Goal: Information Seeking & Learning: Learn about a topic

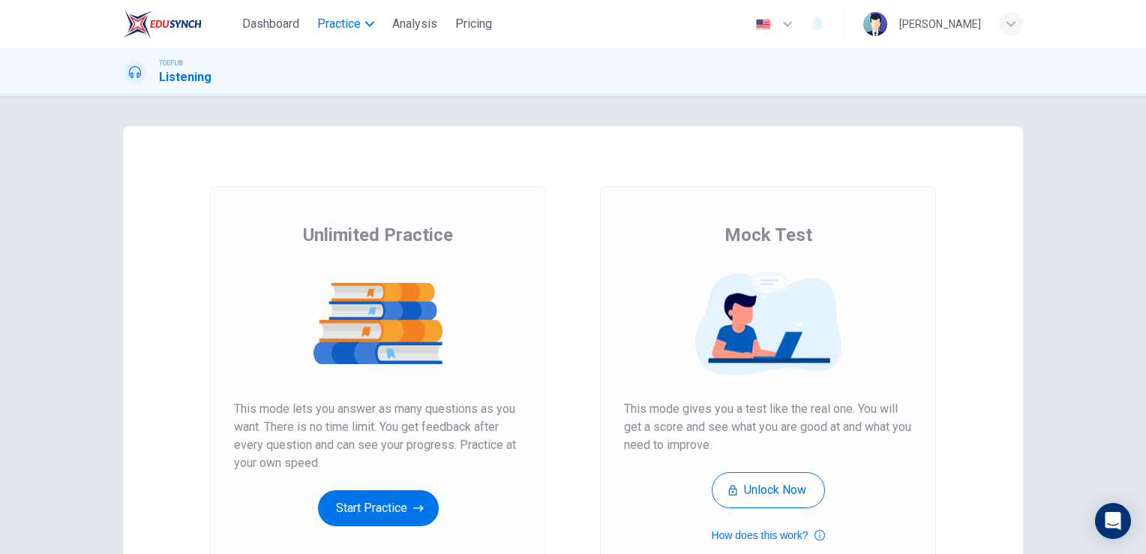
click at [342, 36] on button "Practice" at bounding box center [345, 24] width 69 height 27
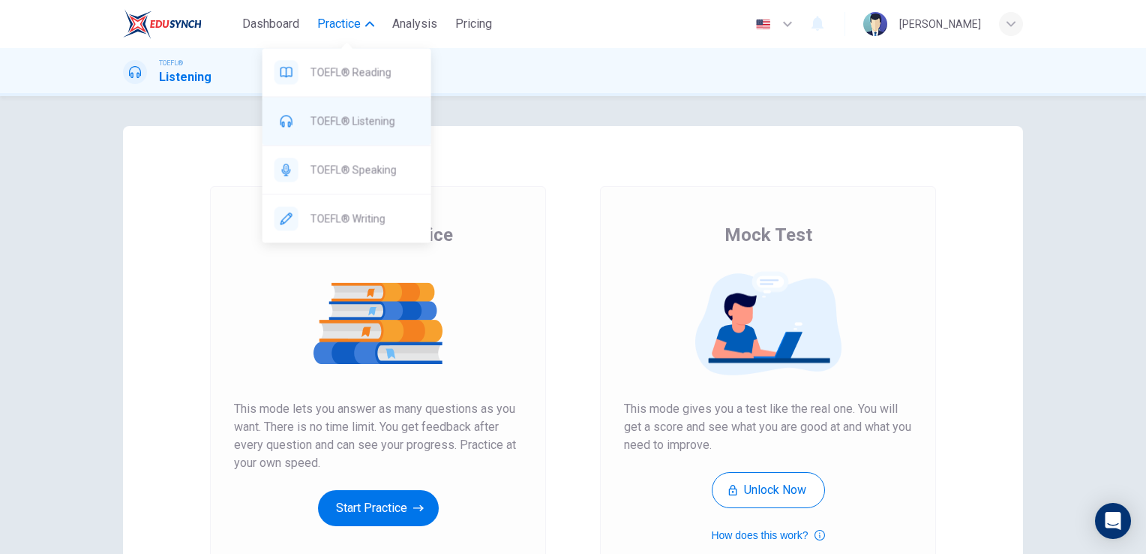
click at [330, 136] on div "TOEFL® Listening" at bounding box center [347, 121] width 169 height 48
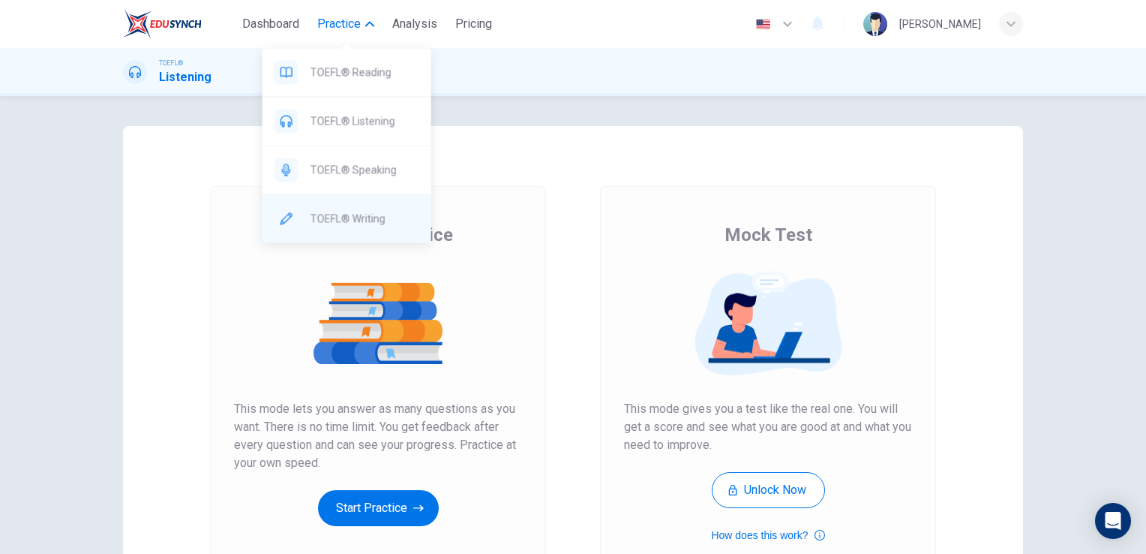
click at [389, 215] on span "TOEFL® Writing" at bounding box center [365, 218] width 109 height 18
click at [365, 215] on span "TOEFL® Writing" at bounding box center [365, 218] width 109 height 18
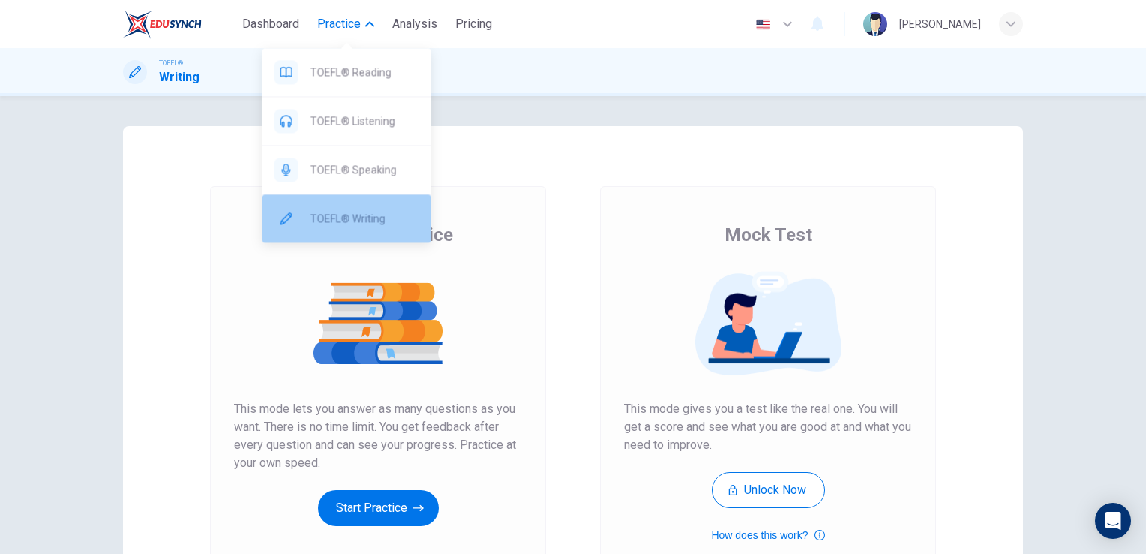
click at [348, 216] on span "TOEFL® Writing" at bounding box center [365, 218] width 109 height 18
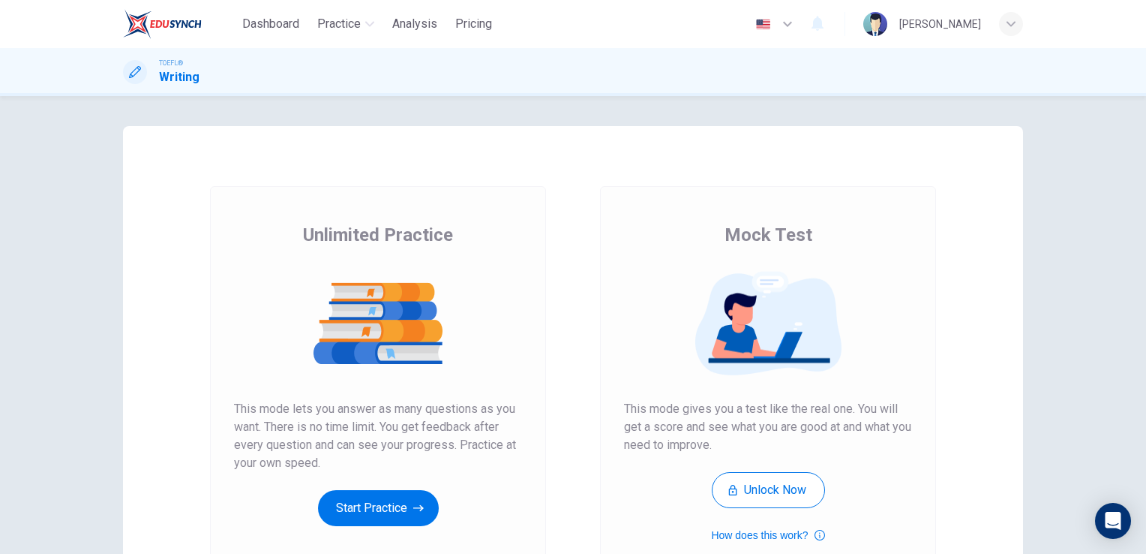
click at [494, 217] on div "Unlimited Practice This mode lets you answer as many questions as you want. The…" at bounding box center [378, 386] width 336 height 401
click at [366, 500] on button "Start Practice" at bounding box center [378, 508] width 121 height 36
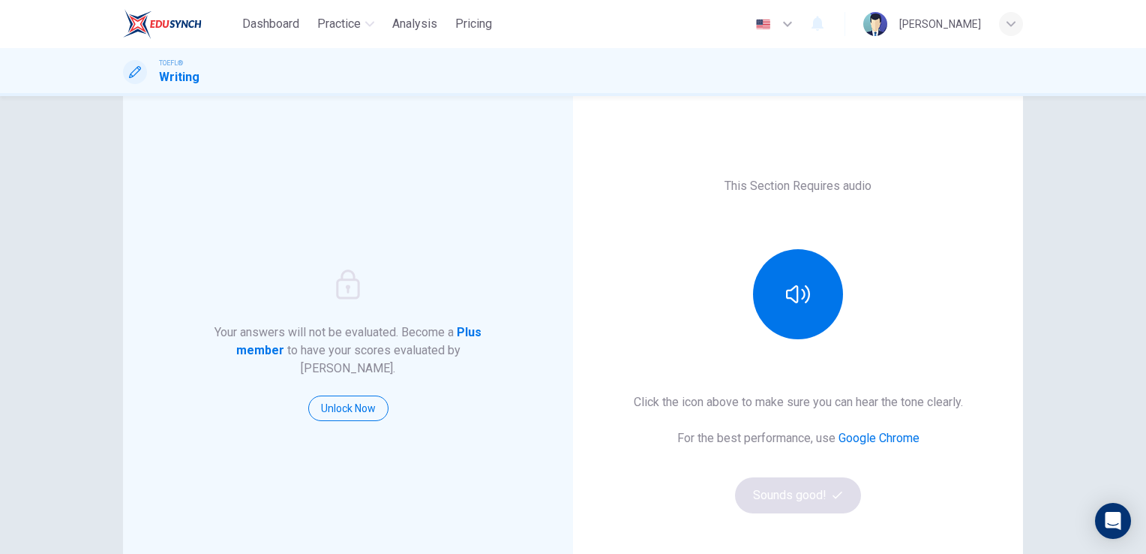
scroll to position [171, 0]
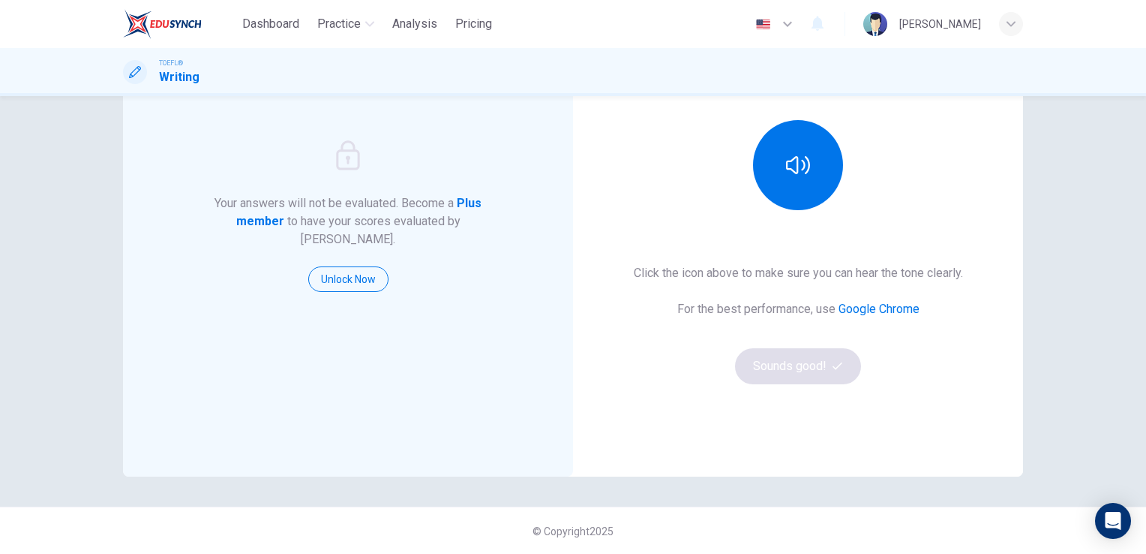
drag, startPoint x: 728, startPoint y: 20, endPoint x: 732, endPoint y: 34, distance: 14.9
click at [728, 26] on div "Dashboard Practice Analysis Pricing English en ​ [PERSON_NAME]" at bounding box center [573, 24] width 900 height 48
click at [773, 143] on button "button" at bounding box center [798, 165] width 90 height 90
click at [798, 358] on button "Sounds good!" at bounding box center [798, 366] width 126 height 36
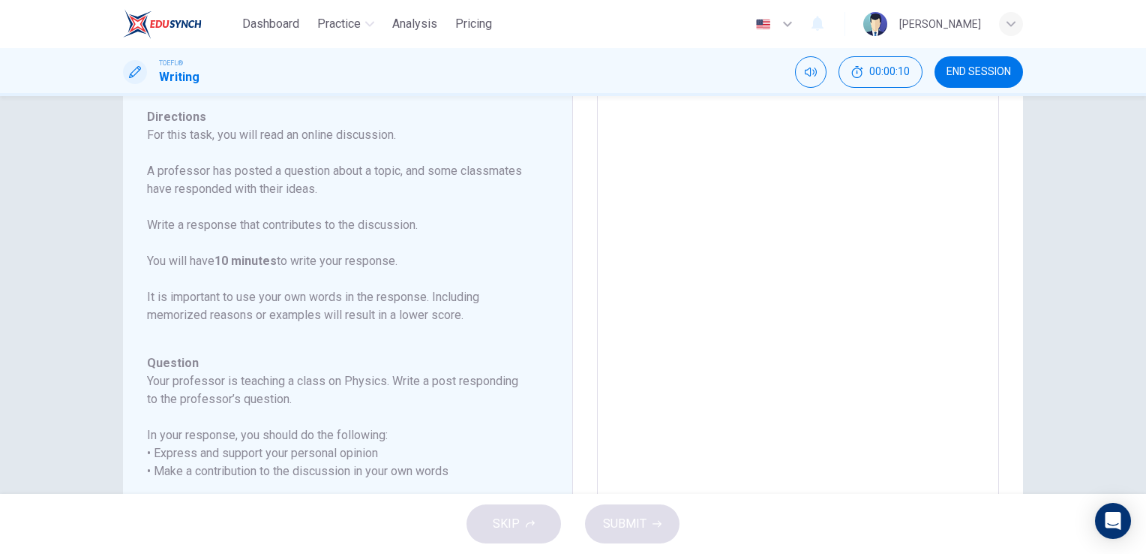
scroll to position [120, 0]
click at [870, 78] on button "00:00:11" at bounding box center [881, 72] width 84 height 32
click at [900, 71] on button "Show" at bounding box center [907, 72] width 32 height 32
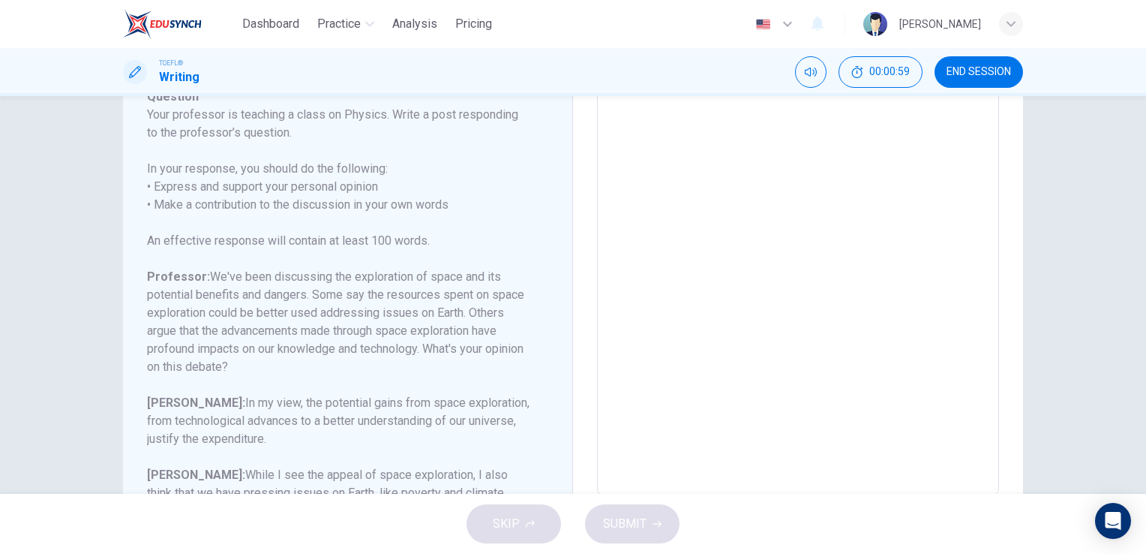
scroll to position [0, 0]
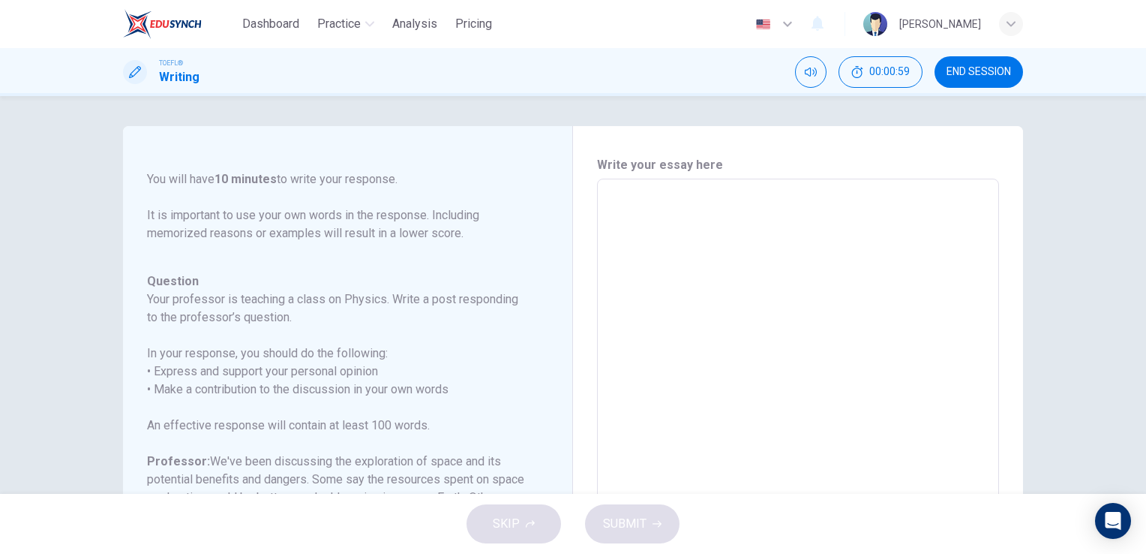
click at [643, 252] on textarea at bounding box center [798, 429] width 381 height 476
type textarea "I"
type textarea "x"
type textarea "I"
type textarea "x"
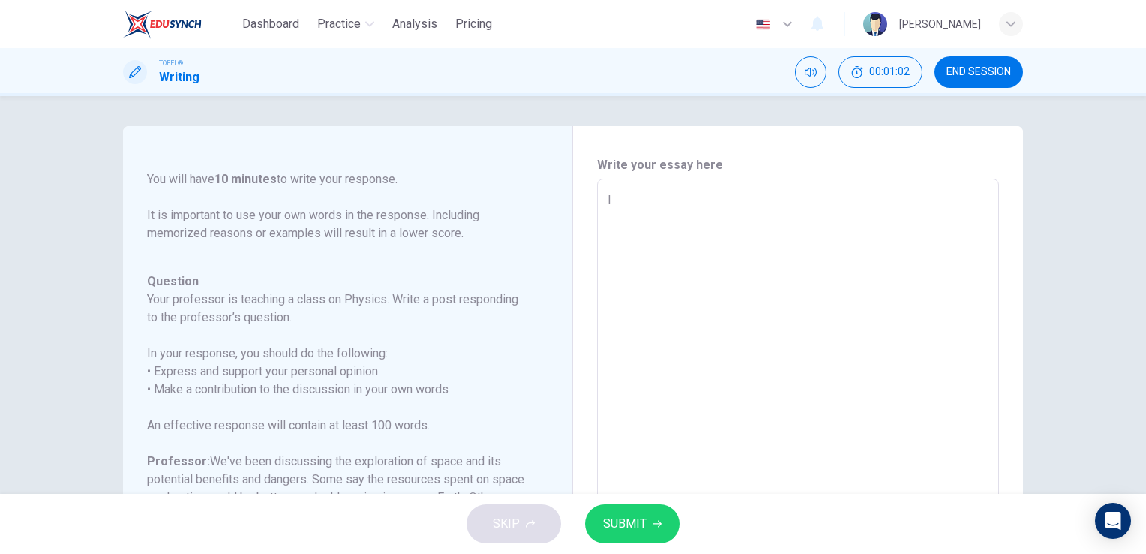
type textarea "I g"
type textarea "x"
type textarea "I ga"
type textarea "x"
type textarea "I g"
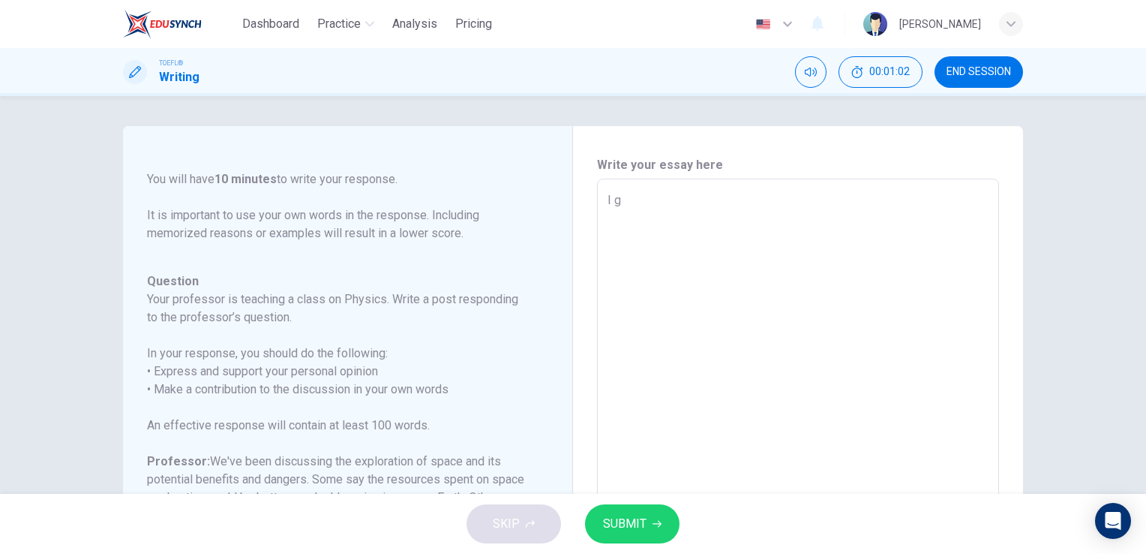
type textarea "x"
type textarea "I"
type textarea "x"
type textarea "I t"
type textarea "x"
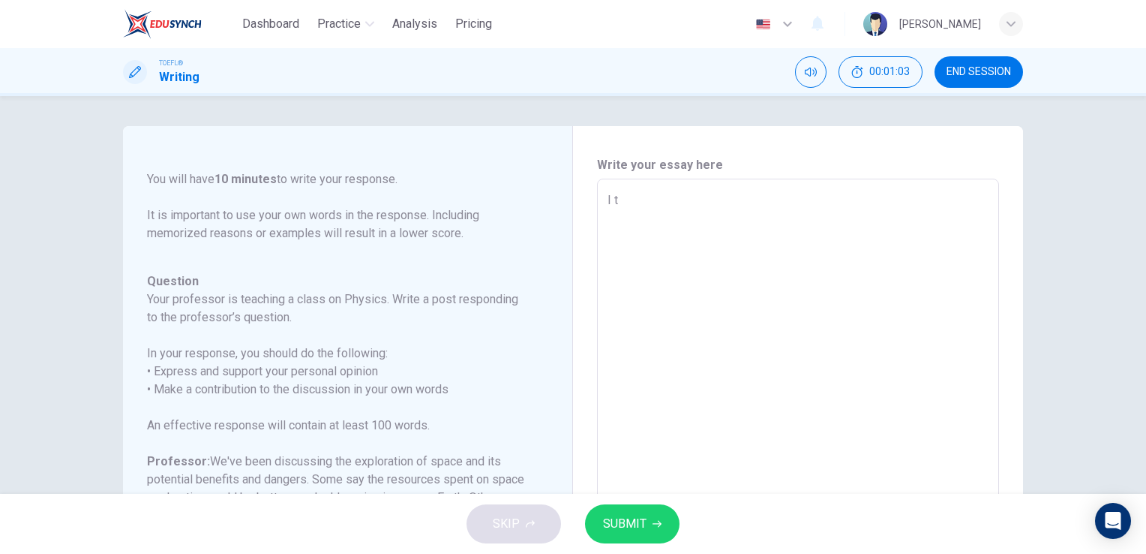
type textarea "I"
type textarea "x"
type textarea "I h"
type textarea "x"
type textarea "I ha"
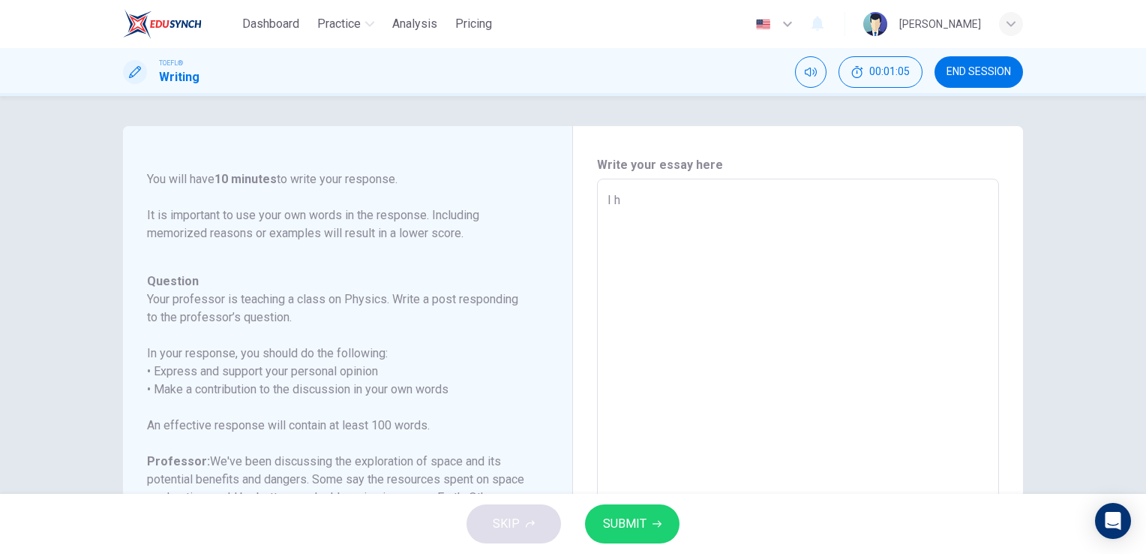
type textarea "x"
type textarea "I hav"
type textarea "x"
type textarea "I have"
type textarea "x"
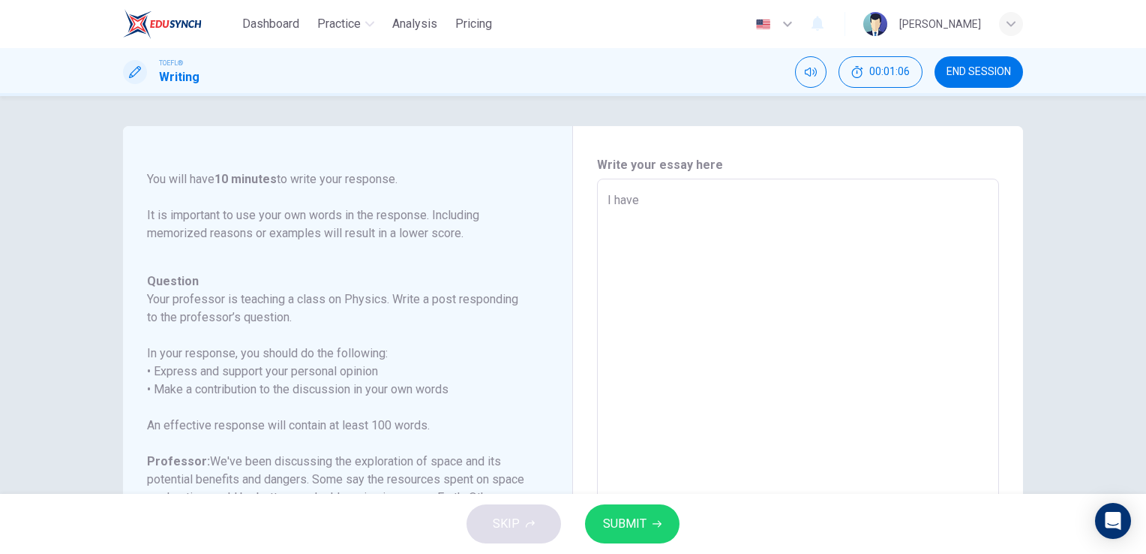
type textarea "I have"
type textarea "x"
type textarea "I have a"
type textarea "x"
type textarea "I have al"
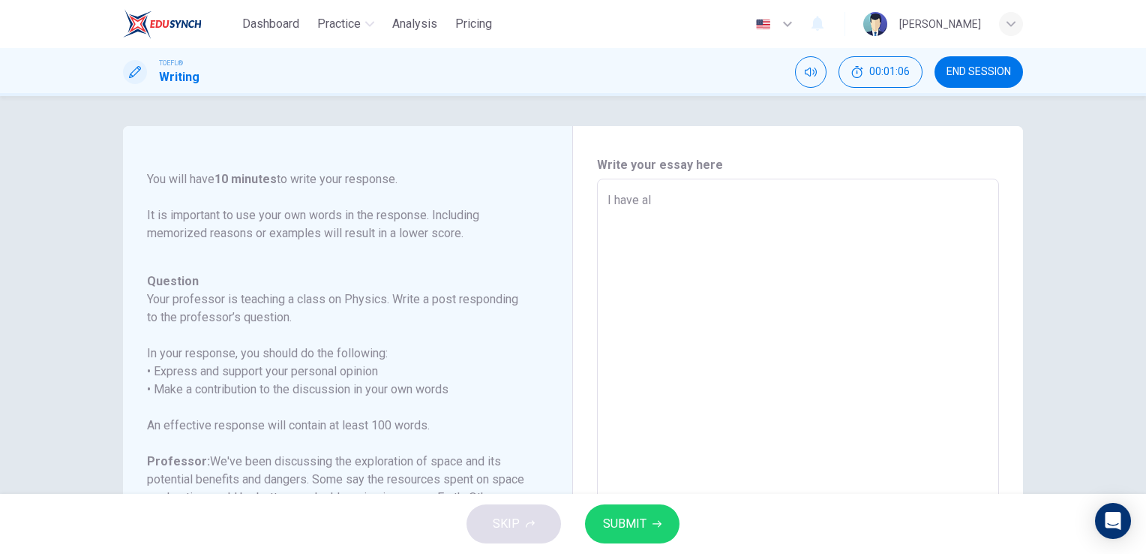
type textarea "x"
type textarea "I have alw"
type textarea "x"
type textarea "I have alwa"
type textarea "x"
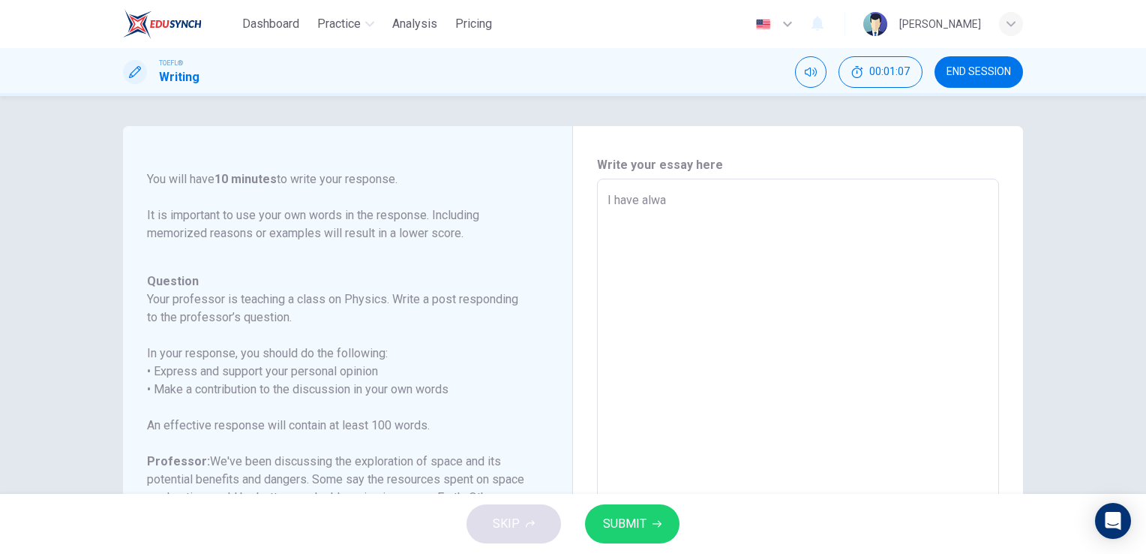
type textarea "I have alwau"
type textarea "x"
type textarea "I have alwaun"
type textarea "x"
type textarea "I have alwau"
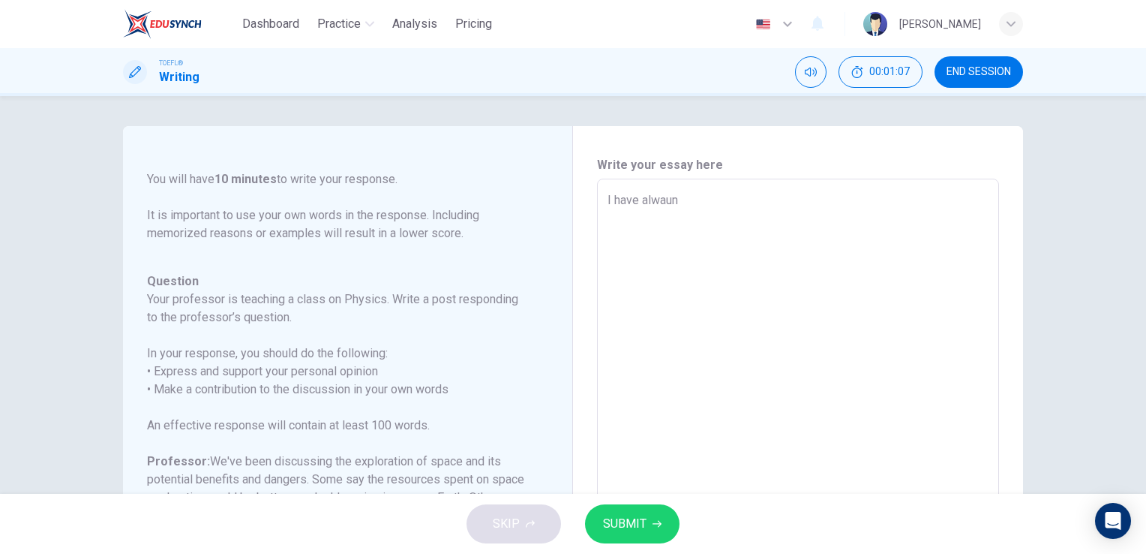
type textarea "x"
type textarea "I have alwa"
type textarea "x"
type textarea "I have alway"
type textarea "x"
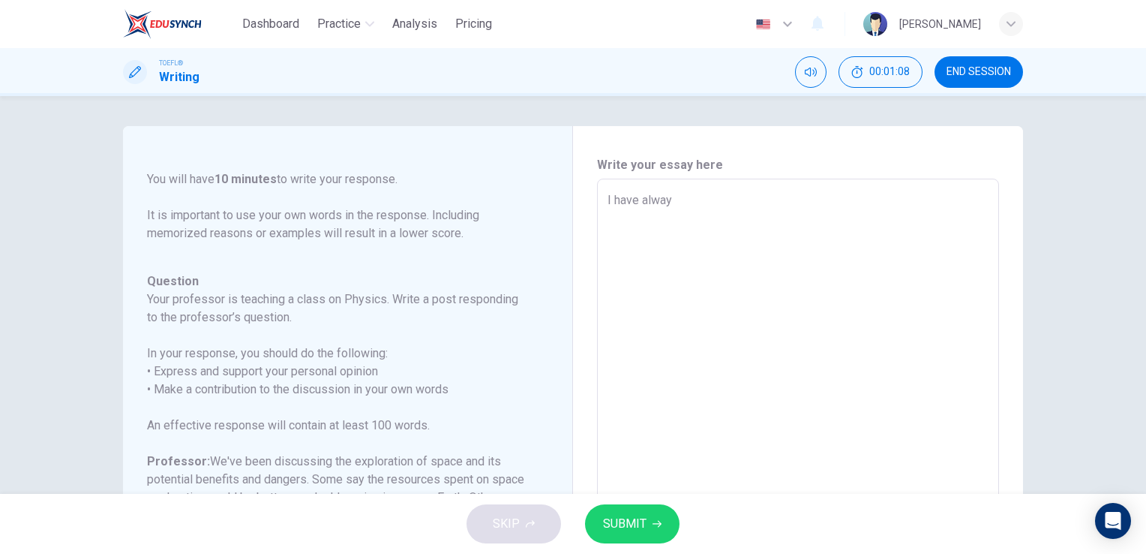
type textarea "I have always"
type textarea "x"
type textarea "I have always"
type textarea "x"
type textarea "I have always b"
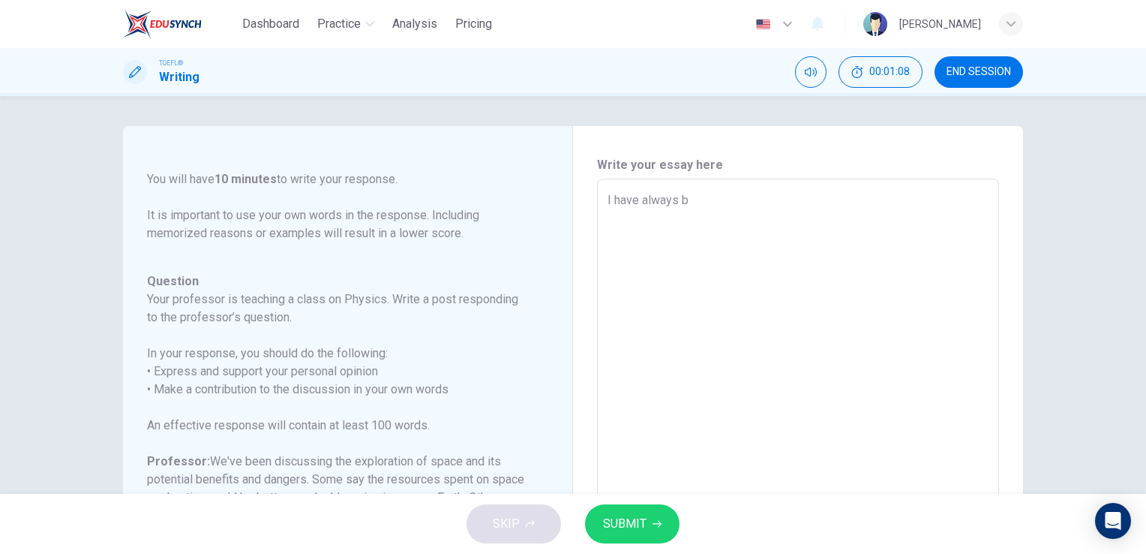
type textarea "x"
type textarea "I have always be"
type textarea "x"
type textarea "I have always bem"
type textarea "x"
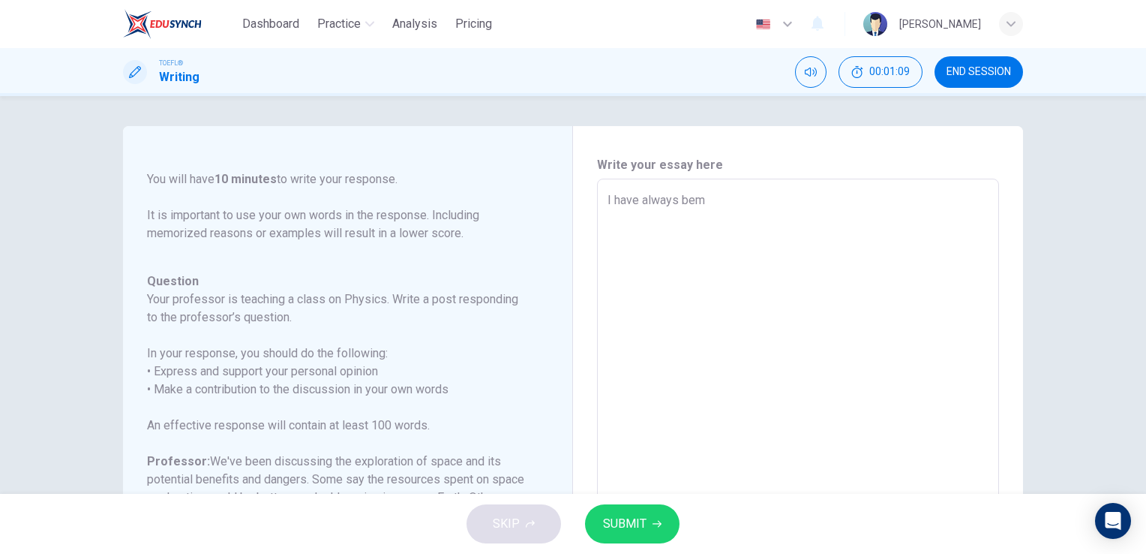
type textarea "I have always be"
type textarea "x"
type textarea "I have always bee"
type textarea "x"
type textarea "I have always been"
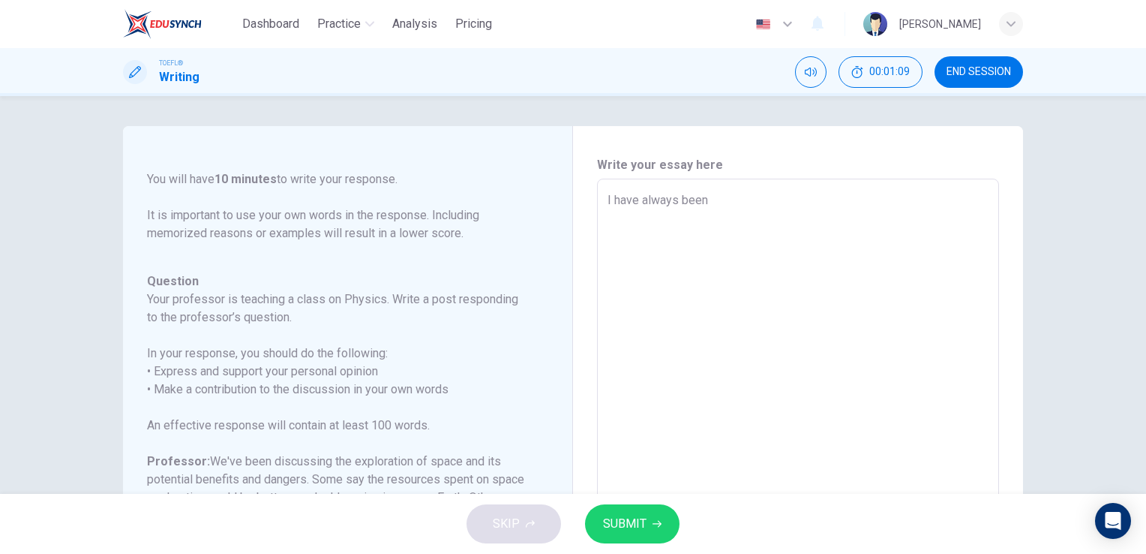
type textarea "x"
type textarea "I have always been"
type textarea "x"
type textarea "I have always been t"
type textarea "x"
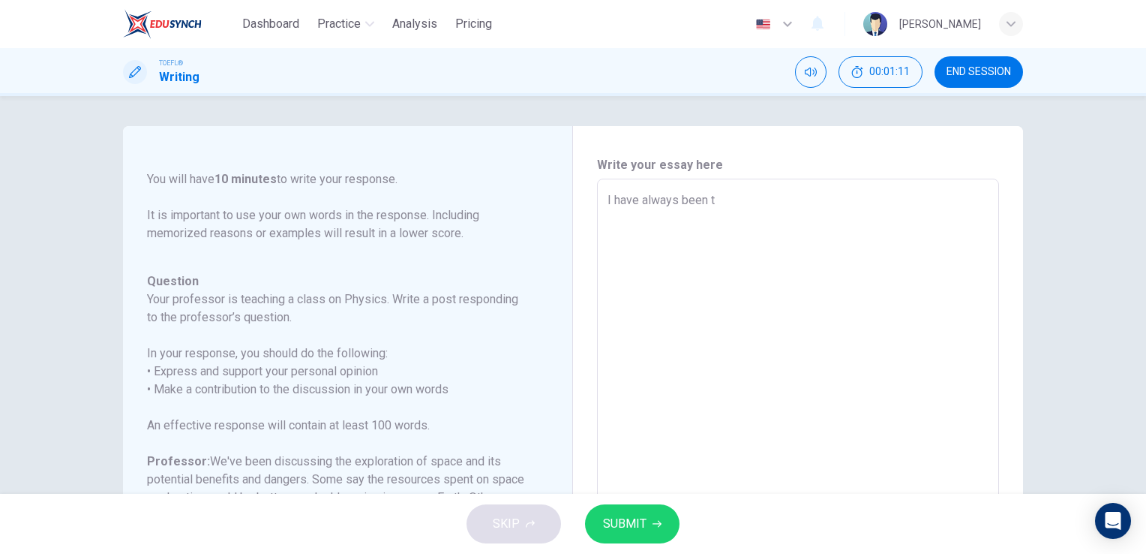
type textarea "I have always been th"
type textarea "x"
type textarea "I have always been t"
type textarea "x"
type textarea "I have always been"
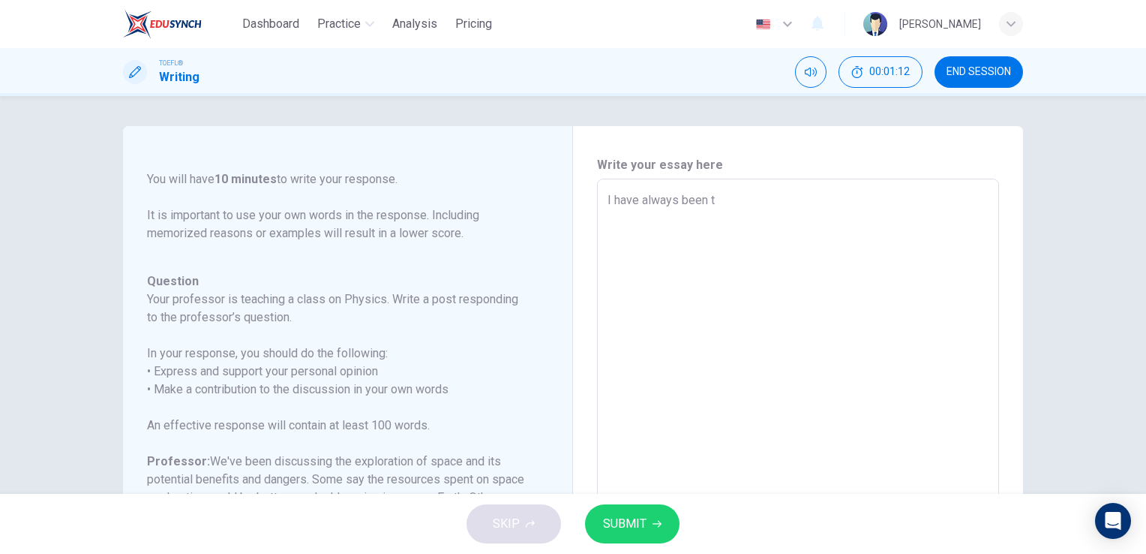
type textarea "x"
type textarea "I have always been o"
type textarea "x"
type textarea "I have always been of"
type textarea "x"
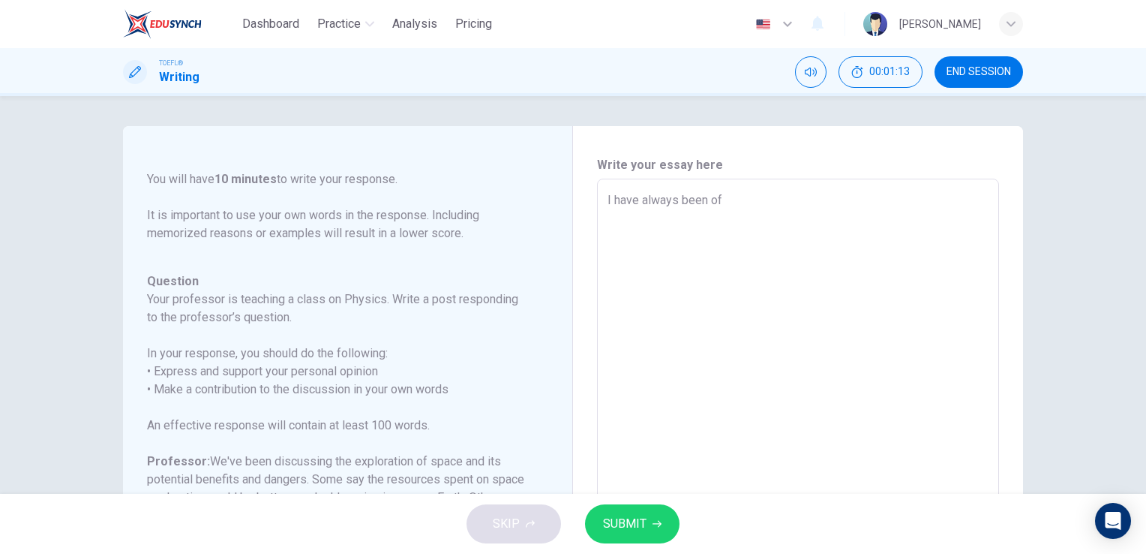
type textarea "I have always been of"
type textarea "x"
type textarea "I have always been of m"
type textarea "x"
type textarea "I have always been of my"
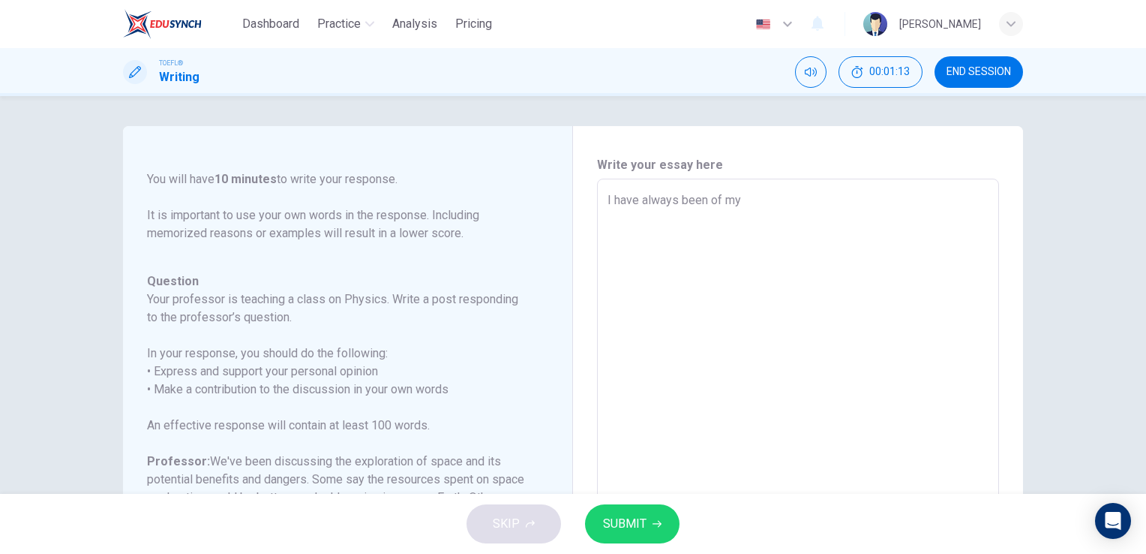
type textarea "x"
type textarea "I have always been of my"
type textarea "x"
type textarea "I have always been of my o"
type textarea "x"
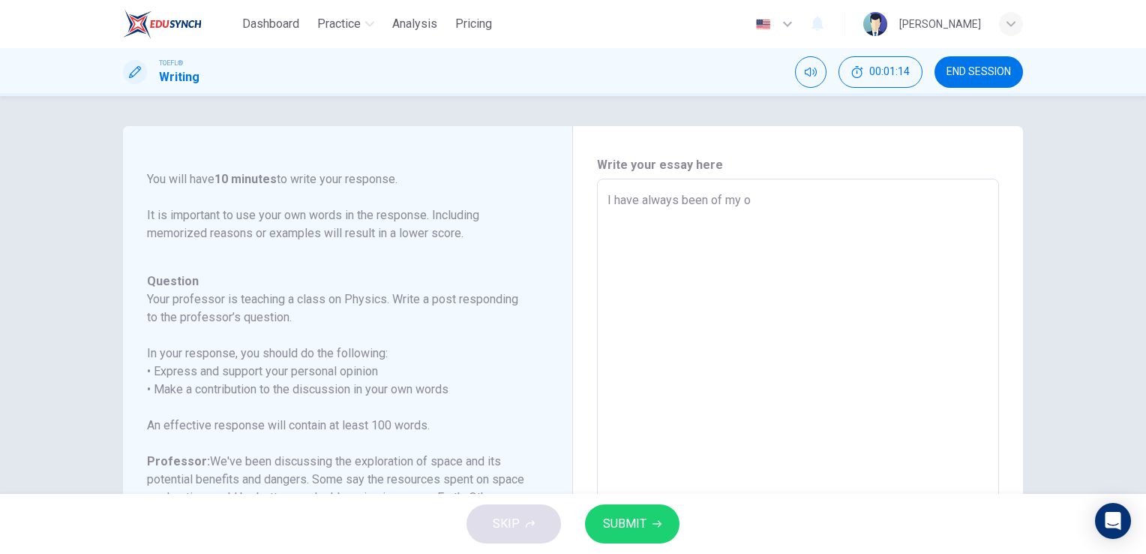
type textarea "I have always been of my op"
type textarea "x"
type textarea "I have always been of my opi"
type textarea "x"
type textarea "I have always been of my opin"
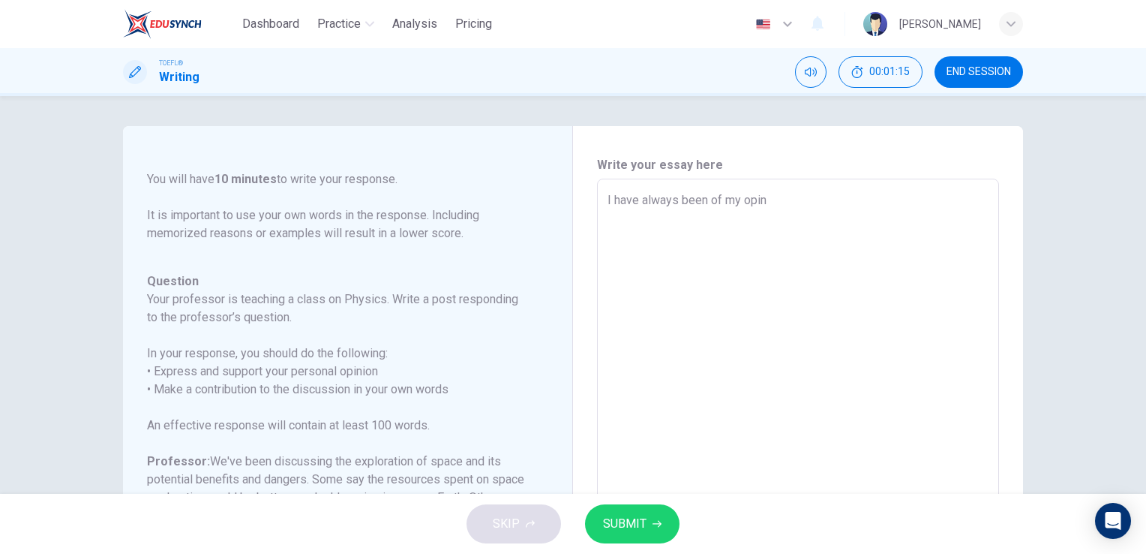
type textarea "x"
type textarea "I have always been of my opini"
type textarea "x"
type textarea "I have always been of my opinio"
type textarea "x"
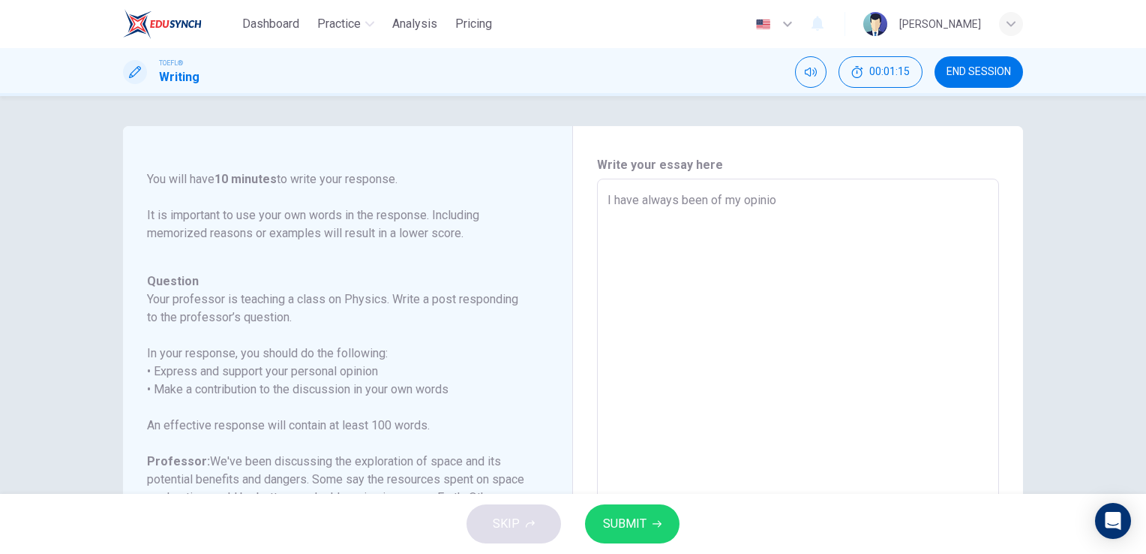
type textarea "I have always been of my opinion"
type textarea "x"
type textarea "I have always been of my opinion"
type textarea "x"
type textarea "I have always been of my opinion t"
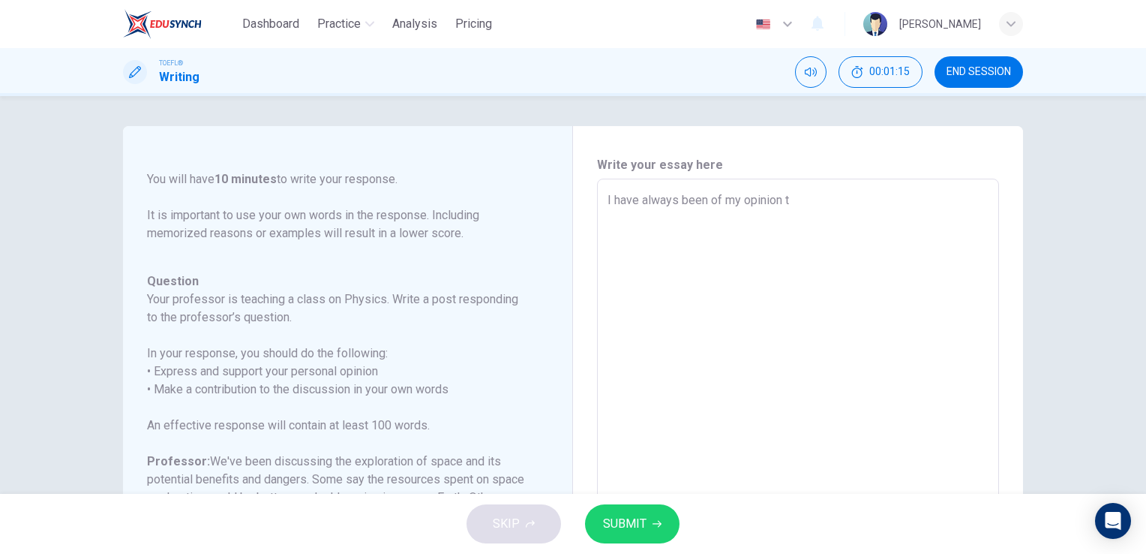
type textarea "x"
type textarea "I have always been of my opinion th"
type textarea "x"
type textarea "I have always been of my opinion tha"
type textarea "x"
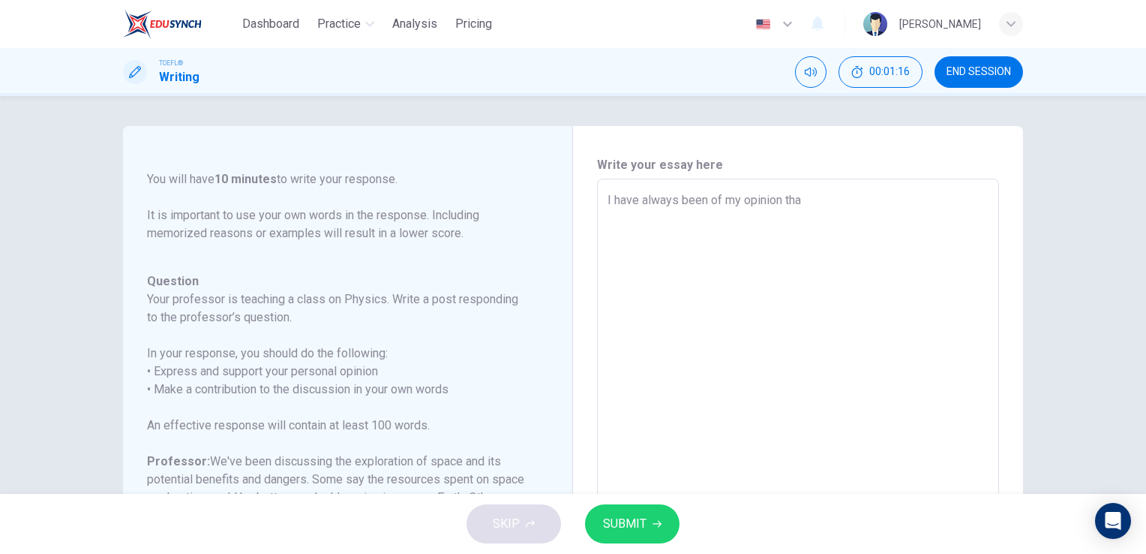
type textarea "I have always been of my opinion that"
type textarea "x"
type textarea "I have always been of my opinion that"
type textarea "x"
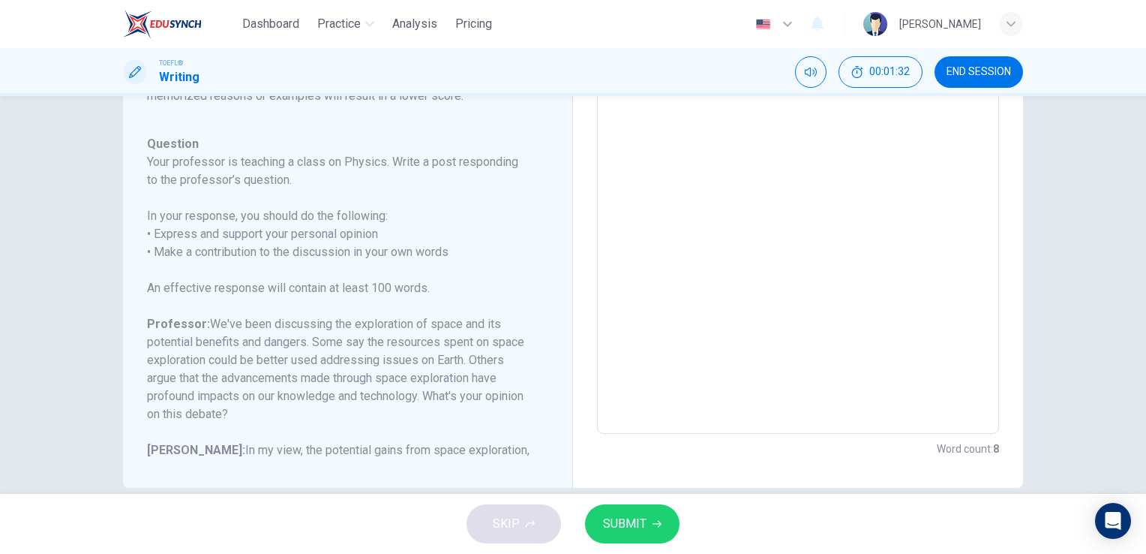
scroll to position [88, 0]
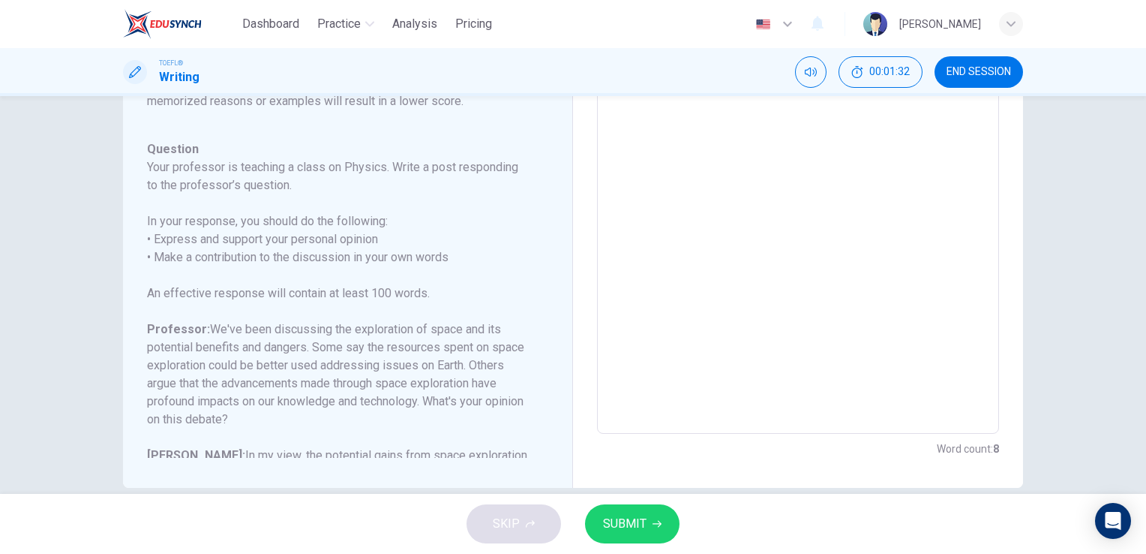
type textarea "I have always been of my opinion that"
drag, startPoint x: 313, startPoint y: 288, endPoint x: 693, endPoint y: 207, distance: 388.8
click at [693, 207] on div "Question 1 Question Type : Writing for an Academic Discussion Directions For th…" at bounding box center [573, 184] width 900 height 608
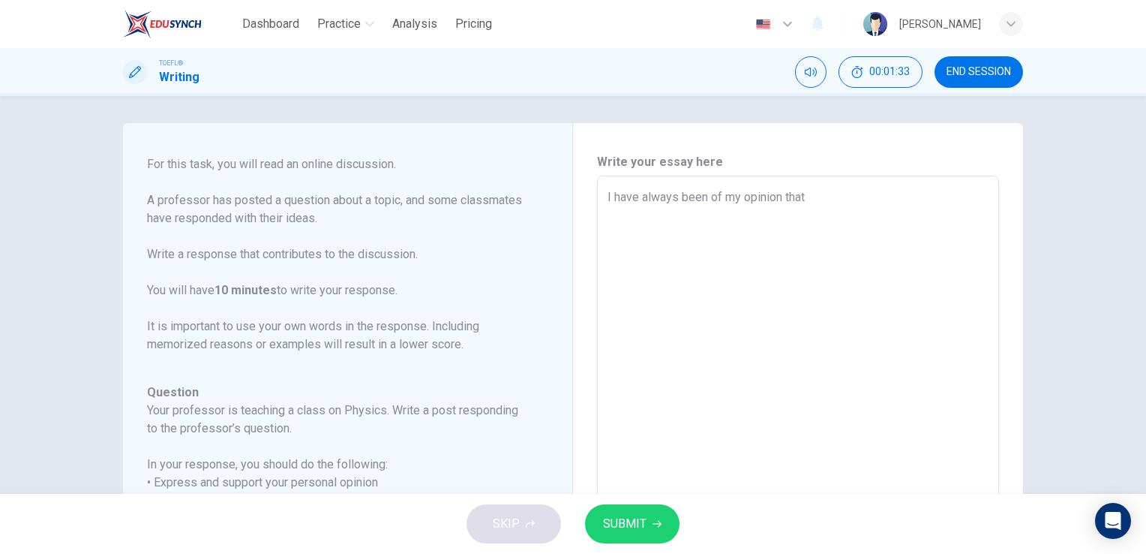
scroll to position [2, 0]
type textarea "x"
click at [860, 209] on textarea "I have always been of my opinion that" at bounding box center [798, 428] width 381 height 476
type textarea "I have always been of my opinion that s"
type textarea "x"
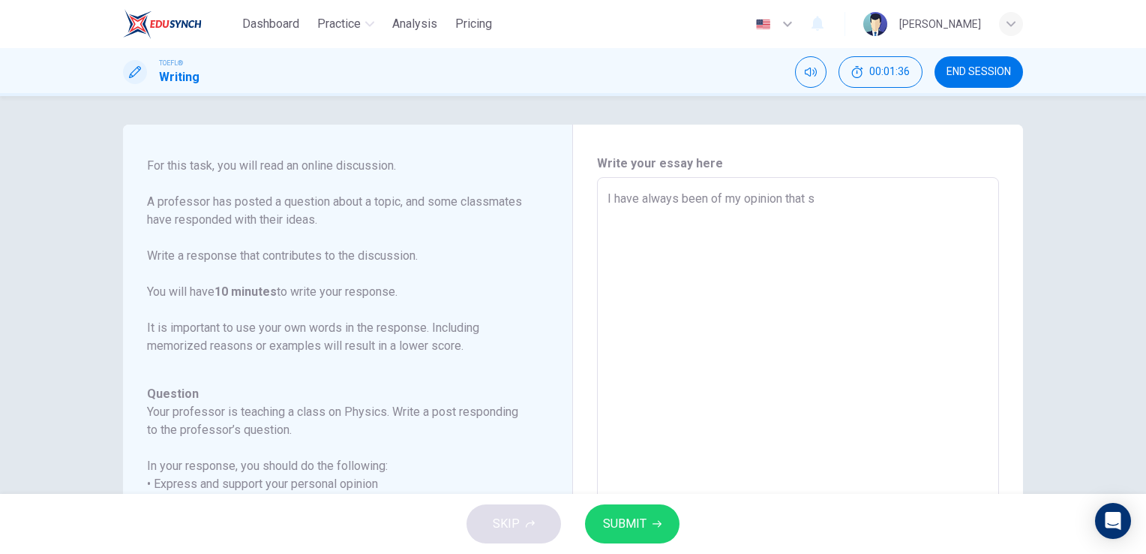
type textarea "I have always been of my opinion that sp"
type textarea "x"
type textarea "I have always been of my opinion that spa"
type textarea "x"
type textarea "I have always been of my opinion that spac"
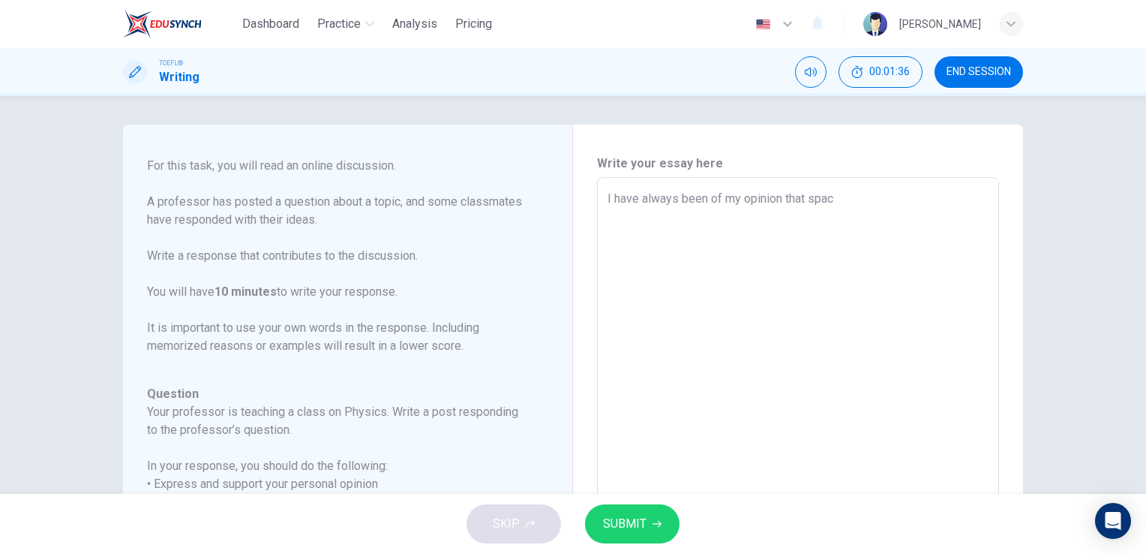
type textarea "x"
type textarea "I have always been of my opinion that space"
type textarea "x"
type textarea "I have always been of my opinion that space"
type textarea "x"
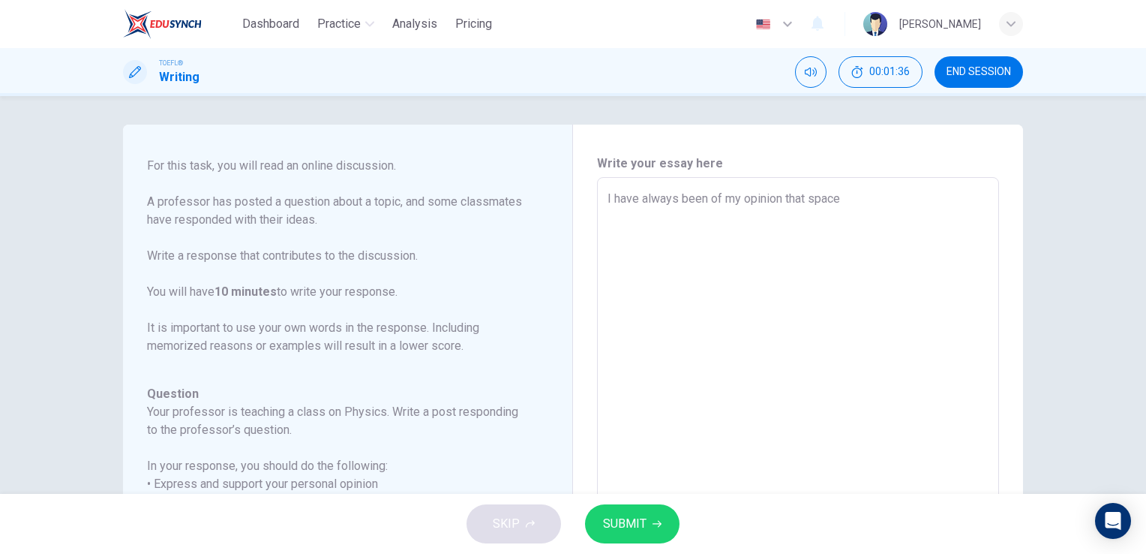
type textarea "I have always been of my opinion that space e"
type textarea "x"
type textarea "I have always been of my opinion that space ex"
type textarea "x"
type textarea "I have always been of my opinion that space exp"
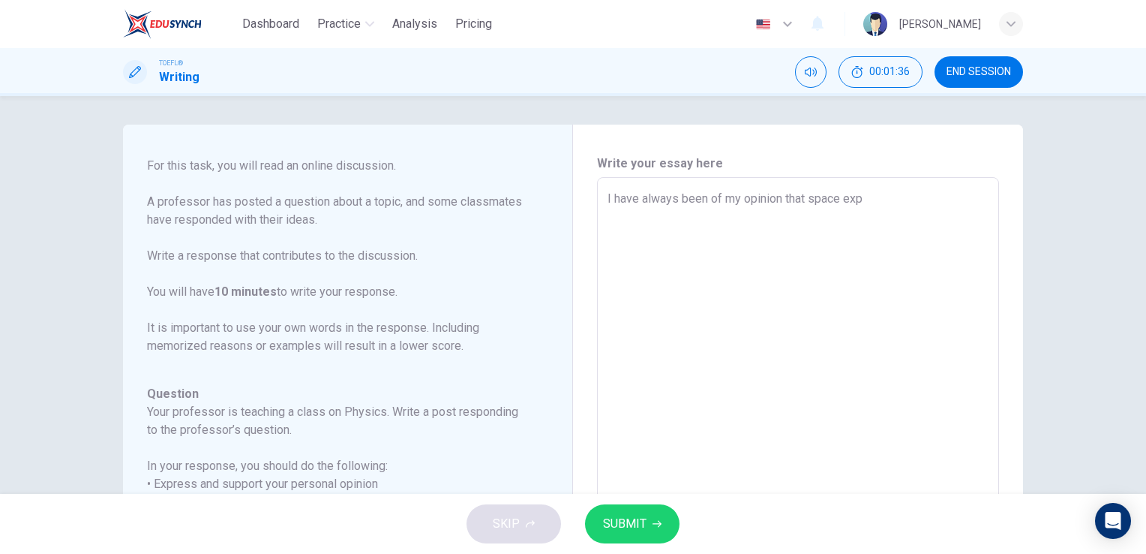
type textarea "x"
type textarea "I have always been of my opinion that space expl"
type textarea "x"
type textarea "I have always been of my opinion that space explo"
type textarea "x"
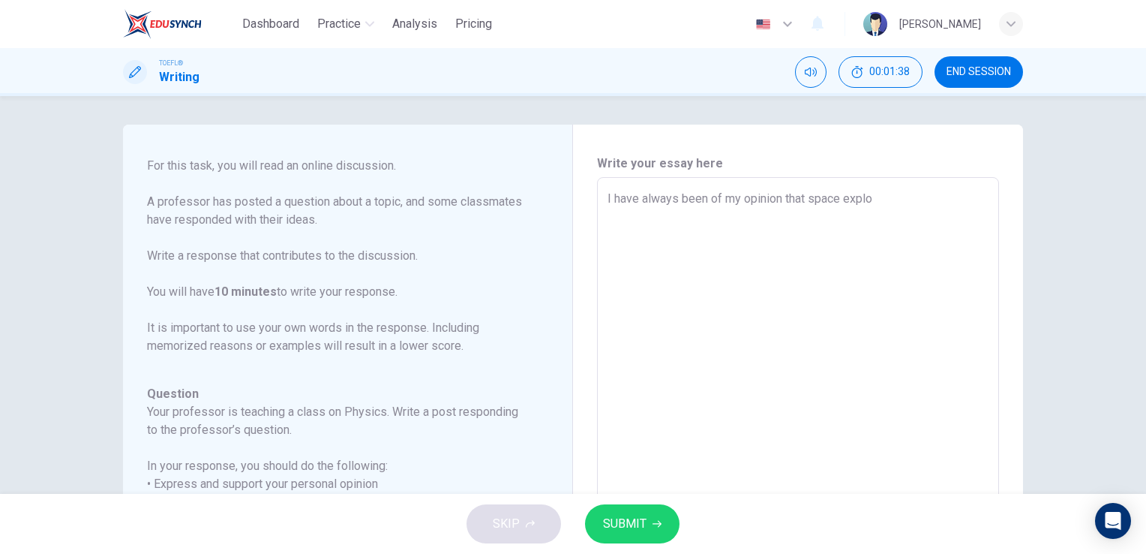
type textarea "I have always been of my opinion that space explor"
type textarea "x"
type textarea "I have always been of my opinion that space explora"
type textarea "x"
type textarea "I have always been of my opinion that space exploran"
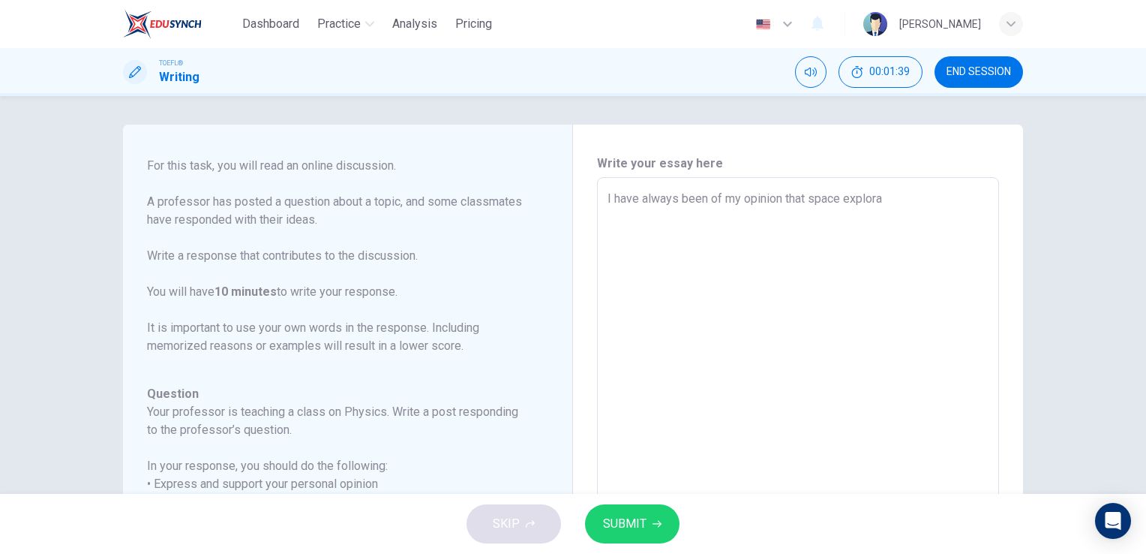
type textarea "x"
type textarea "I have always been of my opinion that space explorant"
type textarea "x"
type textarea "I have always been of my opinion that space exploranti"
type textarea "x"
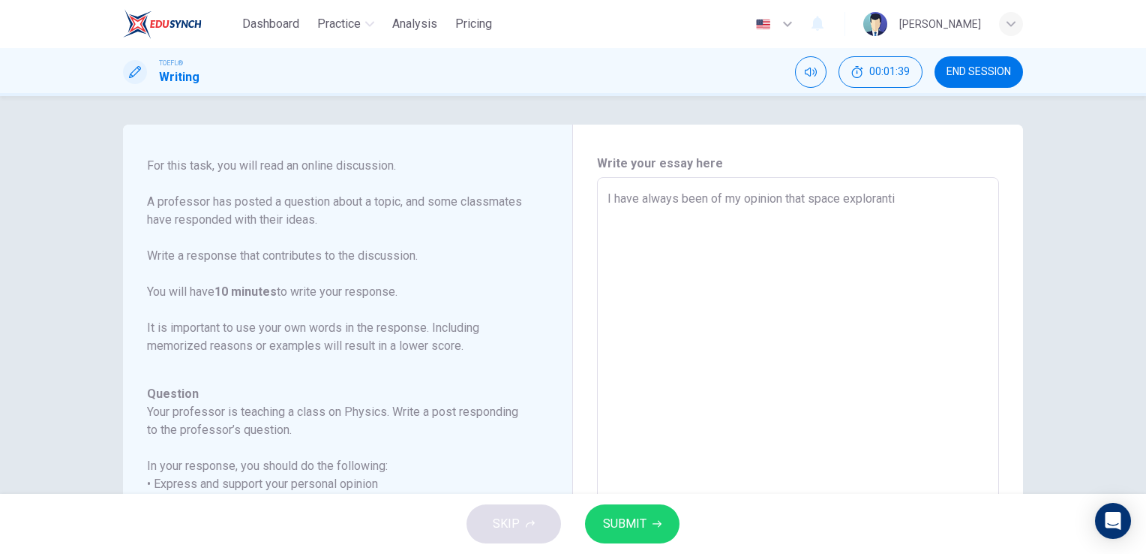
type textarea "I have always been of my opinion that space explorantio"
type textarea "x"
type textarea "I have always been of my opinion that space explorantio"
type textarea "x"
type textarea "I have always been of my opinion that space explorantio"
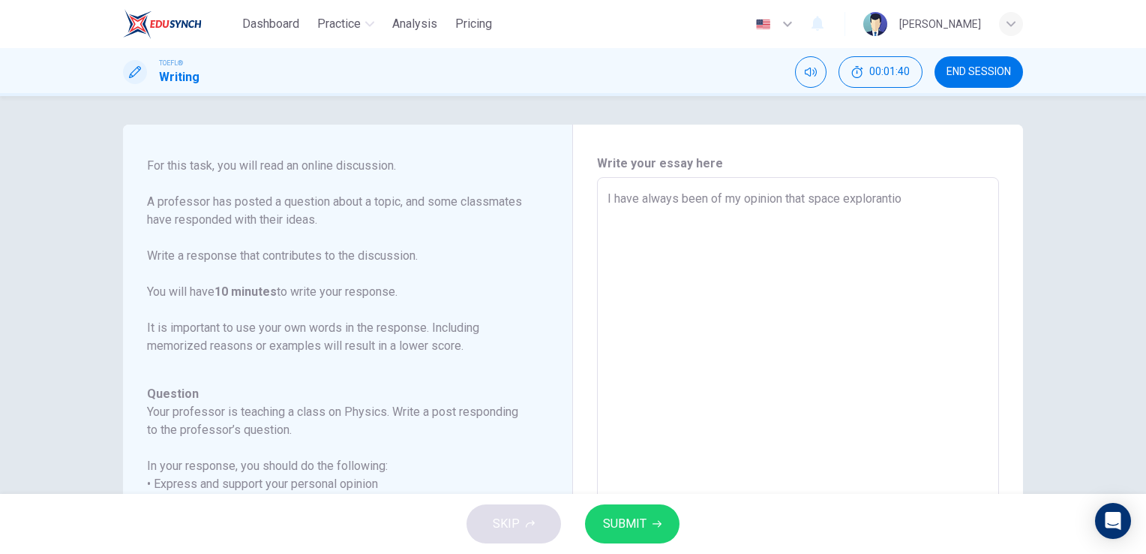
type textarea "x"
type textarea "I have always been of my opinion that space explorantion"
type textarea "x"
type textarea "I have always been of my opinion that space explorantion"
type textarea "x"
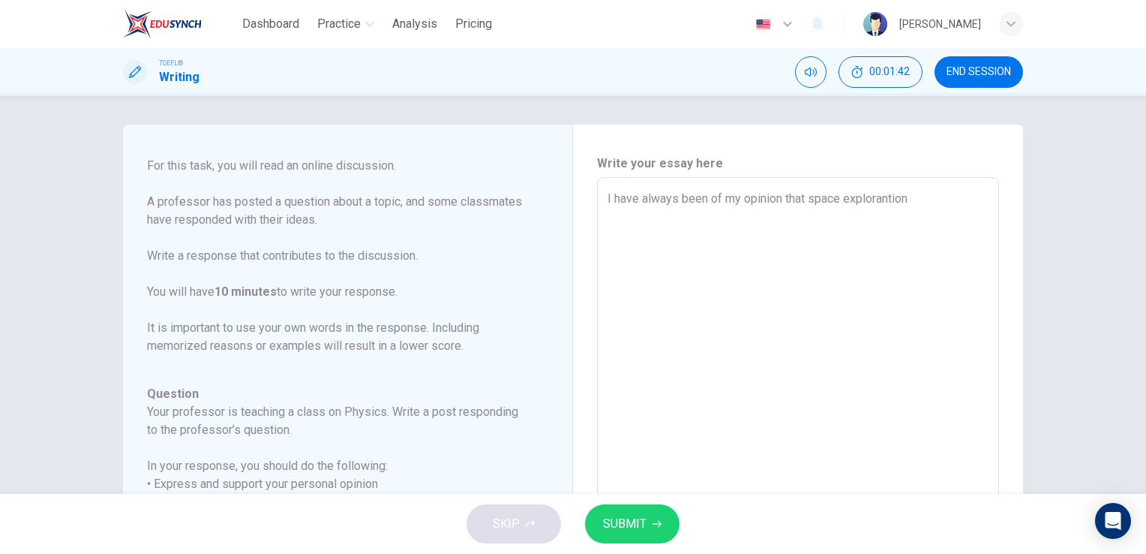
type textarea "I have always been of my opinion that space explorantion i"
type textarea "x"
type textarea "I have always been of my opinion that space explorantion is"
type textarea "x"
type textarea "I have always been of my opinion that space explorantion is"
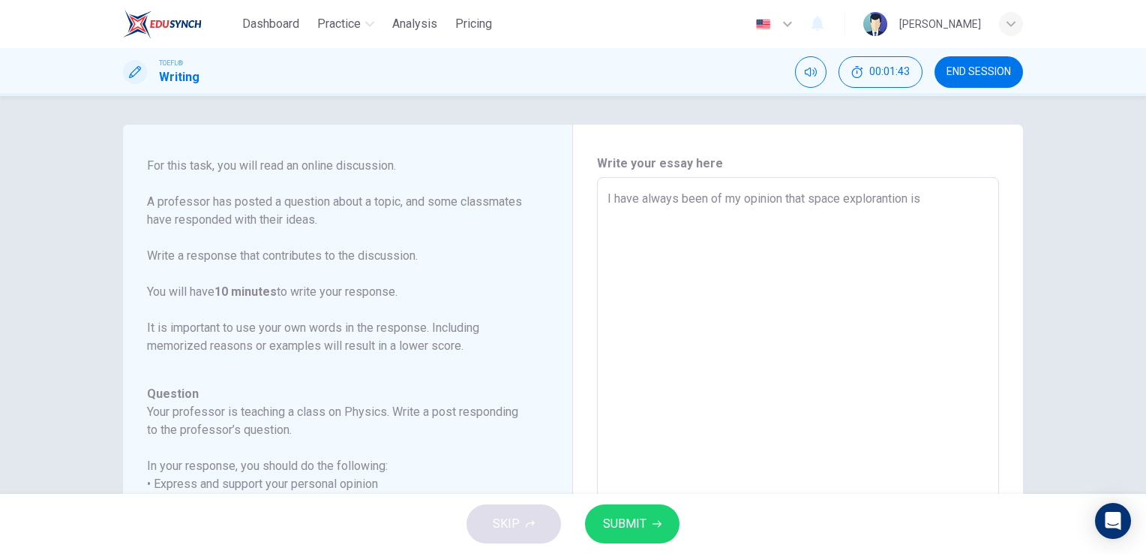
type textarea "x"
type textarea "I have always been of my opinion that space explorantion is a"
type textarea "x"
type textarea "I have always been of my opinion that space explorantion is a"
type textarea "x"
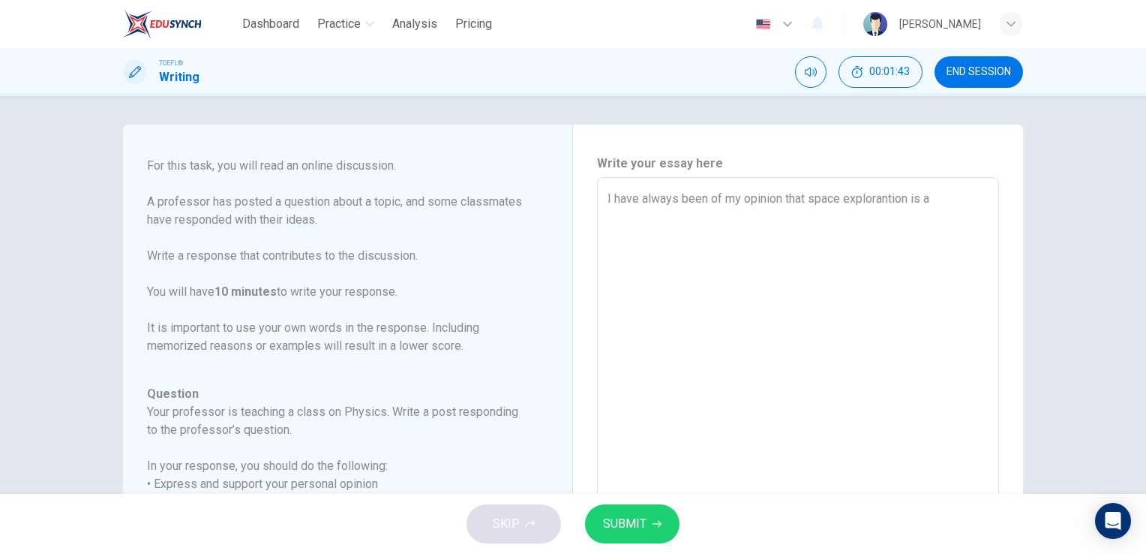
type textarea "I have always been of my opinion that space explorantion is a g"
type textarea "x"
type textarea "I have always been of my opinion that space explorantion is a gr"
type textarea "x"
type textarea "I have always been of my opinion that space explorantion is a gre"
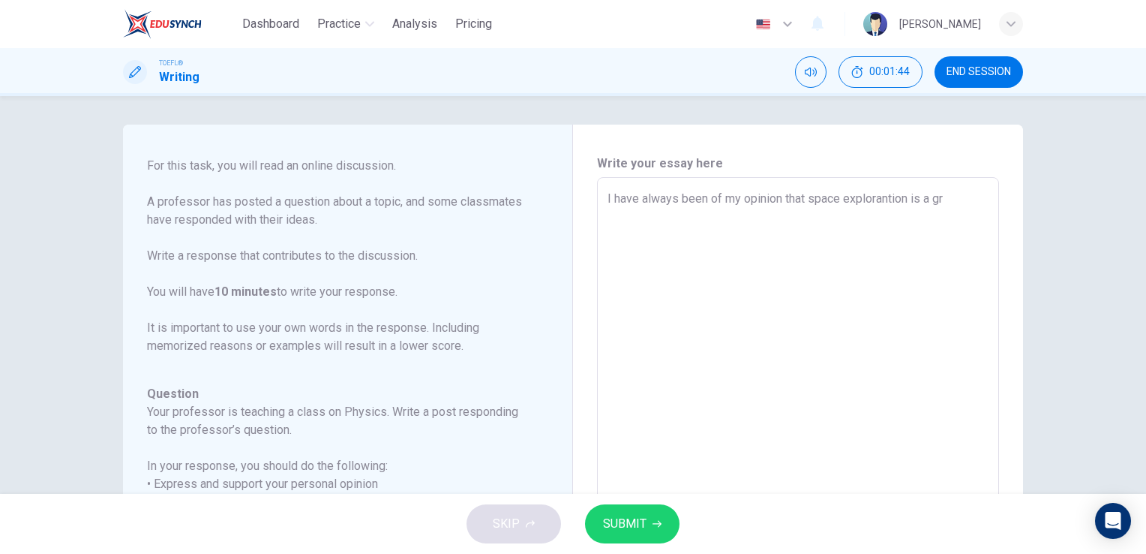
type textarea "x"
type textarea "I have always been of my opinion that space explorantion is a grea"
type textarea "x"
type textarea "I have always been of my opinion that space explorantion is a great"
type textarea "x"
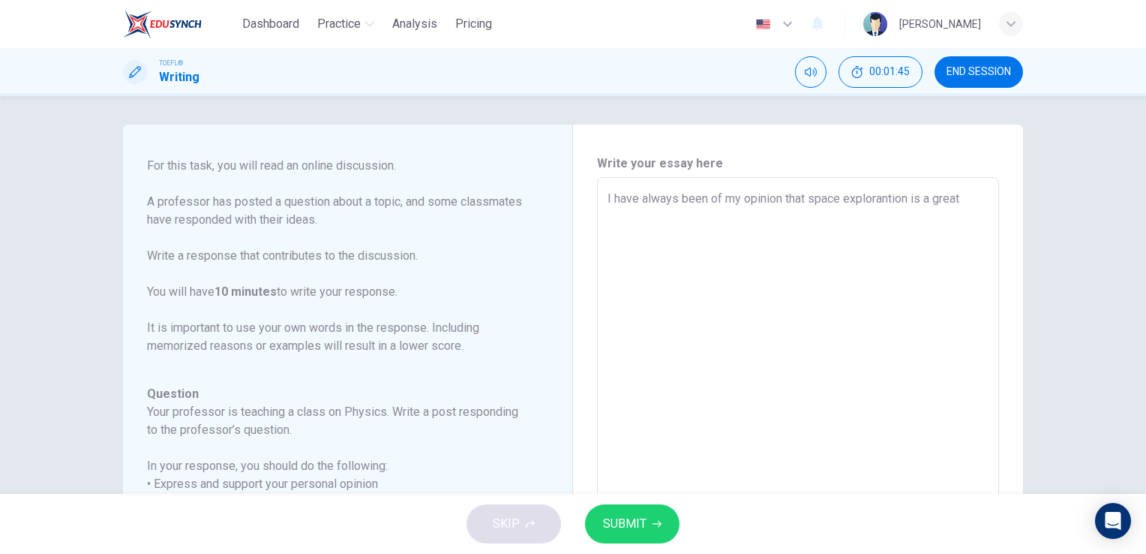
type textarea "I have always been of my opinion that space explorantion is a great"
type textarea "x"
type textarea "I have always been of my opinion that space explorantion is a great w"
type textarea "x"
type textarea "I have always been of my opinion that space explorantion is a great wa"
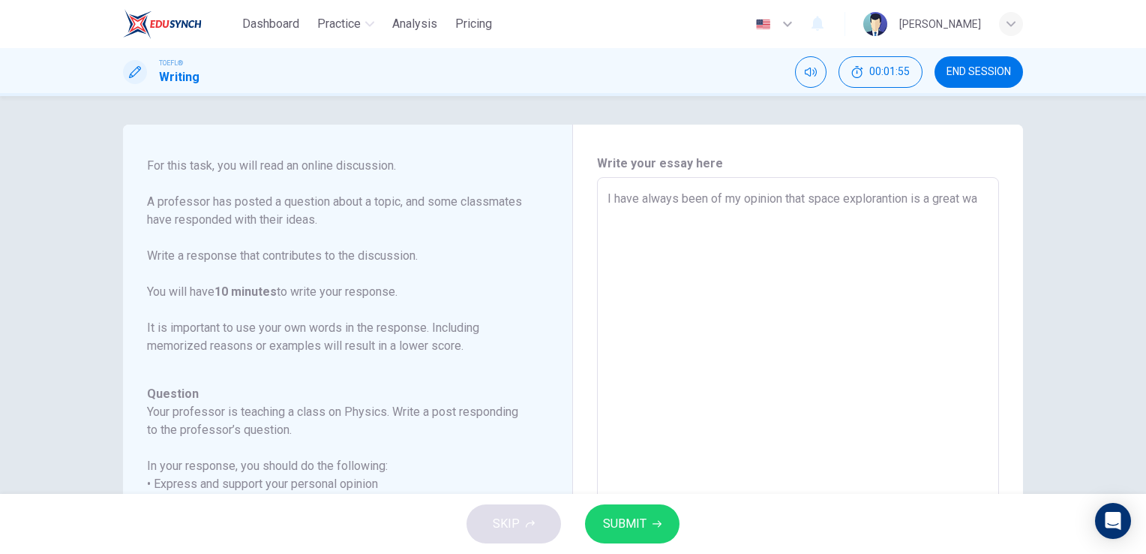
type textarea "x"
type textarea "I have always been of my opinion that space explorantion is a great way"
type textarea "x"
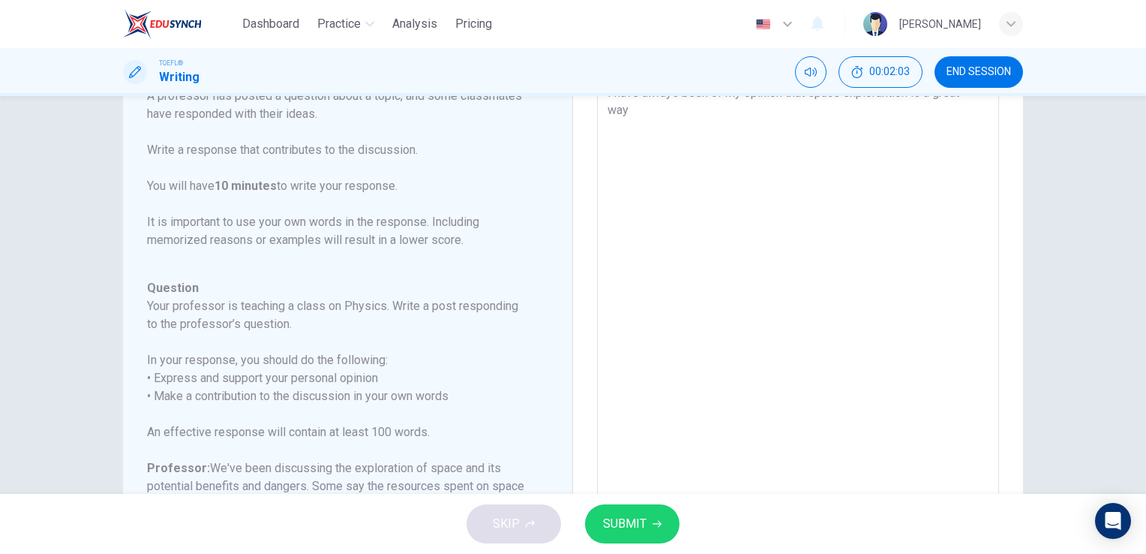
scroll to position [107, 0]
type textarea "I have always been of my opinion that space explorantion is a great way"
type textarea "x"
type textarea "I have always been of my opinion that space explorantion is a great way t"
type textarea "x"
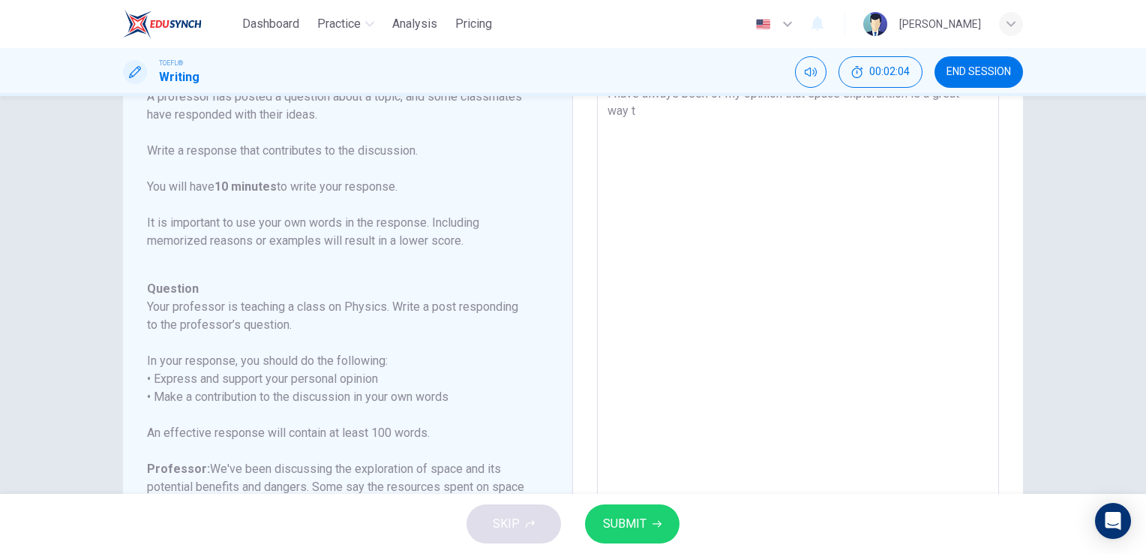
type textarea "I have always been of my opinion that space explorantion is a great way to"
type textarea "x"
type textarea "I have always been of my opinion that space explorantion is a great way to"
type textarea "x"
type textarea "I have always been of my opinion that space explorantion is a great way to a"
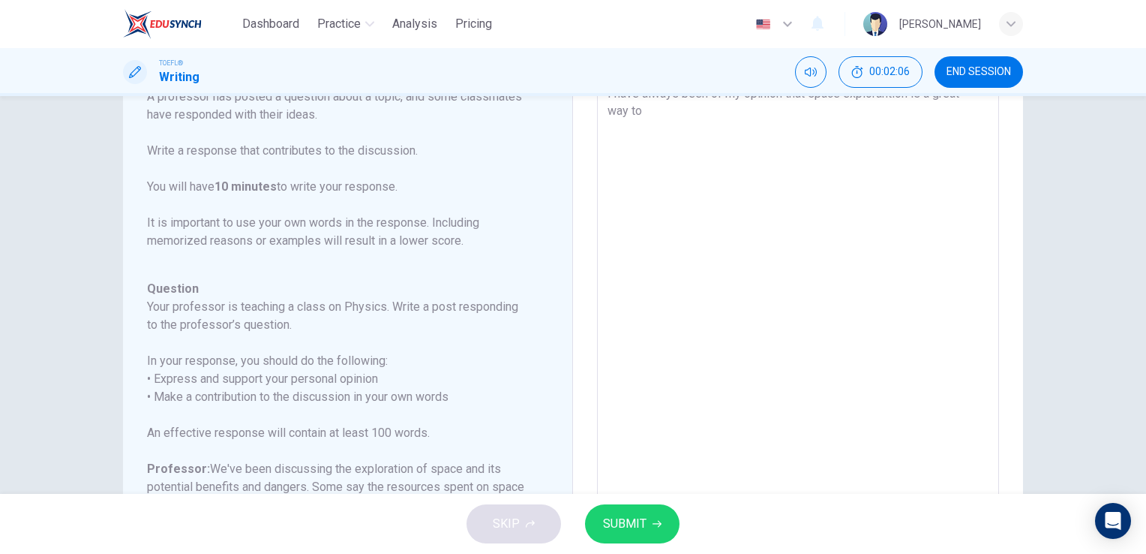
type textarea "x"
type textarea "I have always been of my opinion that space explorantion is a great way to ad"
type textarea "x"
type textarea "I have always been of my opinion that space explorantion is a great way to adr"
type textarea "x"
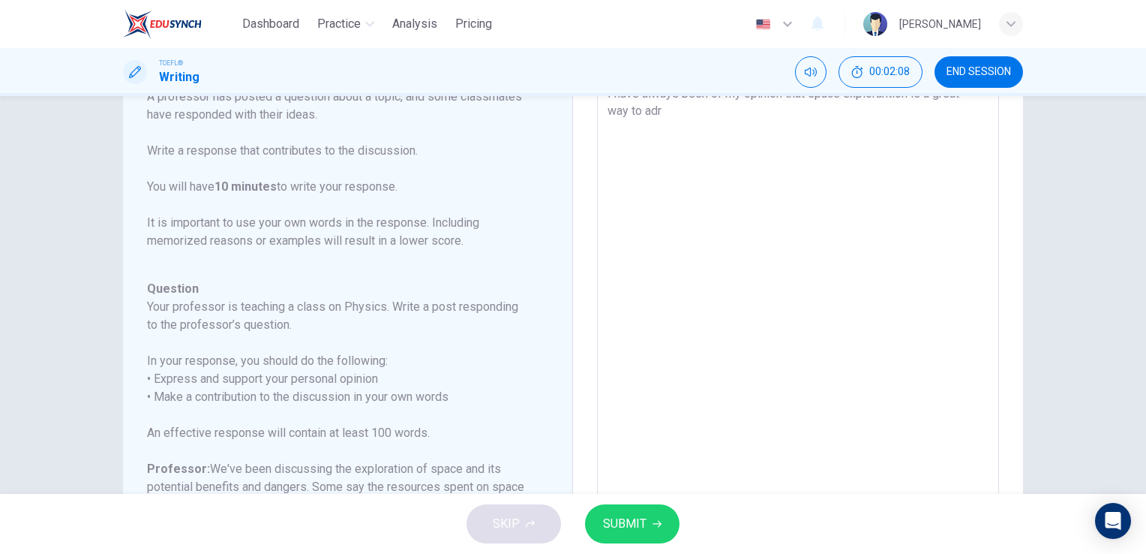
type textarea "I have always been of my opinion that space explorantion is a great way to ad"
type textarea "x"
type textarea "I have always been of my opinion that space explorantion is a great way to add"
type textarea "x"
type textarea "I have always been of my opinion that space explorantion is a great way to addr"
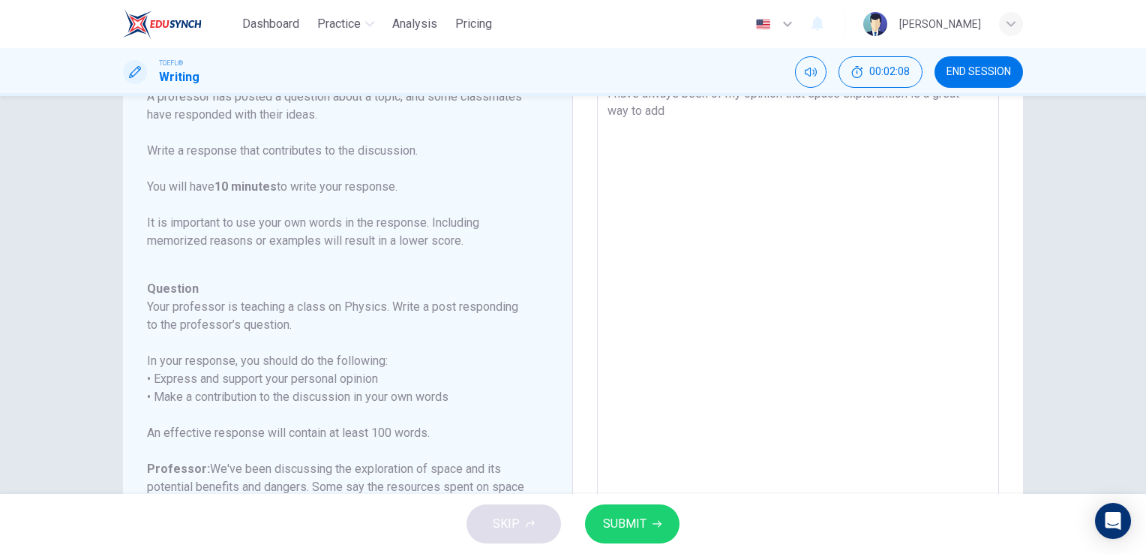
type textarea "x"
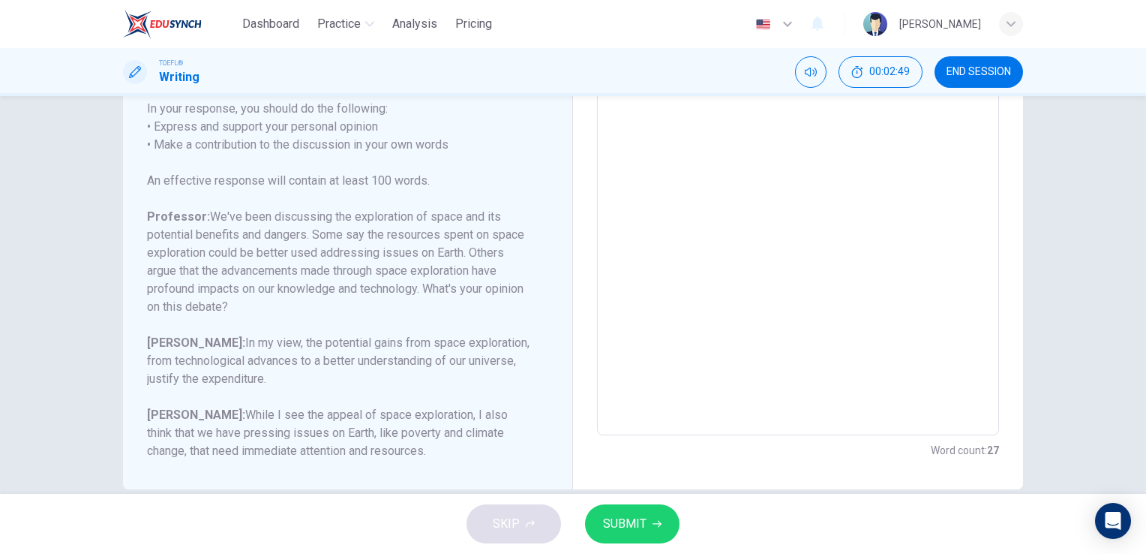
scroll to position [270, 0]
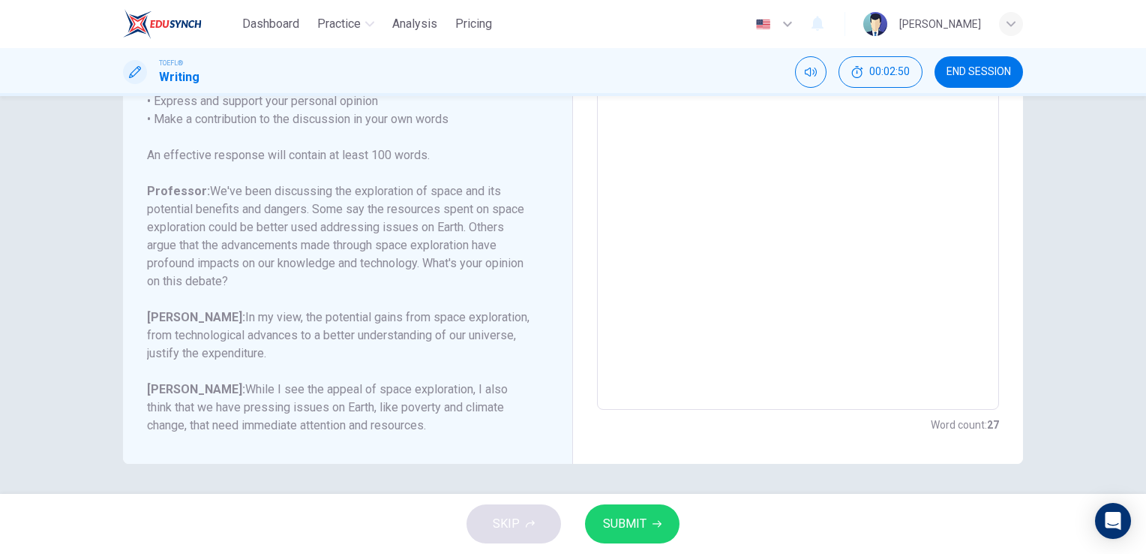
click at [280, 298] on div "Question Your professor is teaching a class on Physics. Write a post responding…" at bounding box center [338, 218] width 383 height 432
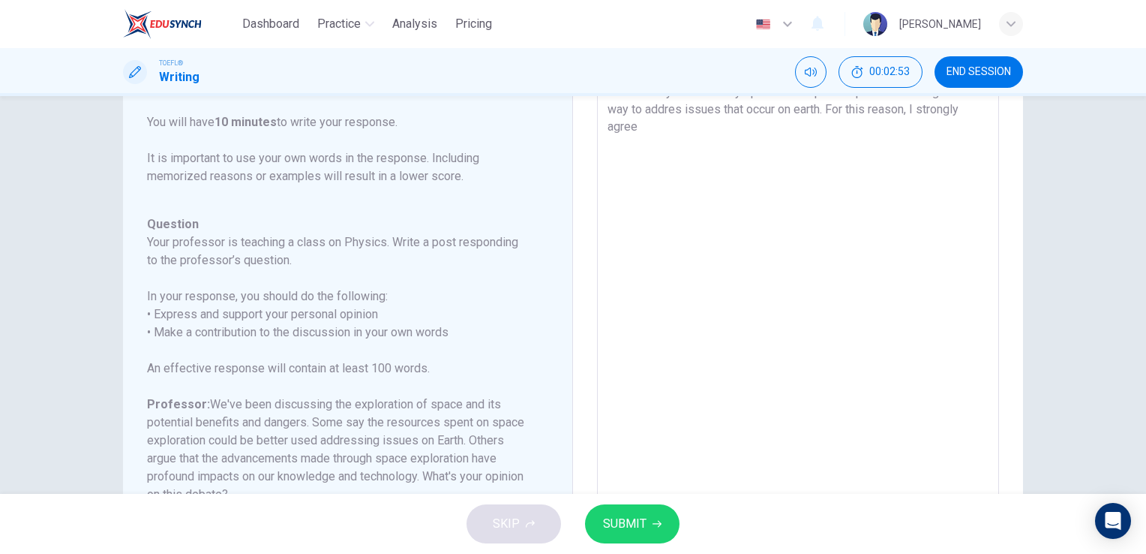
scroll to position [96, 0]
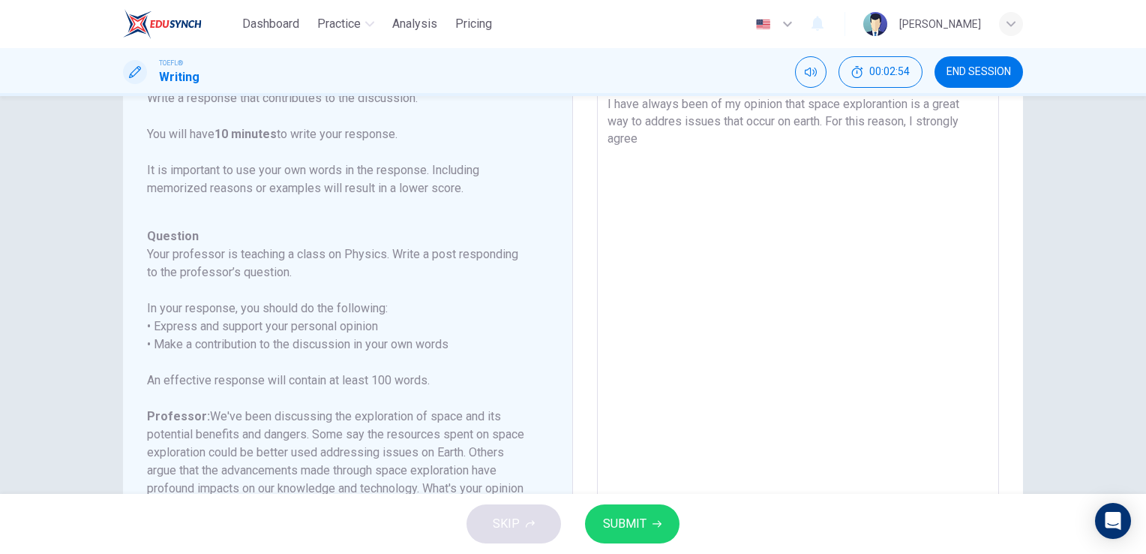
click at [665, 151] on textarea "I have always been of my opinion that space explorantion is a great way to addr…" at bounding box center [798, 333] width 381 height 476
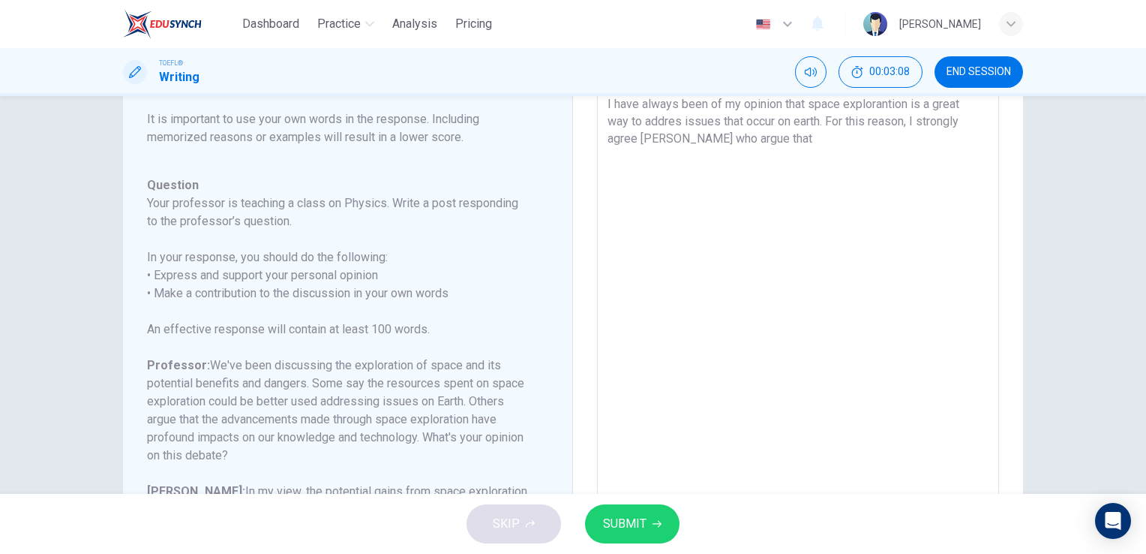
click at [666, 144] on textarea "I have always been of my opinion that space explorantion is a great way to addr…" at bounding box center [798, 333] width 381 height 476
click at [801, 140] on textarea "I have always been of my opinion that space explorantion is a great way to addr…" at bounding box center [798, 333] width 381 height 476
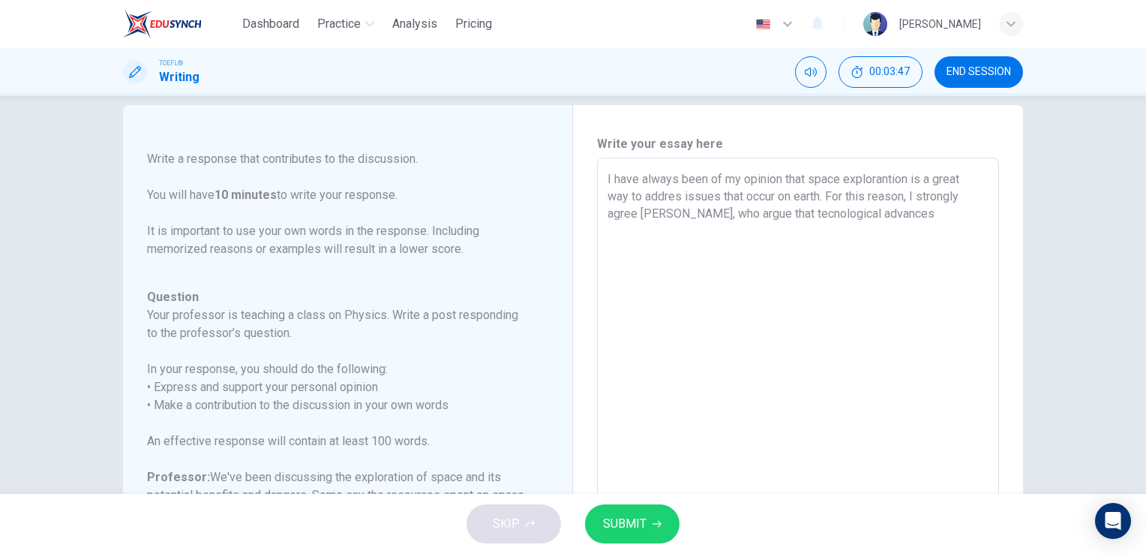
scroll to position [0, 0]
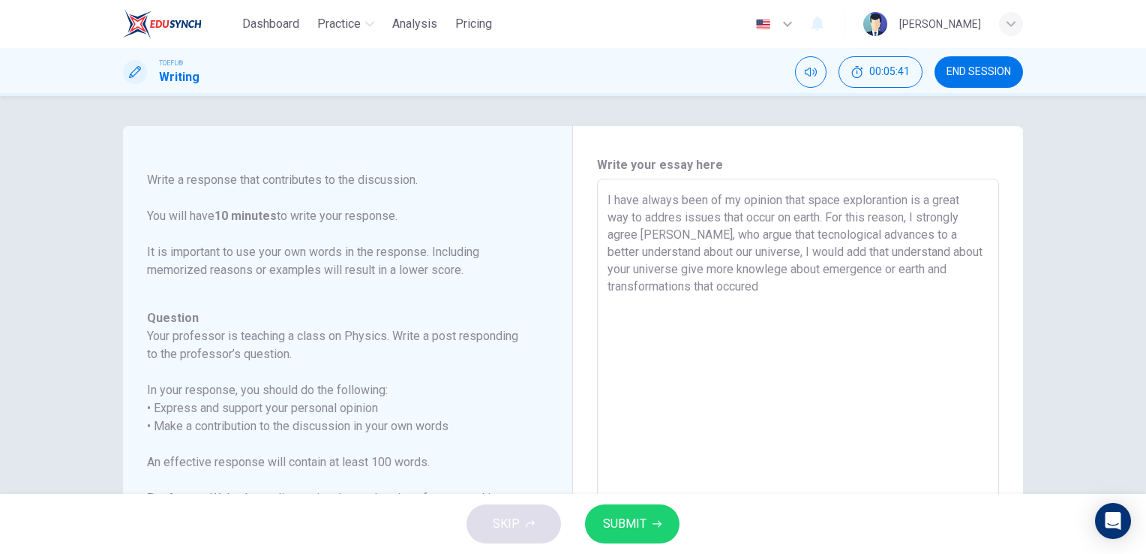
click at [950, 266] on textarea "I have always been of my opinion that space explorantion is a great way to addr…" at bounding box center [798, 429] width 381 height 476
click at [837, 296] on textarea "I have always been of my opinion that space explorantion is a great way to addr…" at bounding box center [798, 429] width 381 height 476
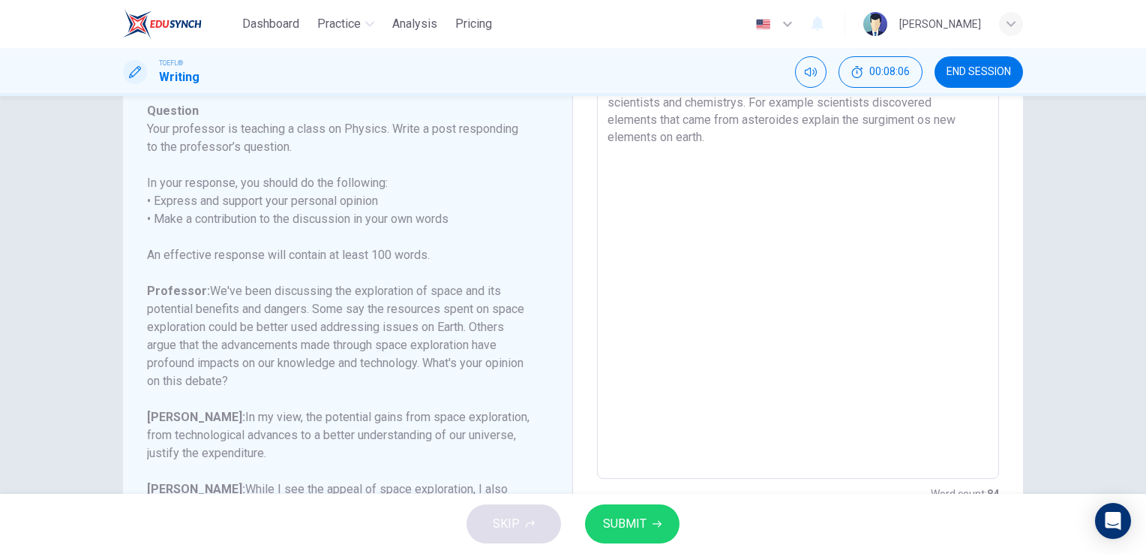
scroll to position [172, 0]
click at [811, 102] on textarea "I have always been of my opinion that space explorantion is a great way to addr…" at bounding box center [798, 228] width 381 height 476
click at [768, 168] on textarea "I have always been of my opinion that space explorantion is a great way to addr…" at bounding box center [798, 230] width 381 height 476
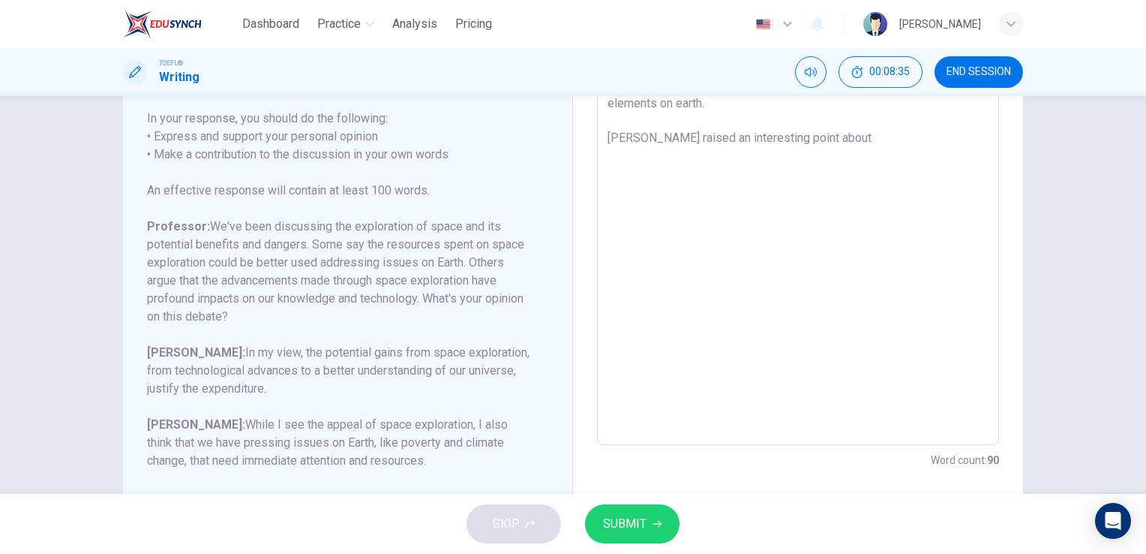
scroll to position [236, 0]
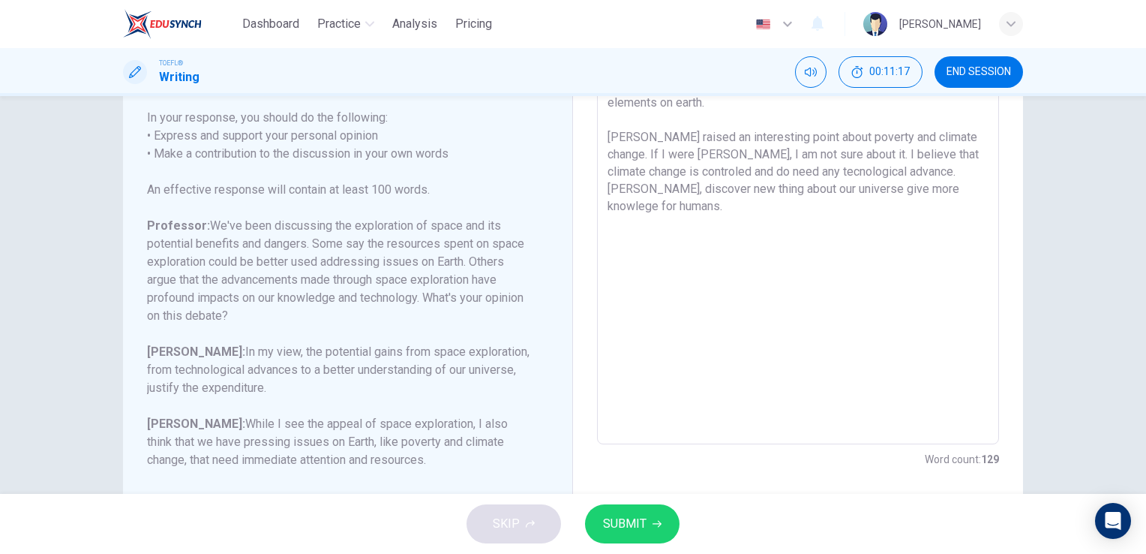
drag, startPoint x: 621, startPoint y: 494, endPoint x: 629, endPoint y: 505, distance: 12.9
click at [627, 501] on div "SKIP SUBMIT" at bounding box center [573, 524] width 1146 height 60
click at [639, 514] on span "SUBMIT" at bounding box center [625, 523] width 44 height 21
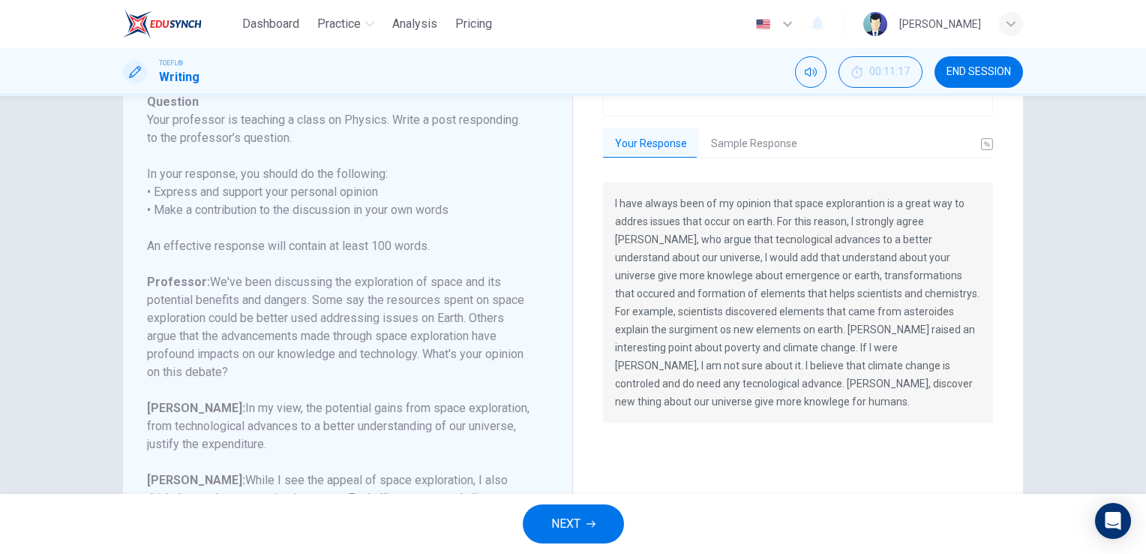
scroll to position [0, 0]
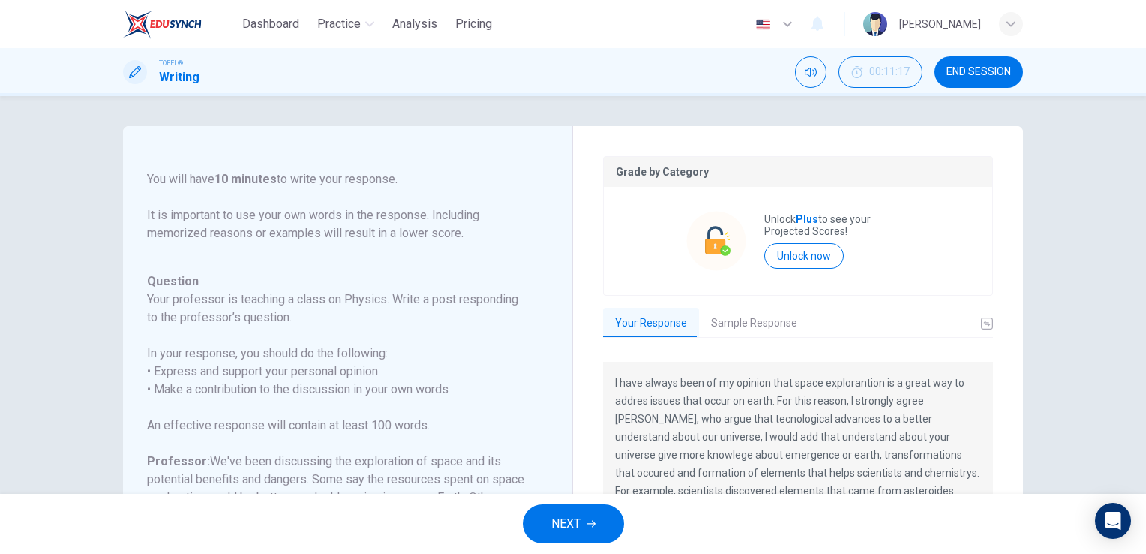
click at [742, 321] on button "Sample Response" at bounding box center [754, 324] width 110 height 32
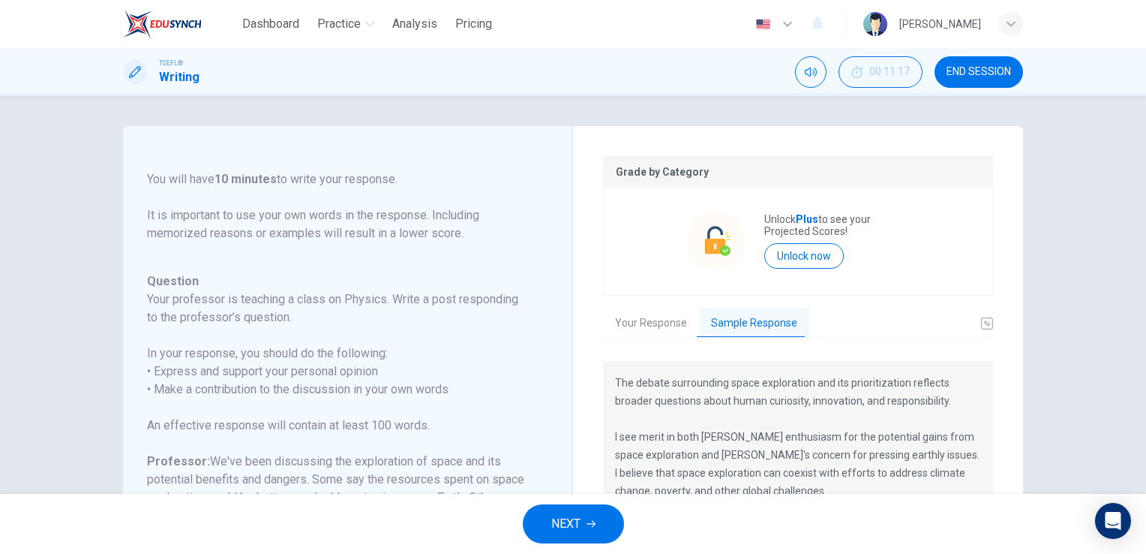
scroll to position [150, 0]
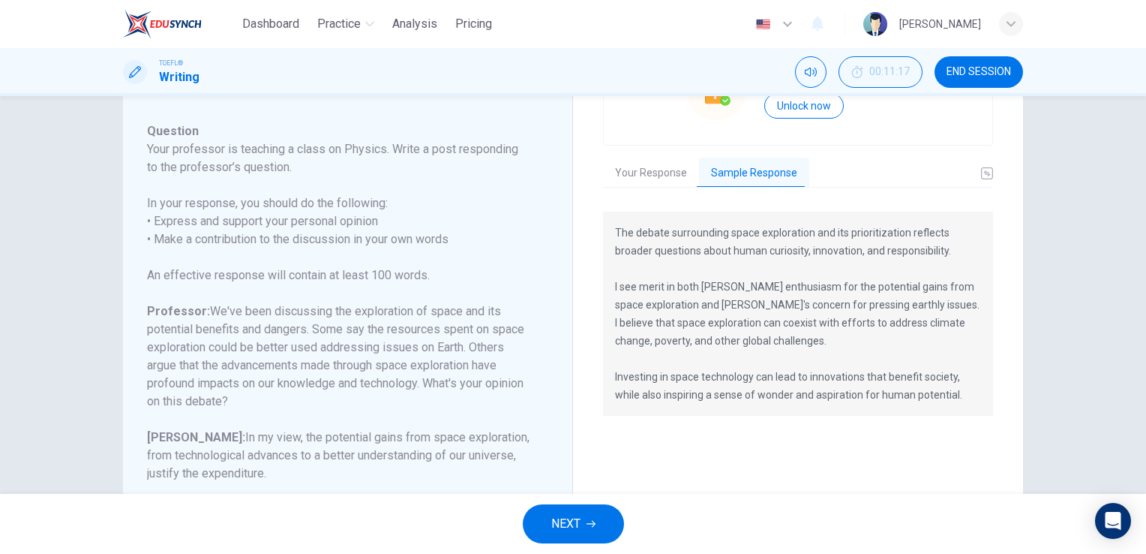
click at [548, 515] on button "NEXT" at bounding box center [573, 523] width 101 height 39
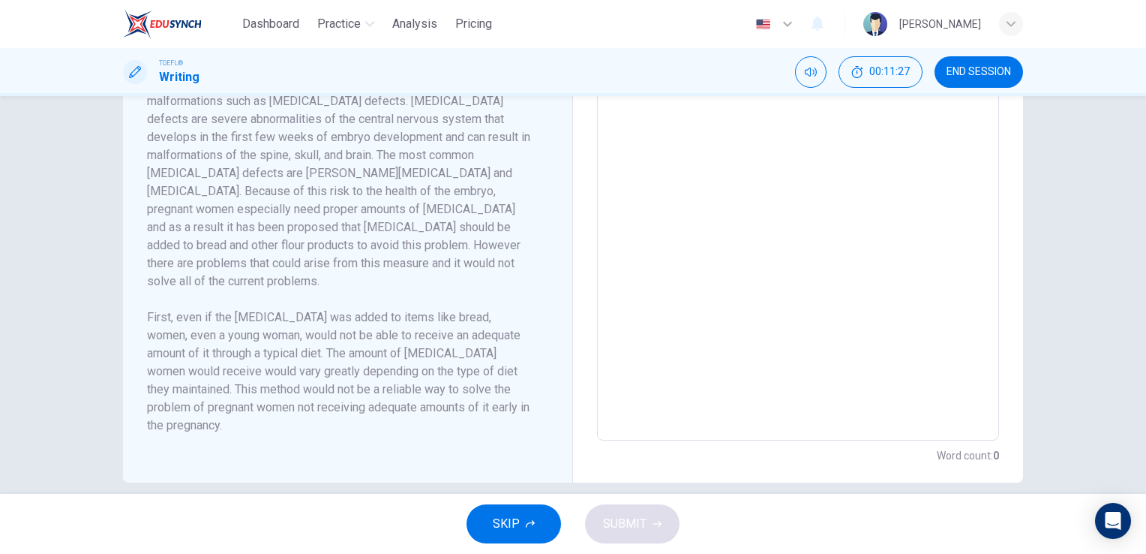
scroll to position [461, 0]
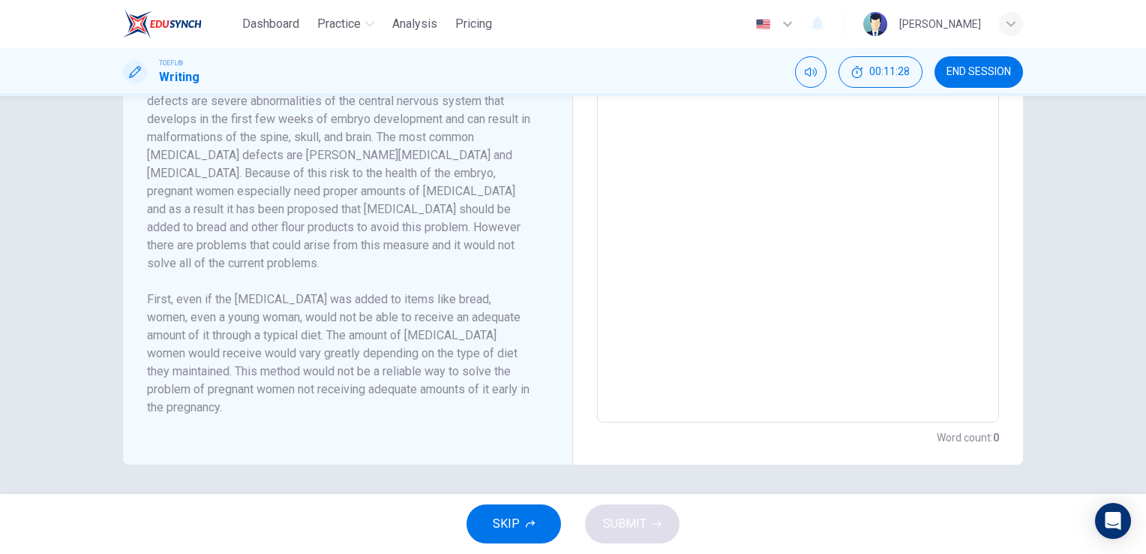
drag, startPoint x: 617, startPoint y: 512, endPoint x: 621, endPoint y: 518, distance: 8.1
click at [621, 518] on div "SKIP SUBMIT" at bounding box center [573, 524] width 1146 height 60
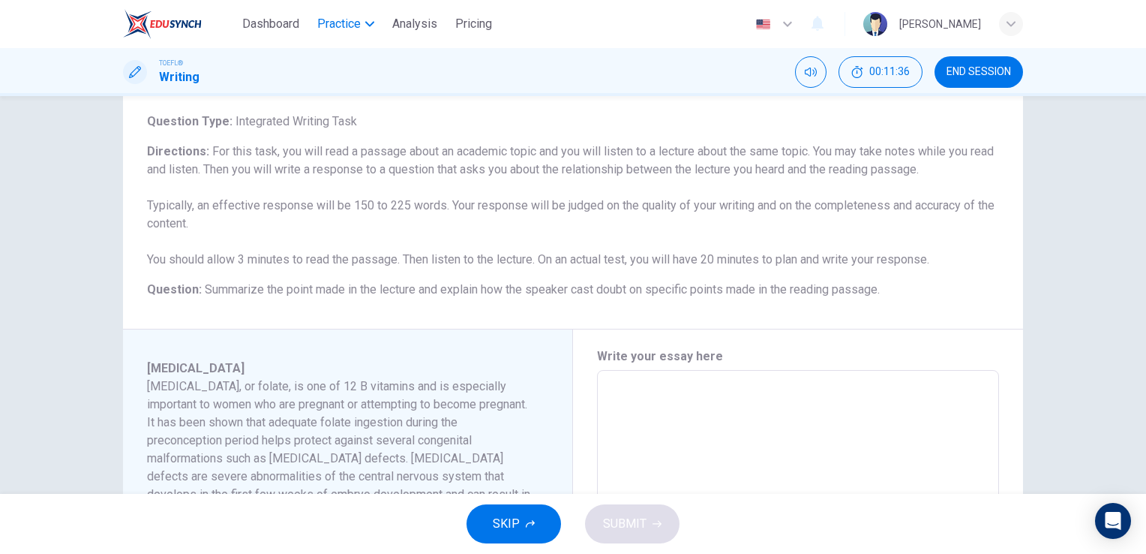
click at [364, 29] on button "Practice" at bounding box center [345, 24] width 69 height 27
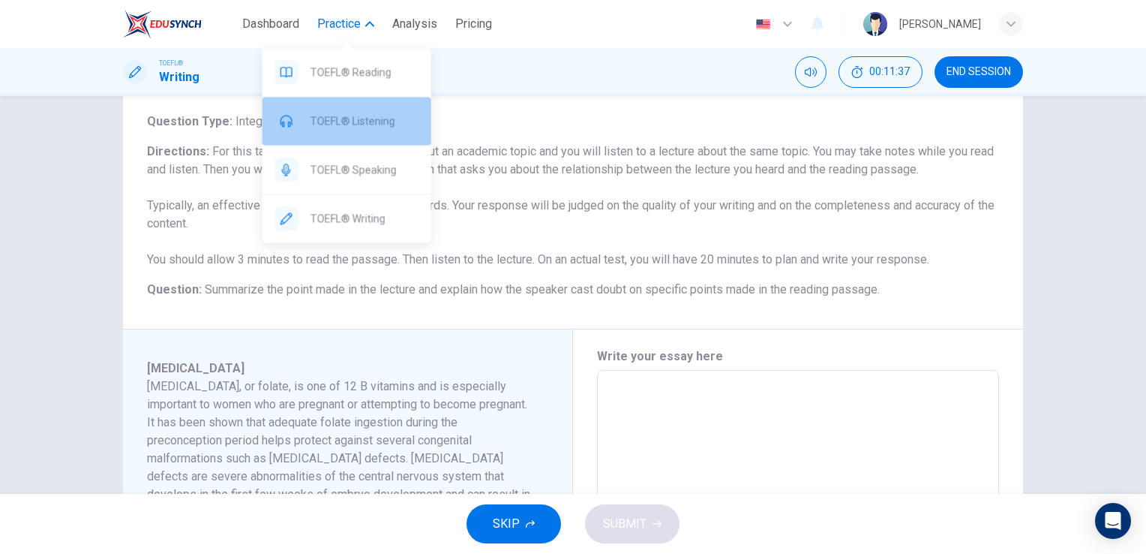
click at [367, 134] on div "TOEFL® Listening" at bounding box center [347, 121] width 169 height 48
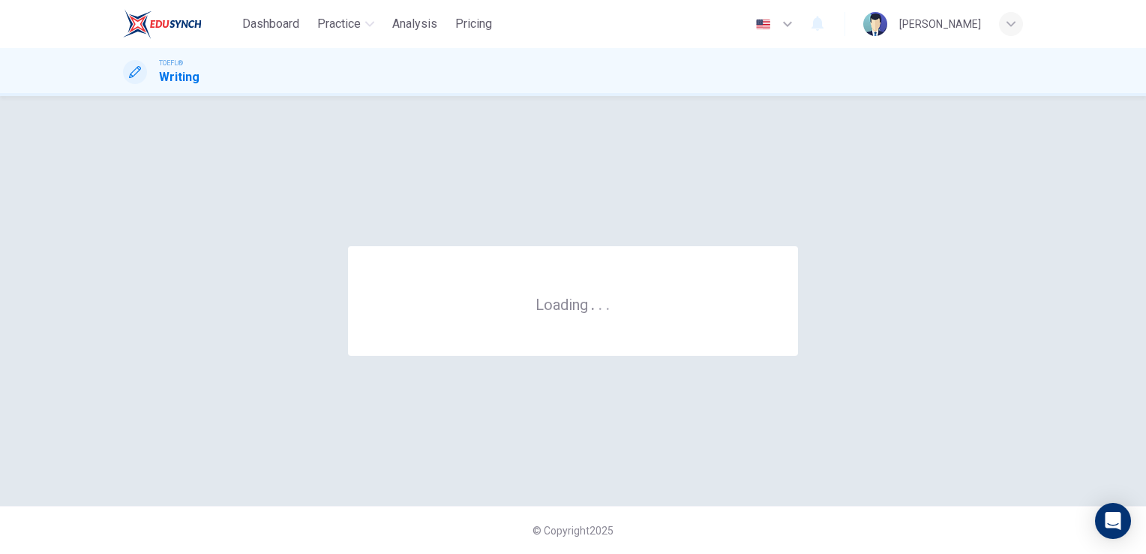
scroll to position [0, 0]
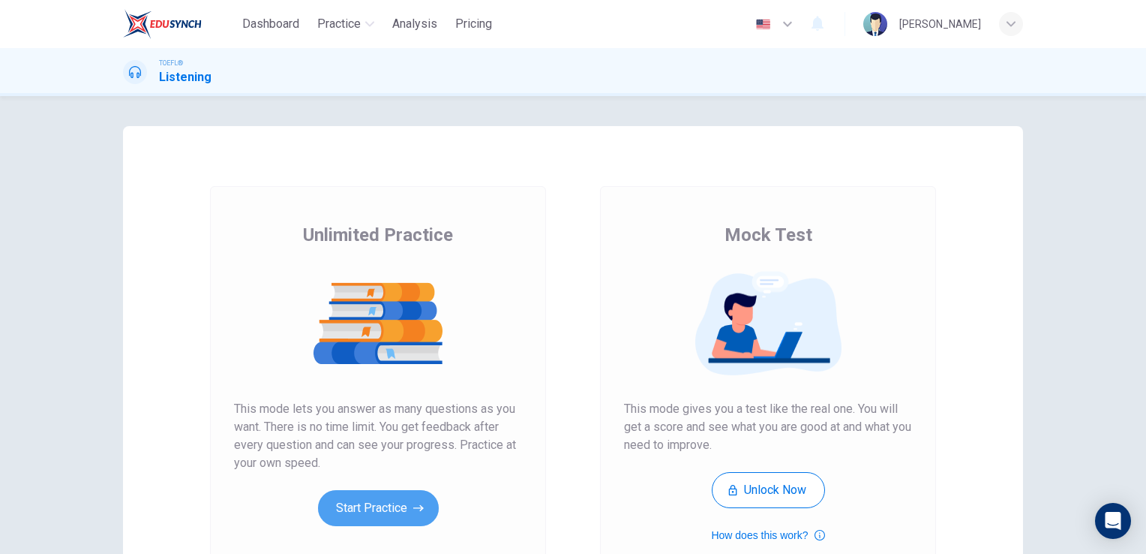
click at [384, 509] on button "Start Practice" at bounding box center [378, 508] width 121 height 36
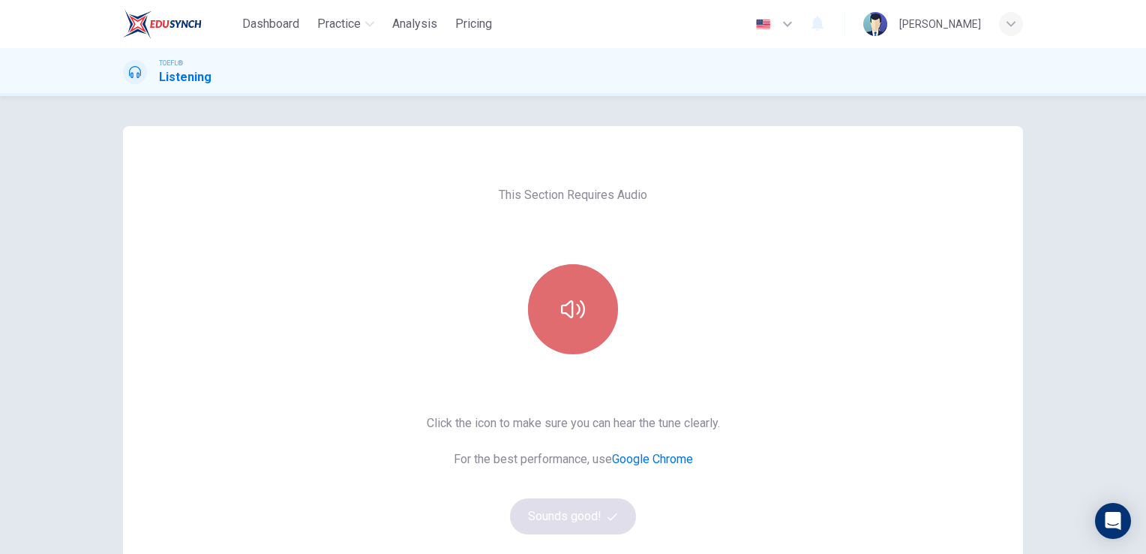
click at [587, 311] on button "button" at bounding box center [573, 309] width 90 height 90
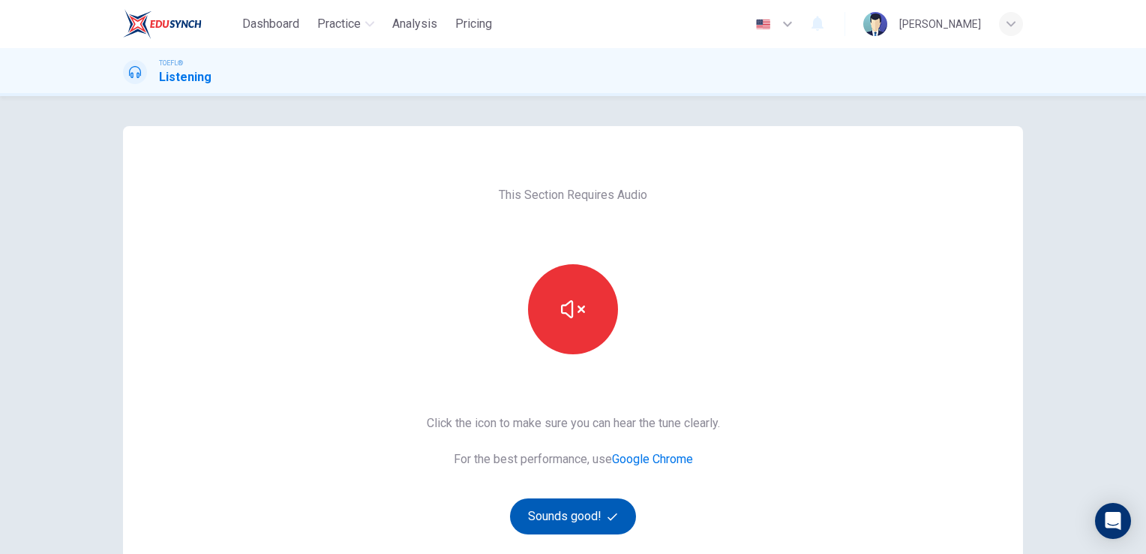
click at [577, 521] on button "Sounds good!" at bounding box center [573, 516] width 126 height 36
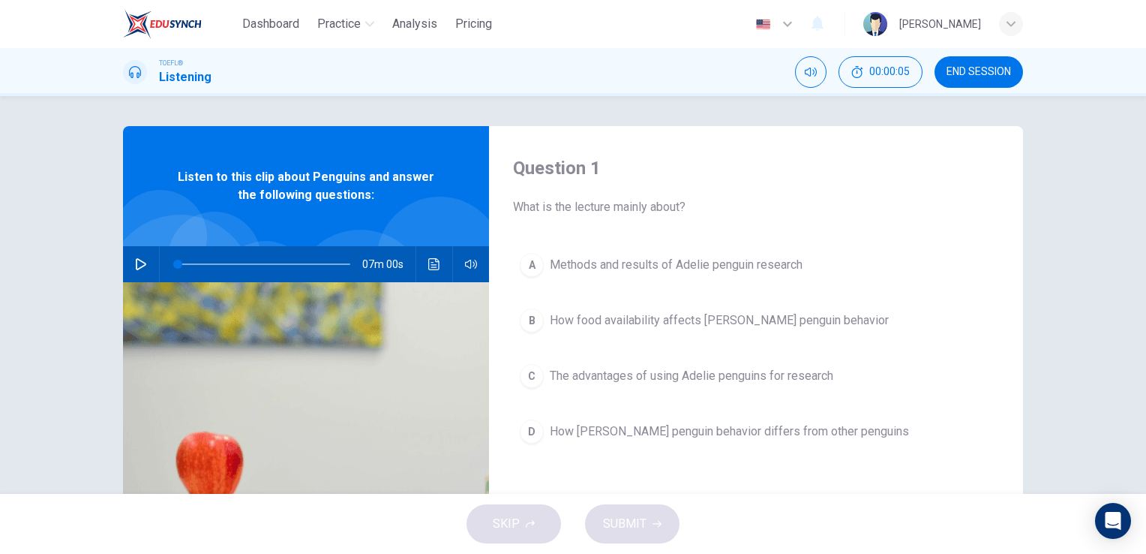
click at [135, 263] on icon "button" at bounding box center [141, 264] width 12 height 12
type input "4"
click at [179, 263] on span at bounding box center [183, 264] width 9 height 9
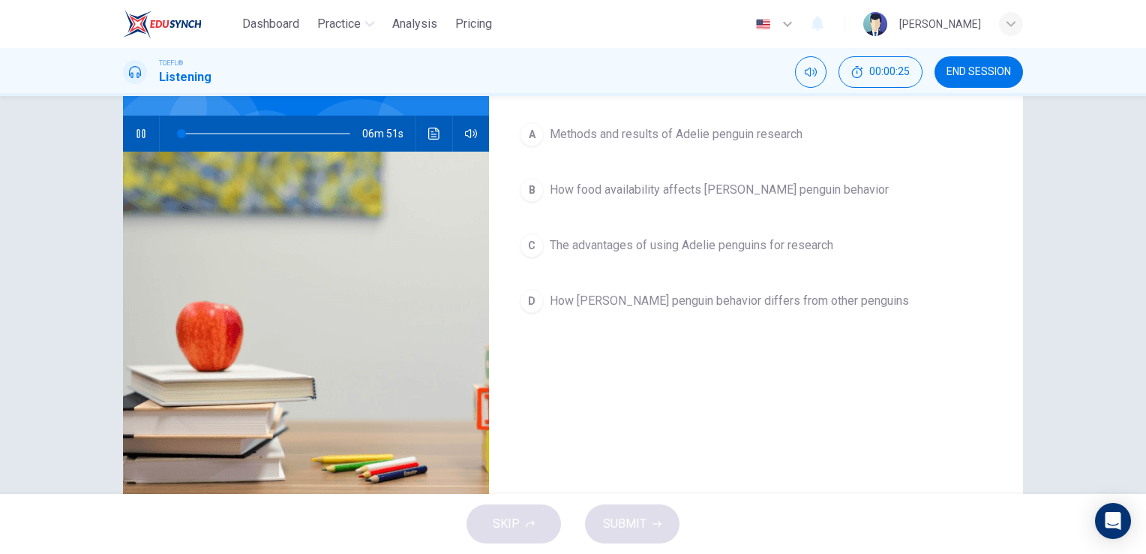
scroll to position [33, 0]
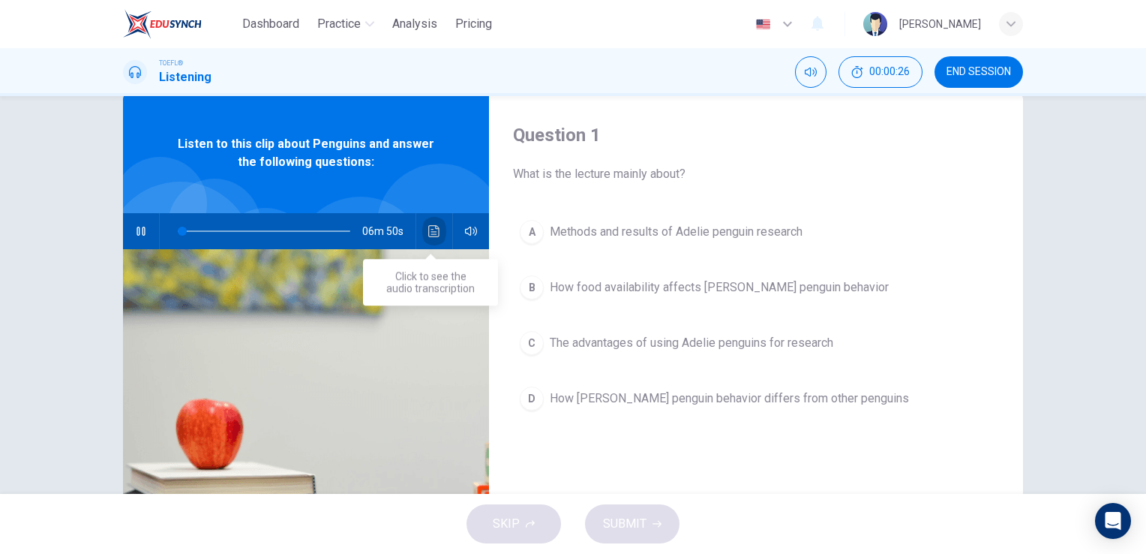
click at [432, 223] on button "Click to see the audio transcription" at bounding box center [434, 231] width 24 height 36
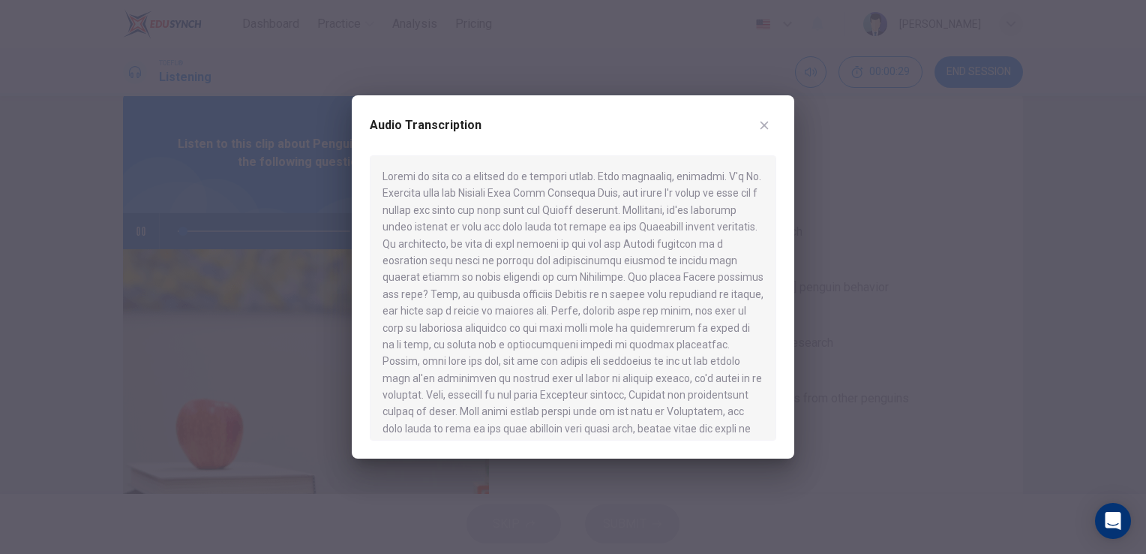
click at [302, 145] on div at bounding box center [573, 277] width 1146 height 554
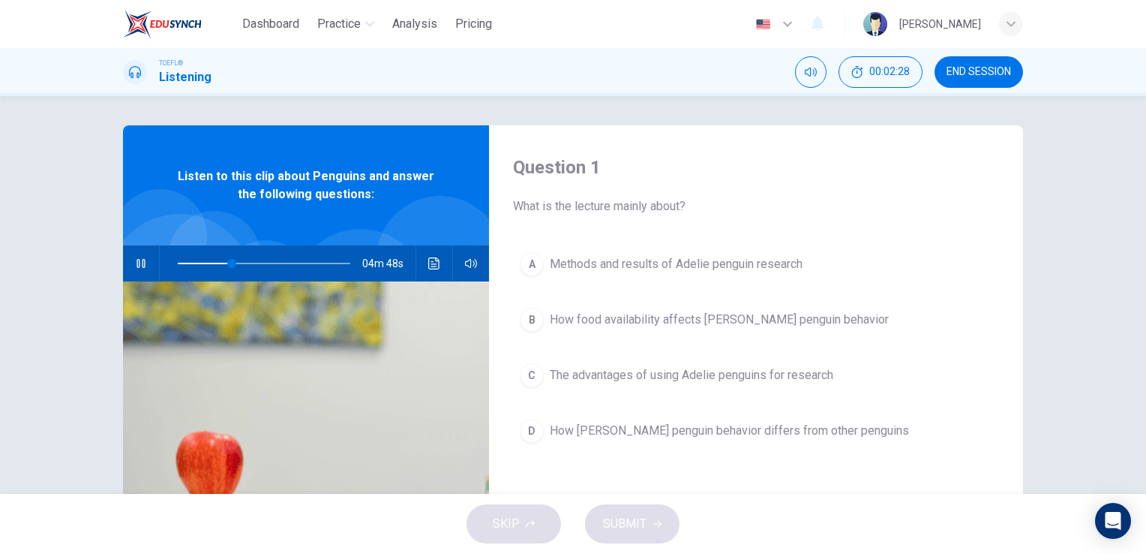
scroll to position [0, 0]
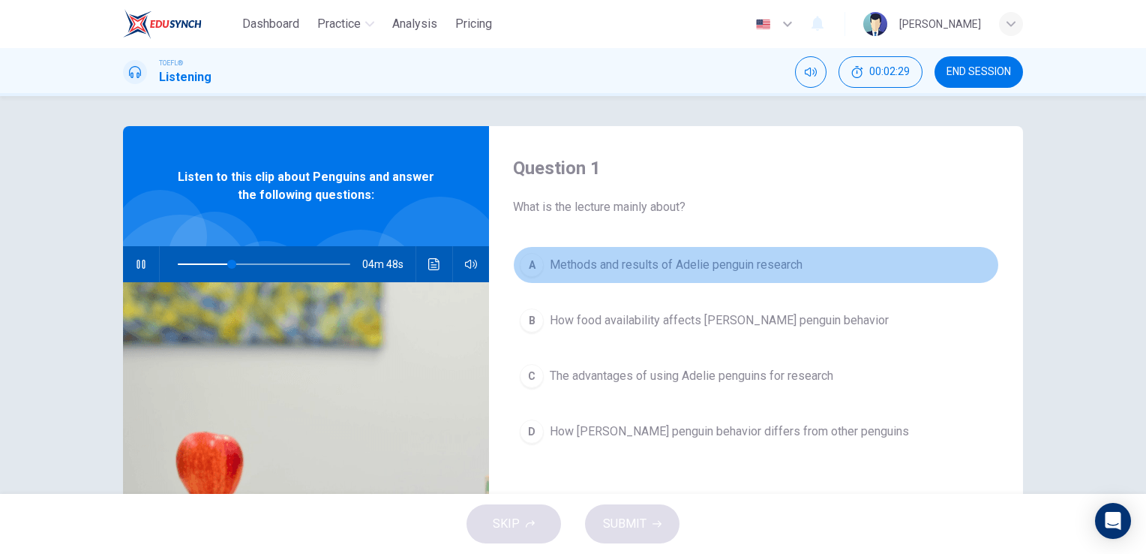
click at [624, 252] on button "A Methods and results of Adelie penguin research" at bounding box center [756, 265] width 486 height 38
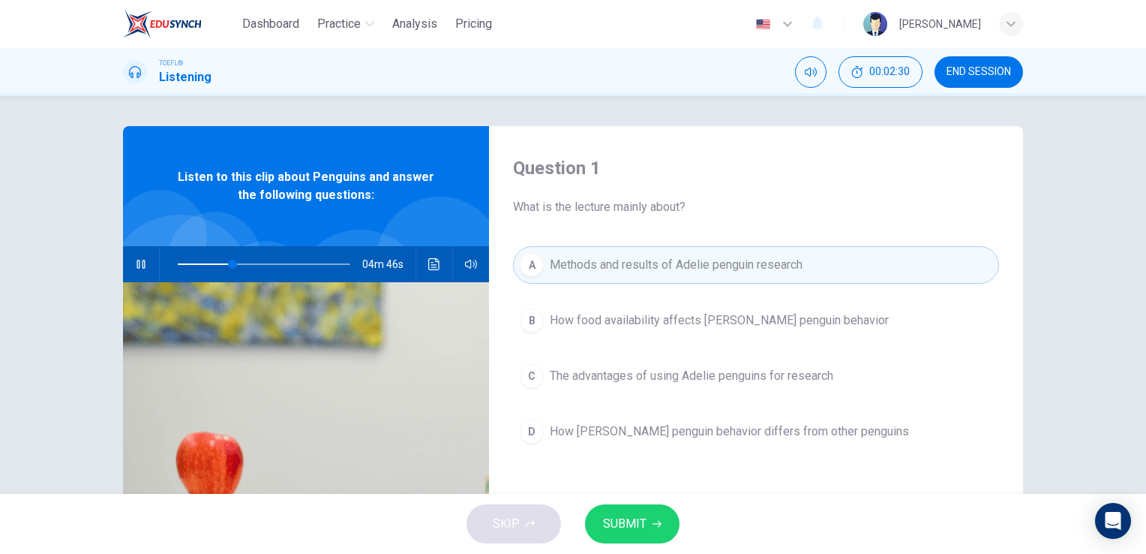
scroll to position [75, 0]
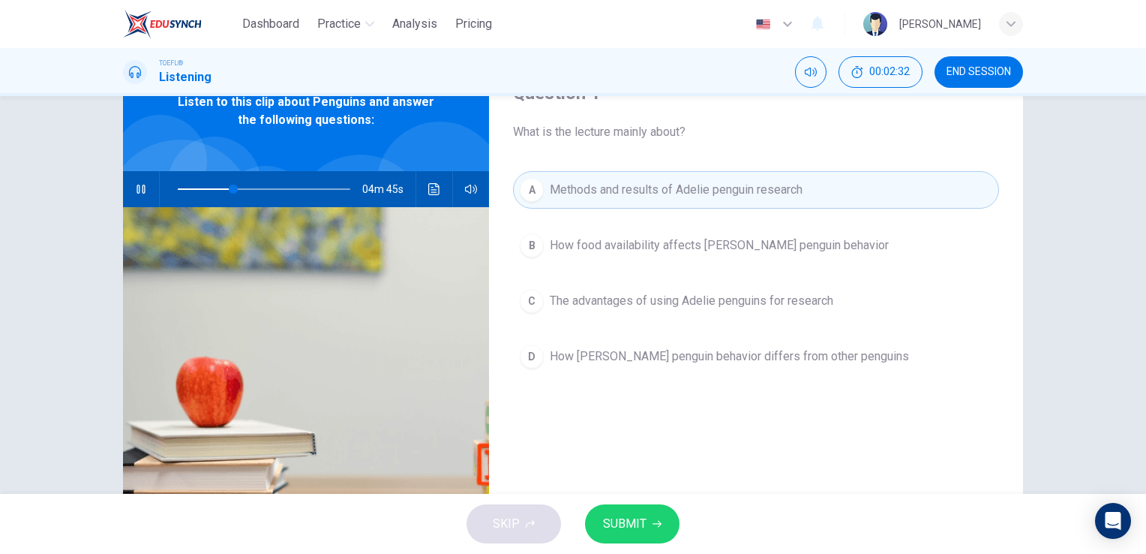
click at [145, 189] on button "button" at bounding box center [141, 189] width 24 height 36
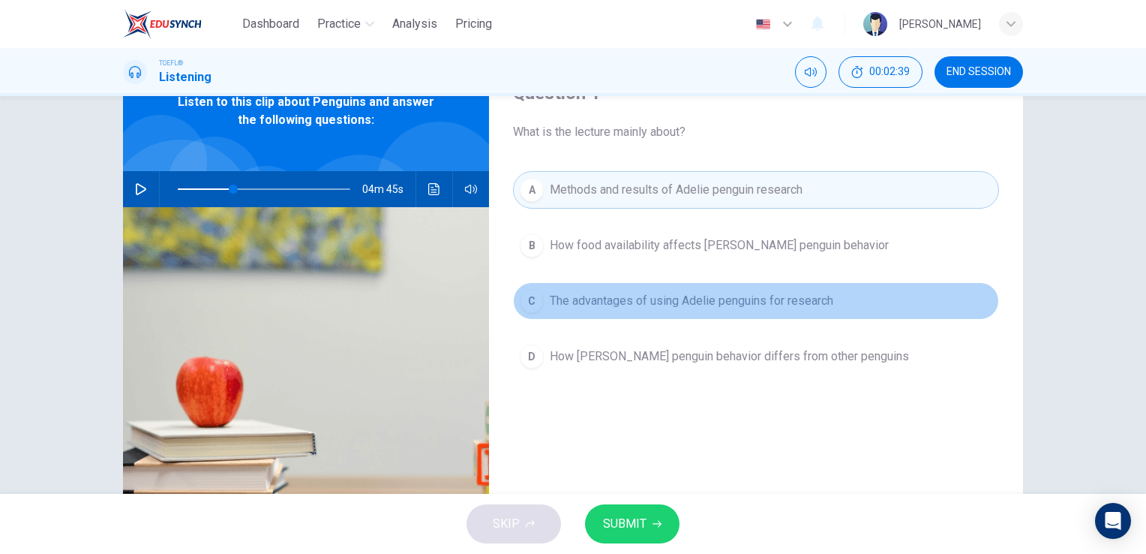
click at [657, 300] on span "The advantages of using Adelie penguins for research" at bounding box center [692, 301] width 284 height 18
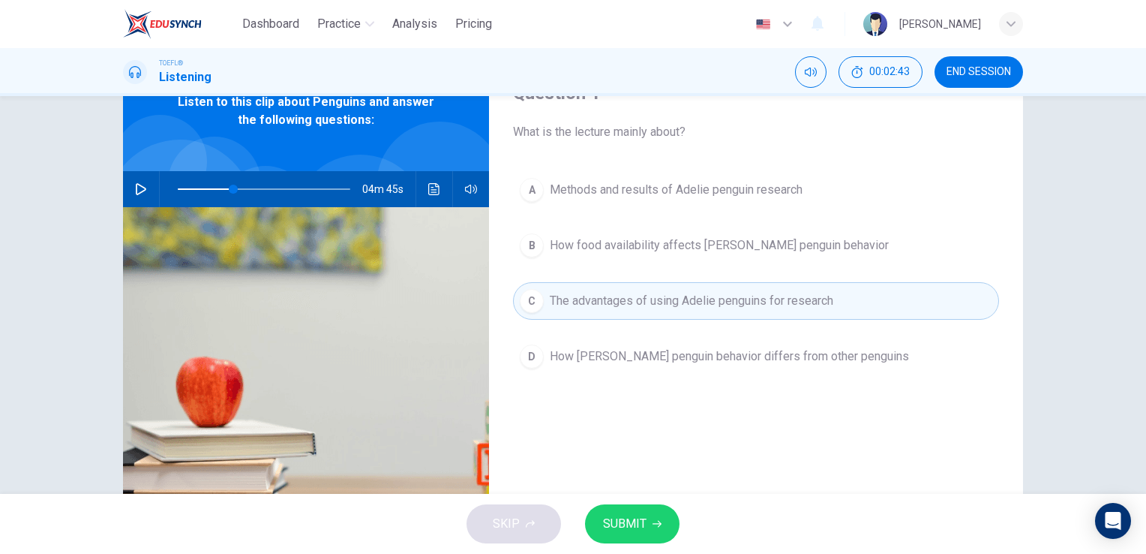
click at [135, 185] on icon "button" at bounding box center [141, 189] width 12 height 12
click at [135, 188] on icon "button" at bounding box center [141, 189] width 12 height 12
click at [136, 191] on icon "button" at bounding box center [141, 189] width 12 height 12
click at [620, 535] on button "SUBMIT" at bounding box center [632, 523] width 95 height 39
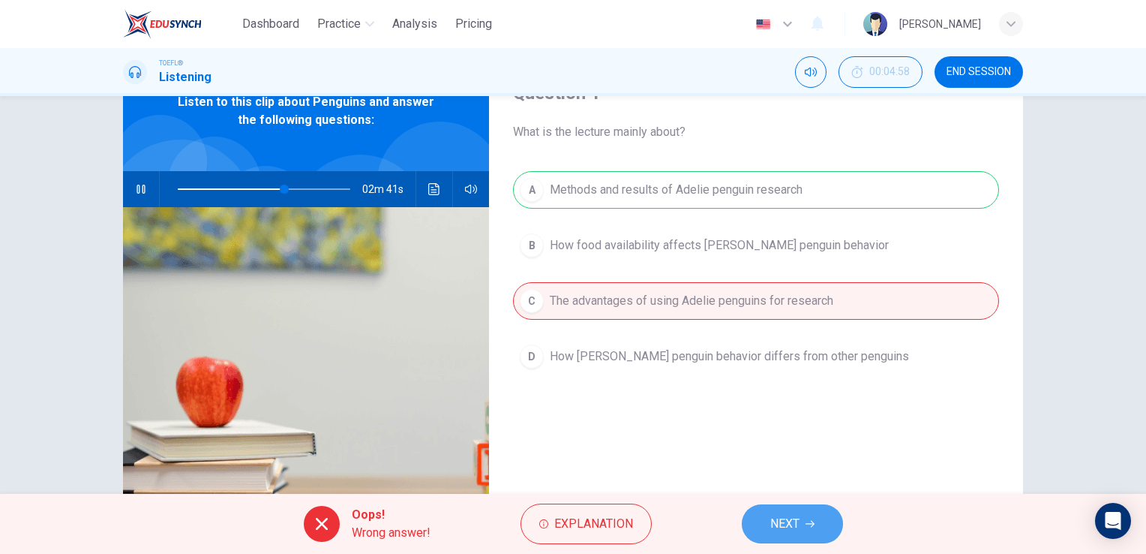
click at [803, 527] on button "NEXT" at bounding box center [792, 523] width 101 height 39
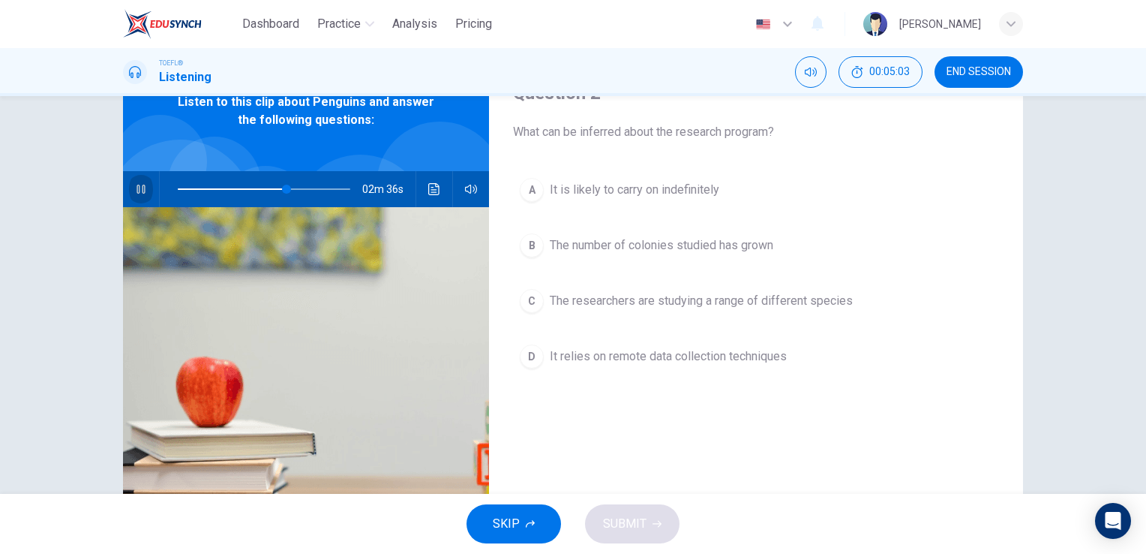
click at [137, 188] on icon "button" at bounding box center [141, 189] width 8 height 9
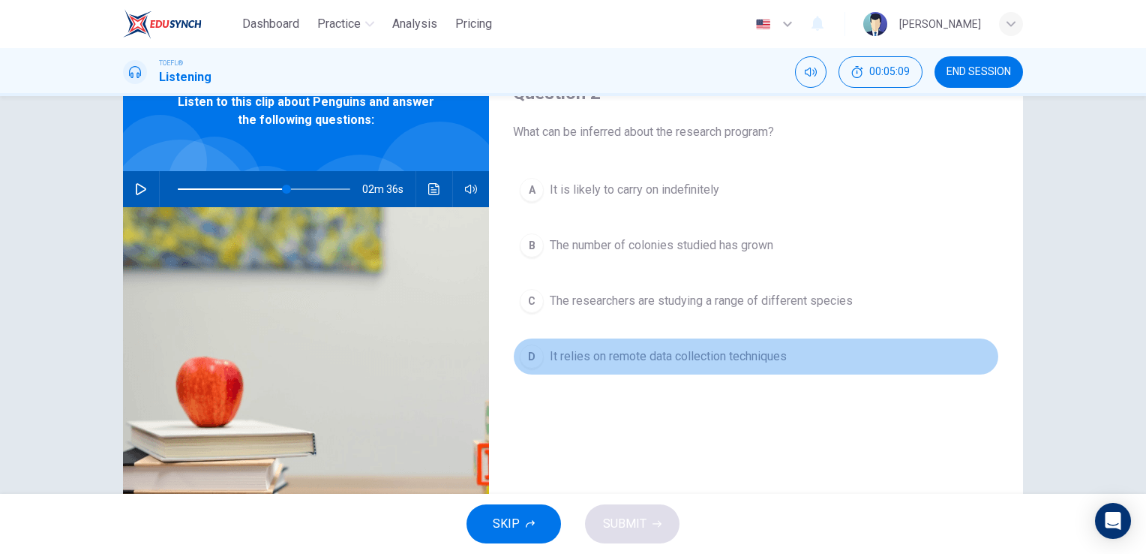
click at [698, 368] on button "D It relies on remote data collection techniques" at bounding box center [756, 357] width 486 height 38
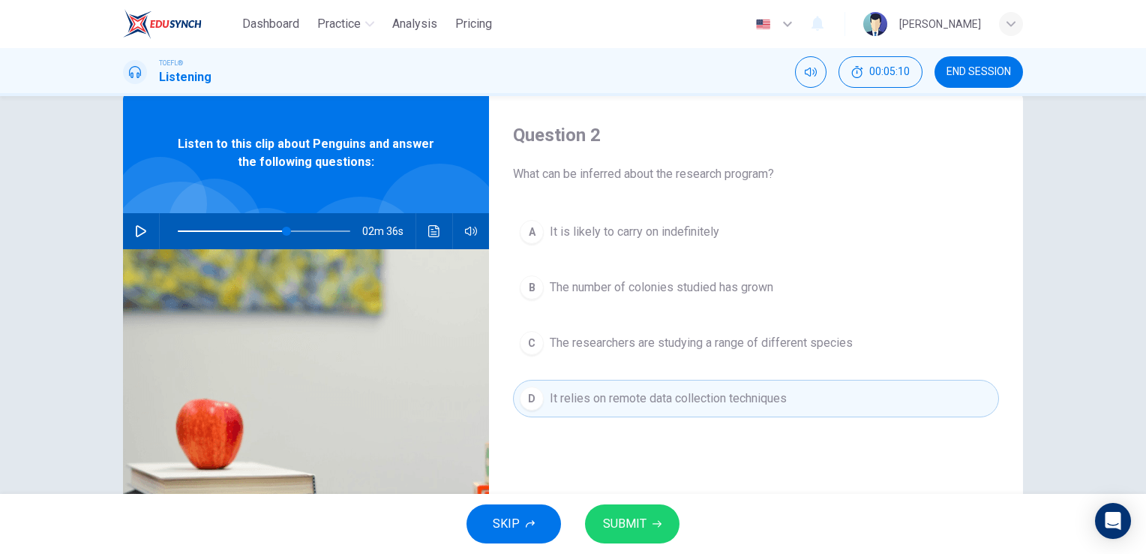
scroll to position [0, 0]
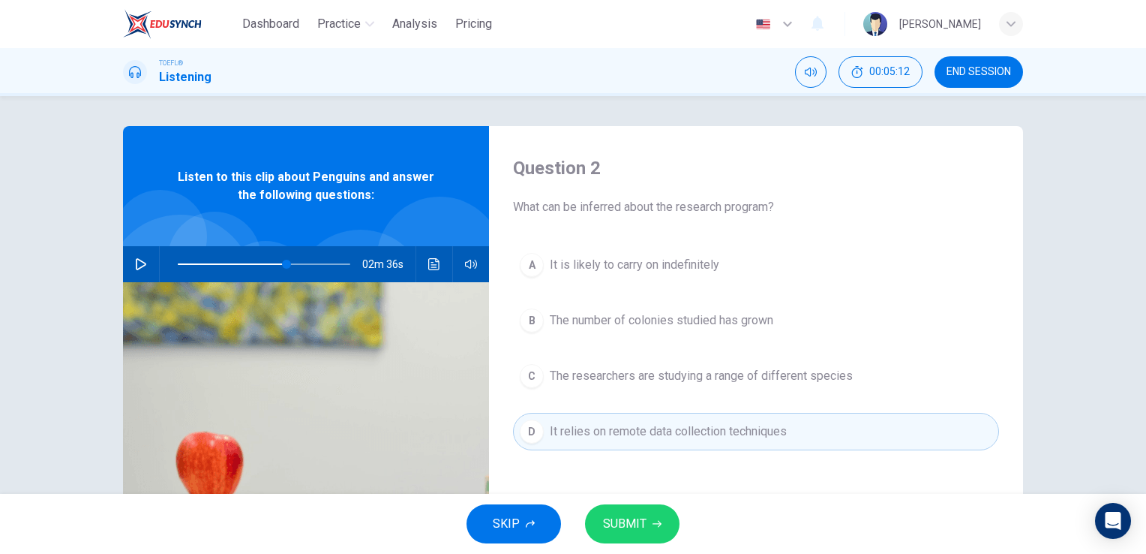
click at [623, 515] on button "SUBMIT" at bounding box center [632, 523] width 95 height 39
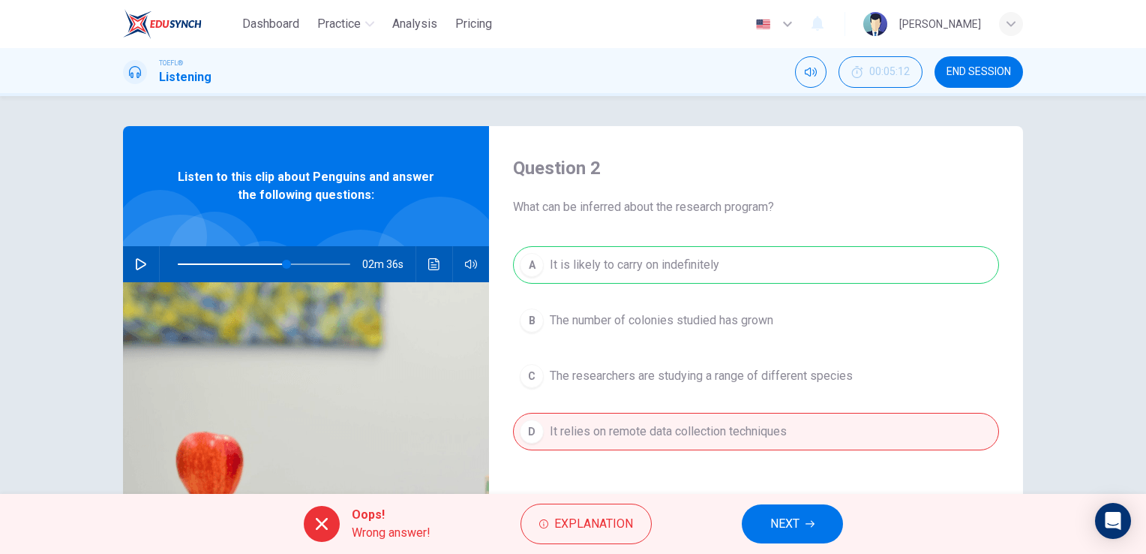
drag, startPoint x: 558, startPoint y: 271, endPoint x: 664, endPoint y: 282, distance: 106.4
click at [660, 281] on div "A It is likely to carry on indefinitely B The number of colonies studied has gr…" at bounding box center [756, 363] width 486 height 234
click at [792, 540] on button "NEXT" at bounding box center [792, 523] width 101 height 39
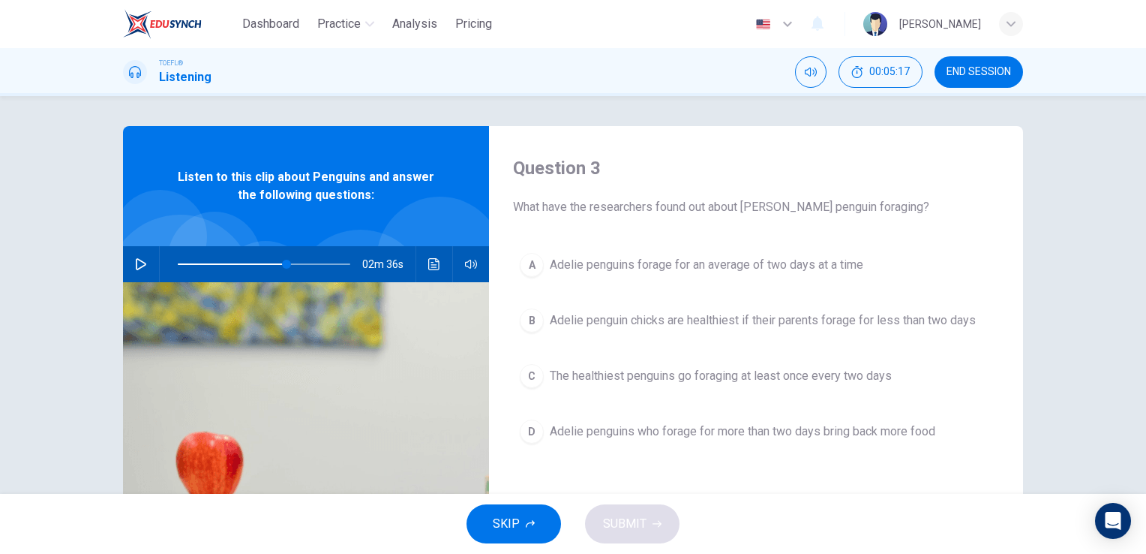
click at [734, 293] on div "A Adelie penguins forage for an average of two days at a time B Adelie penguin …" at bounding box center [756, 363] width 486 height 234
click at [731, 284] on div "A Adelie penguins forage for an average of two days at a time B Adelie penguin …" at bounding box center [756, 363] width 486 height 234
click at [733, 284] on div "A Adelie penguins forage for an average of two days at a time B Adelie penguin …" at bounding box center [756, 363] width 486 height 234
click at [759, 343] on div "A Adelie penguins forage for an average of two days at a time B Adelie penguin …" at bounding box center [756, 363] width 486 height 234
click at [711, 392] on button "C The healthiest penguins go foraging at least once every two days" at bounding box center [756, 376] width 486 height 38
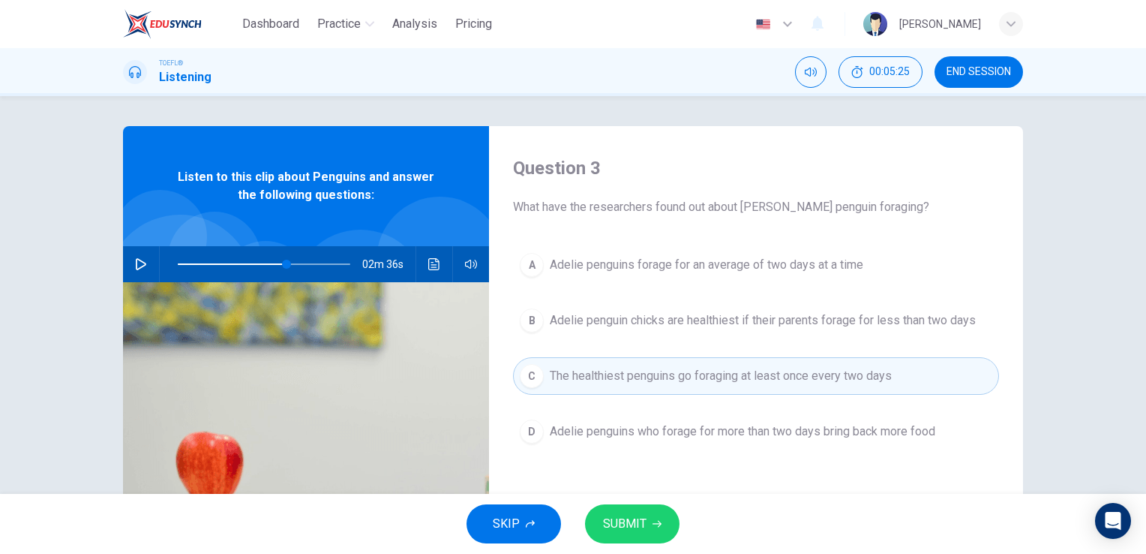
click at [713, 427] on span "Adelie penguins who forage for more than two days bring back more food" at bounding box center [743, 431] width 386 height 18
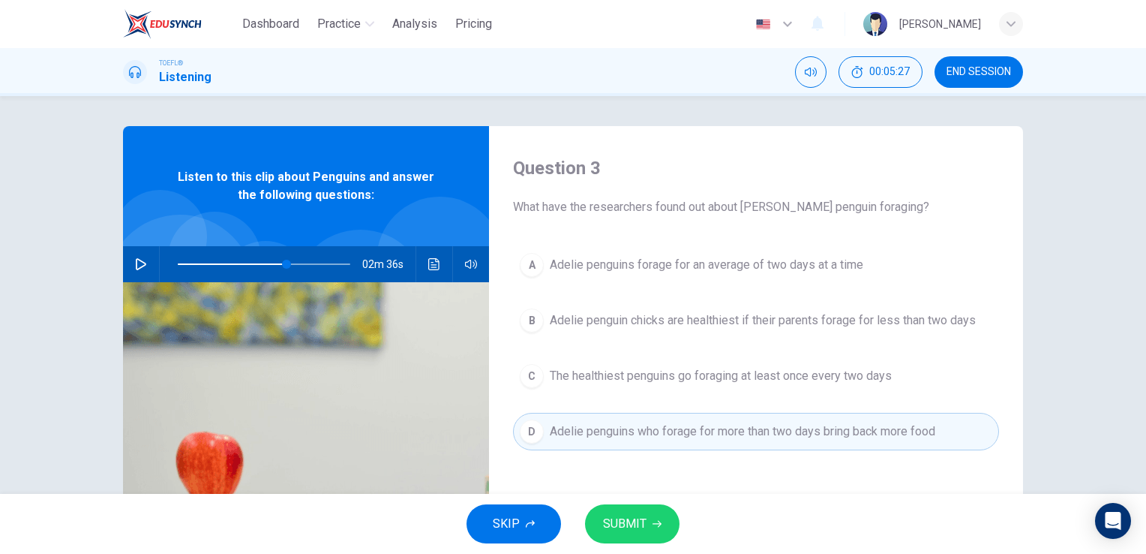
click at [728, 277] on button "A Adelie penguins forage for an average of two days at a time" at bounding box center [756, 265] width 486 height 38
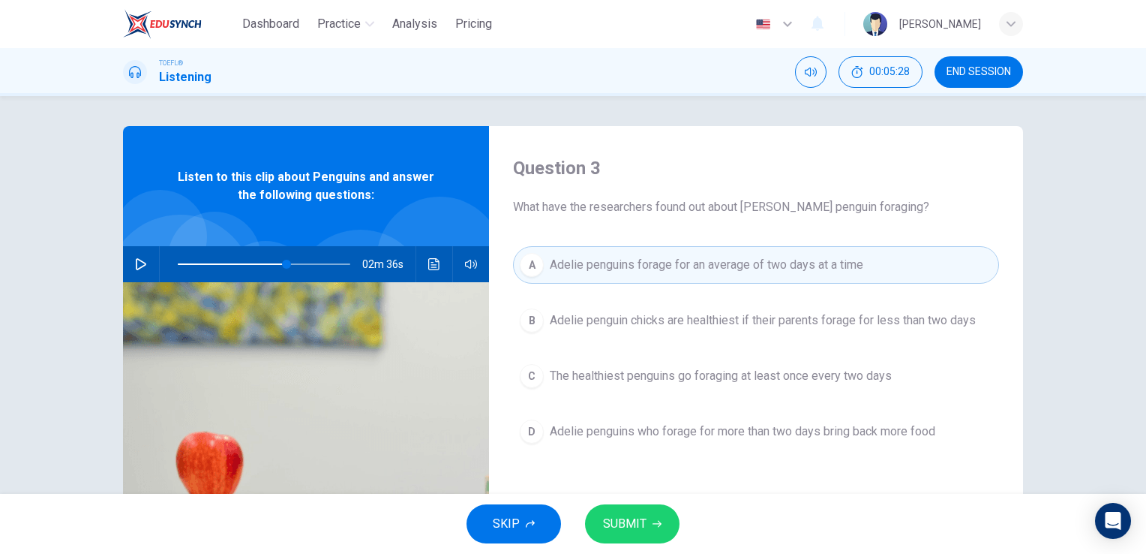
click at [650, 524] on button "SUBMIT" at bounding box center [632, 523] width 95 height 39
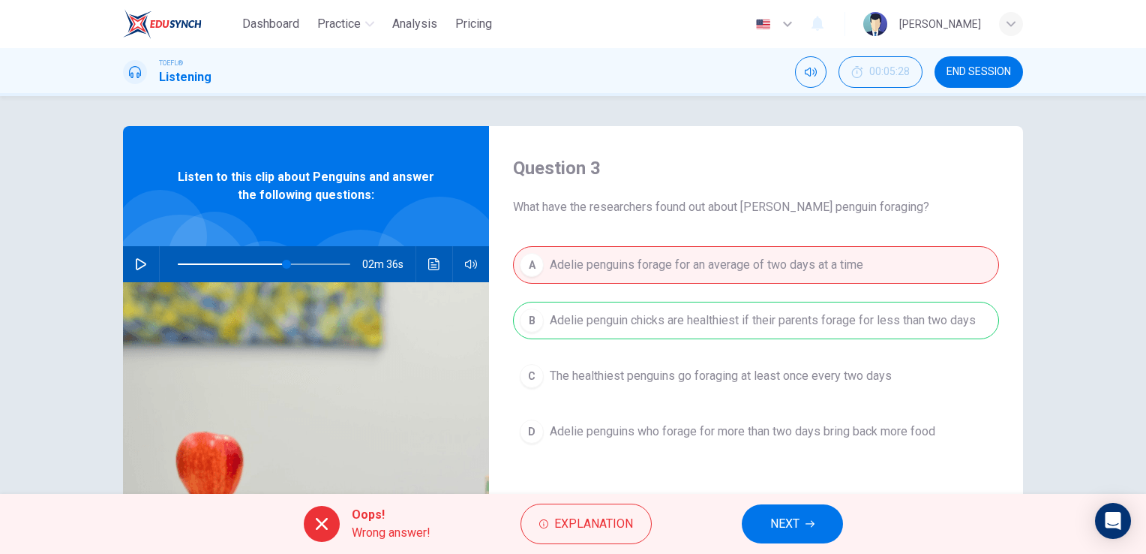
click at [755, 527] on button "NEXT" at bounding box center [792, 523] width 101 height 39
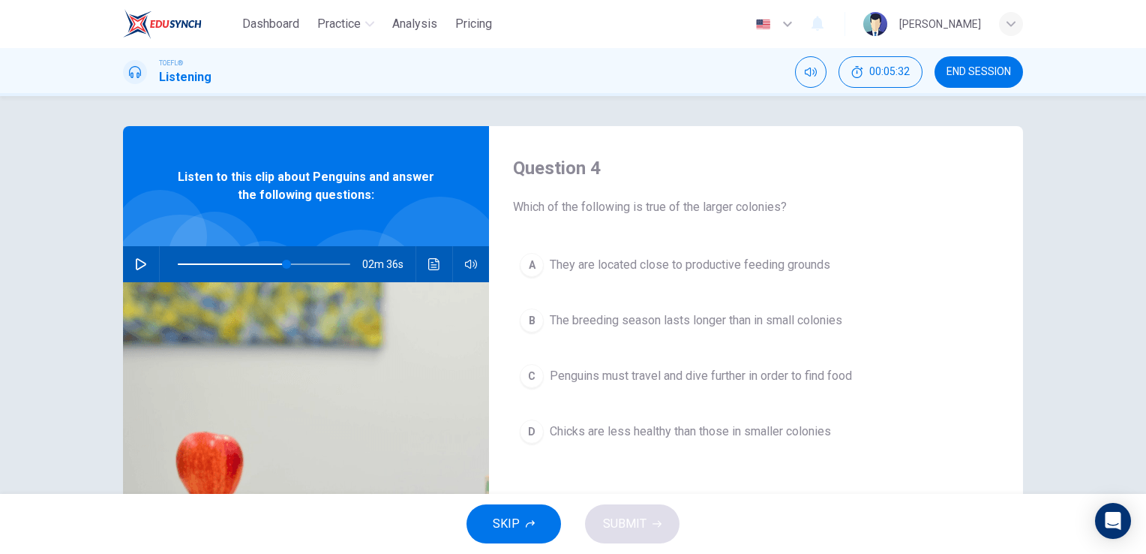
click at [726, 341] on div "A They are located close to productive feeding grounds B The breeding season la…" at bounding box center [756, 363] width 486 height 234
click at [735, 327] on span "The breeding season lasts longer than in small colonies" at bounding box center [696, 320] width 293 height 18
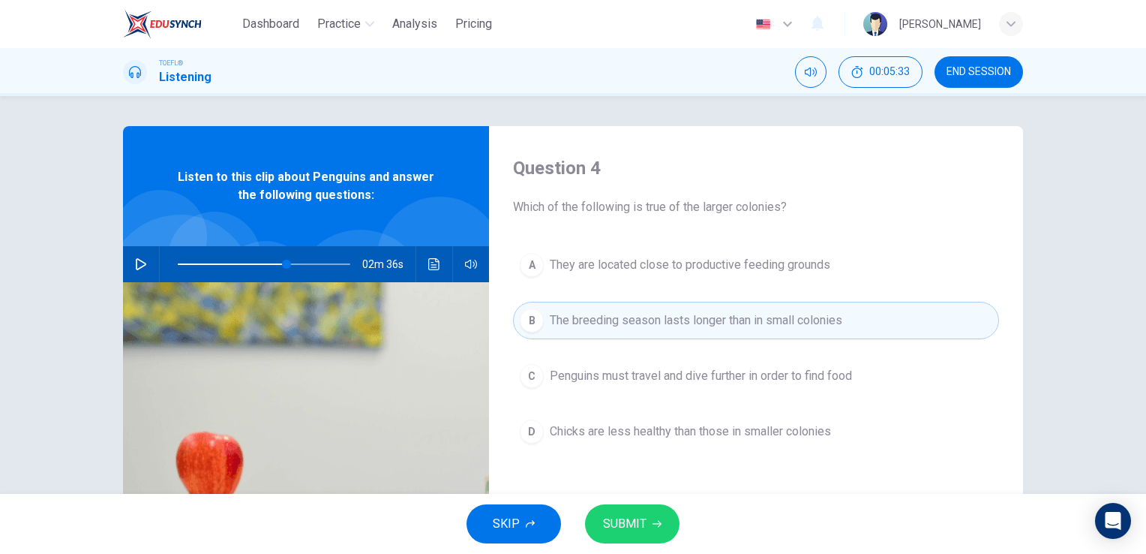
click at [725, 392] on button "C Penguins must travel and dive further in order to find food" at bounding box center [756, 376] width 486 height 38
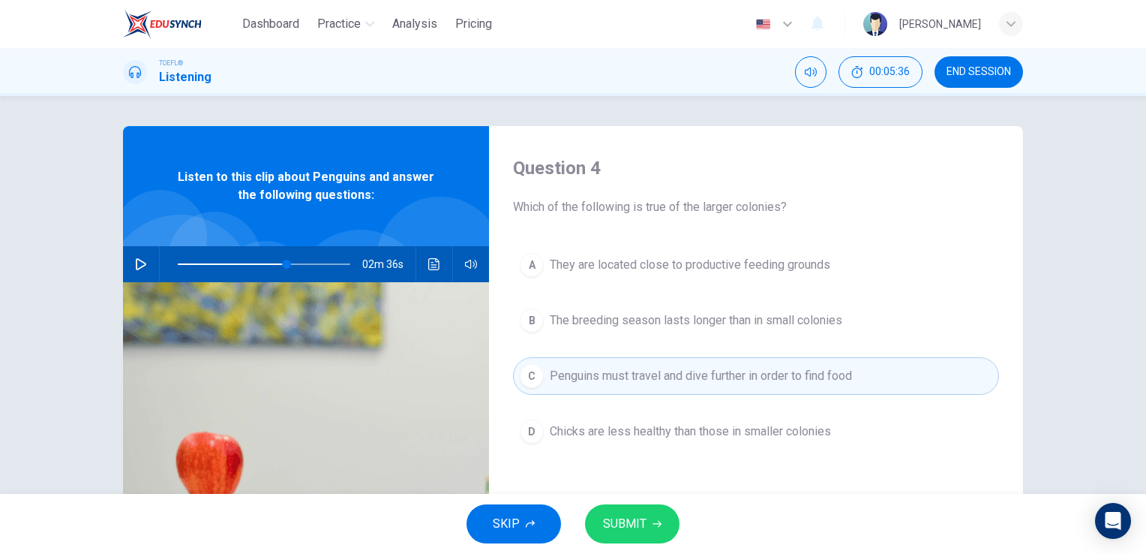
click at [719, 443] on button "D Chicks are less healthy than those in smaller colonies" at bounding box center [756, 432] width 486 height 38
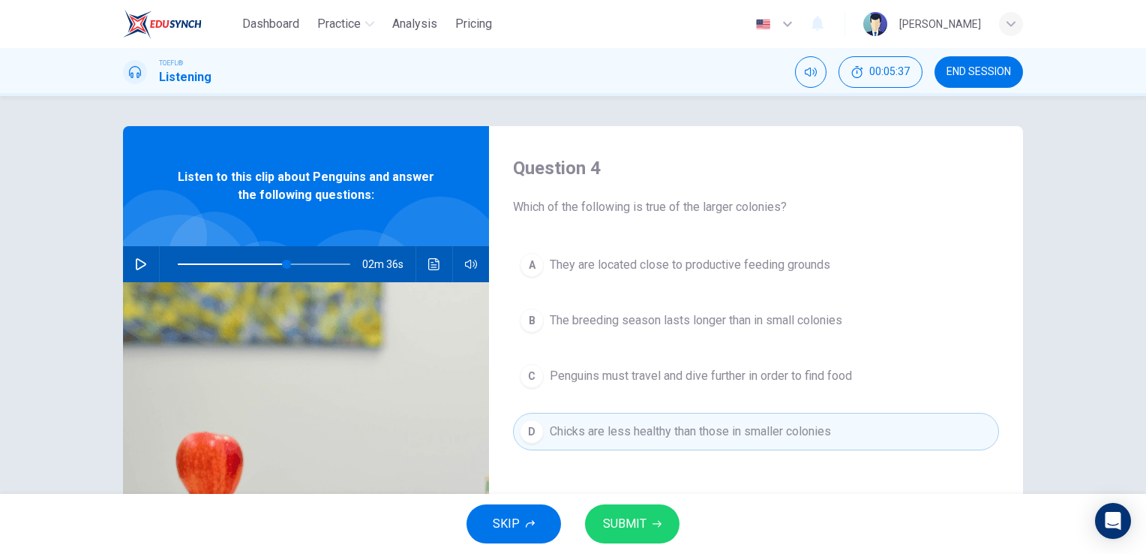
click at [727, 350] on div "A They are located close to productive feeding grounds B The breeding season la…" at bounding box center [756, 363] width 486 height 234
click at [731, 344] on div "A They are located close to productive feeding grounds B The breeding season la…" at bounding box center [756, 363] width 486 height 234
click at [741, 339] on div "A They are located close to productive feeding grounds B The breeding season la…" at bounding box center [756, 363] width 486 height 234
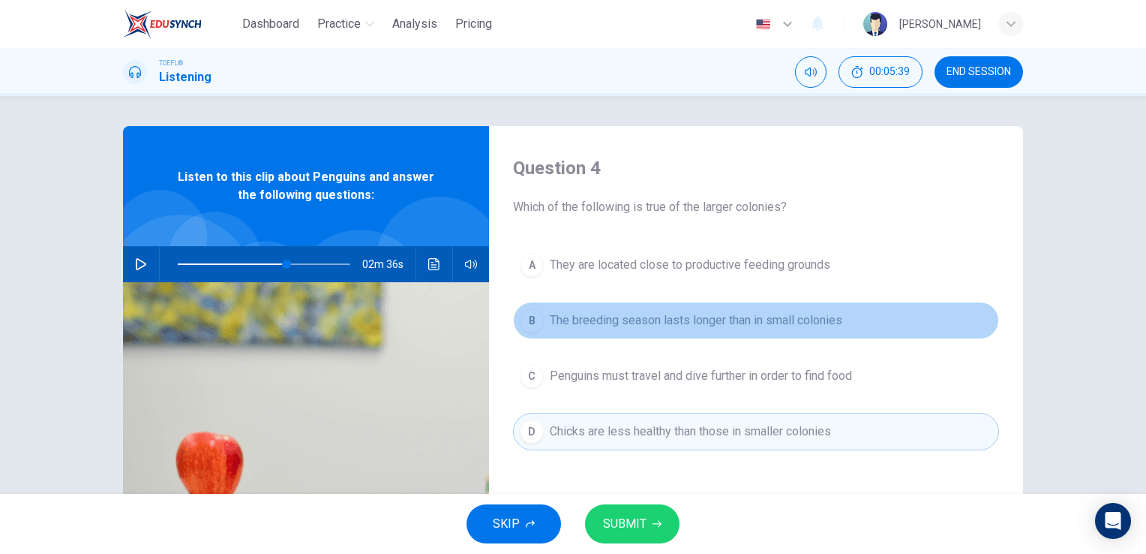
click at [733, 328] on span "The breeding season lasts longer than in small colonies" at bounding box center [696, 320] width 293 height 18
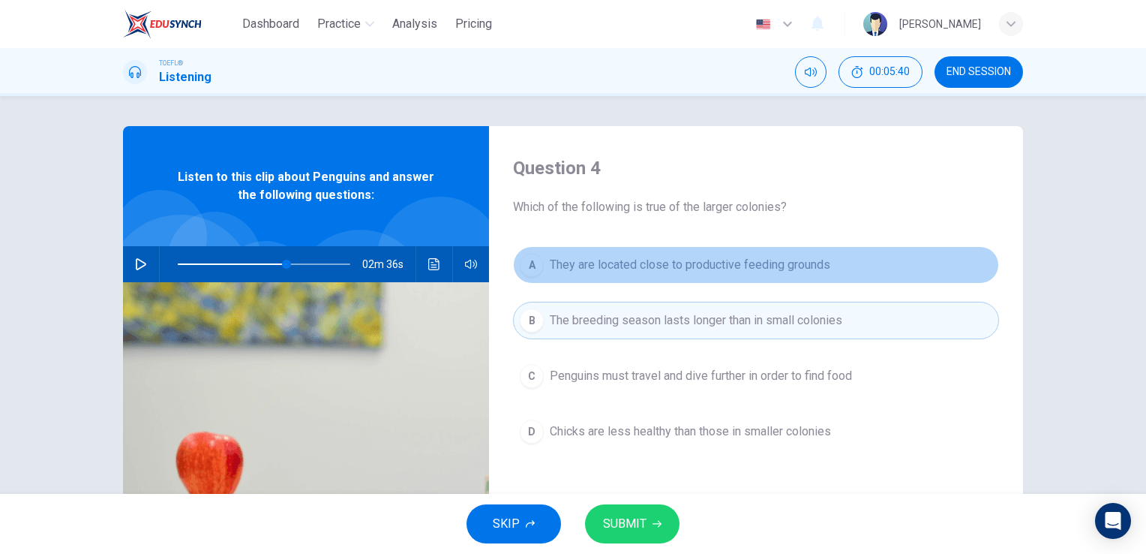
click at [732, 275] on button "A They are located close to productive feeding grounds" at bounding box center [756, 265] width 486 height 38
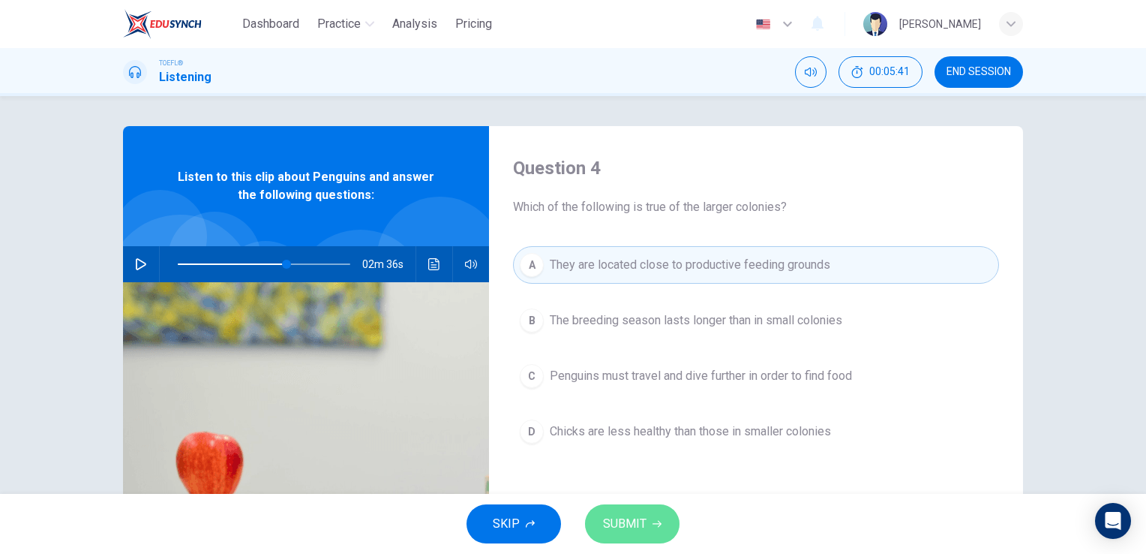
click at [615, 531] on span "SUBMIT" at bounding box center [625, 523] width 44 height 21
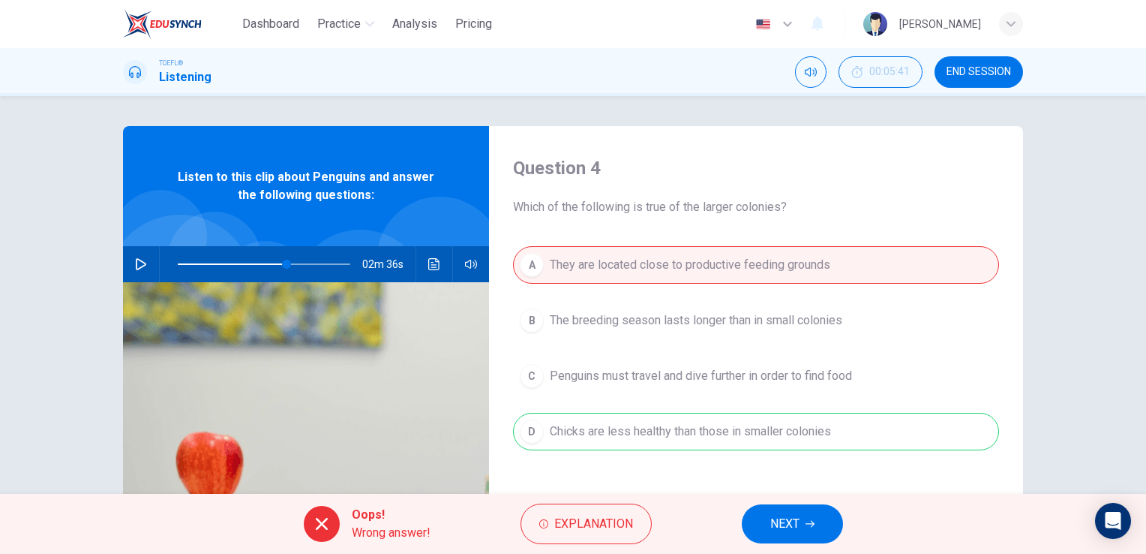
click at [781, 525] on span "NEXT" at bounding box center [784, 523] width 29 height 21
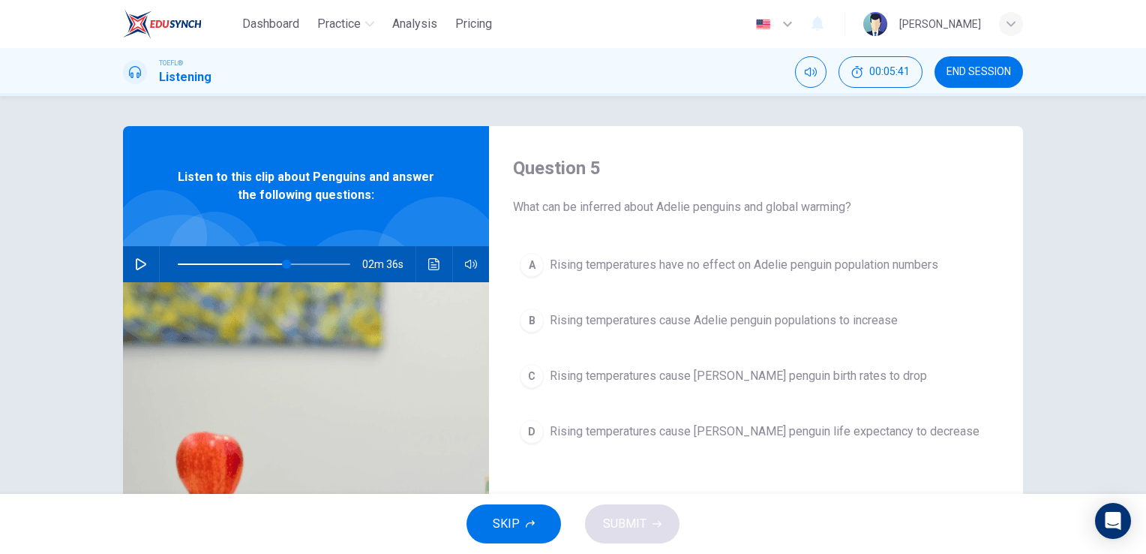
click at [642, 428] on span "Rising temperatures cause Adelie penguin life expectancy to decrease" at bounding box center [765, 431] width 430 height 18
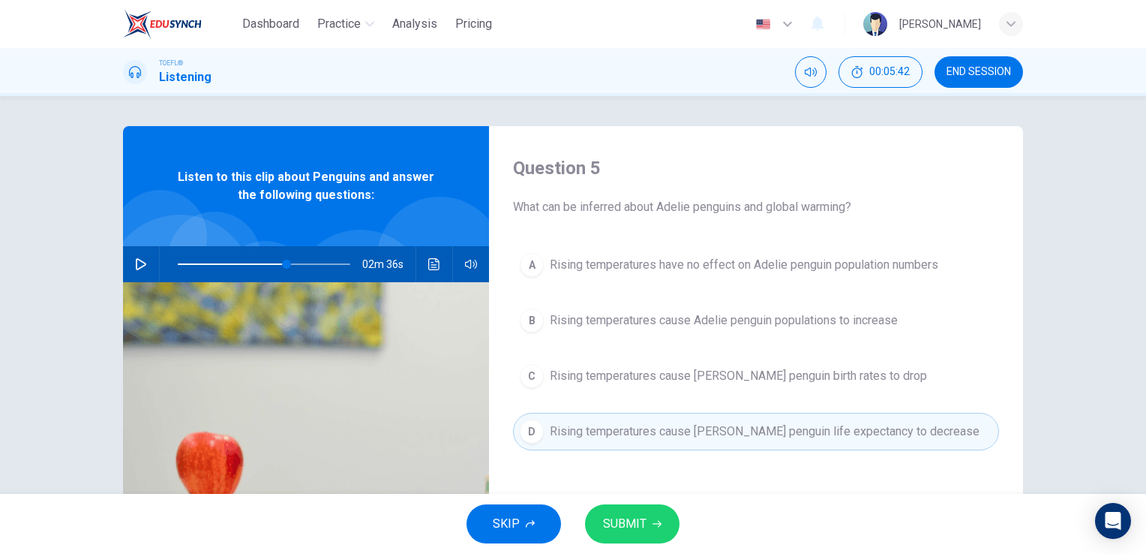
click at [639, 521] on span "SUBMIT" at bounding box center [625, 523] width 44 height 21
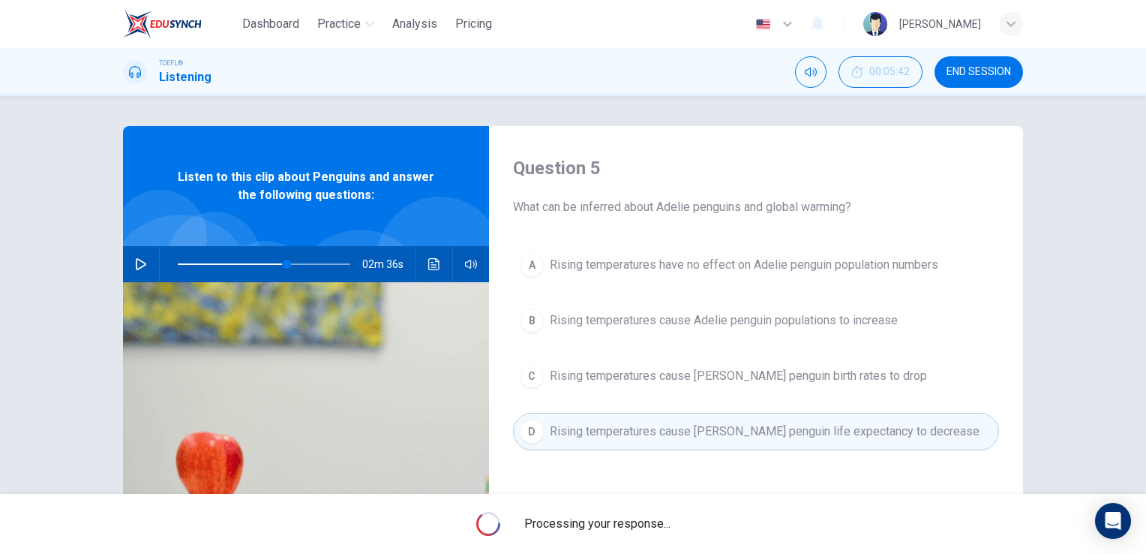
type input "63"
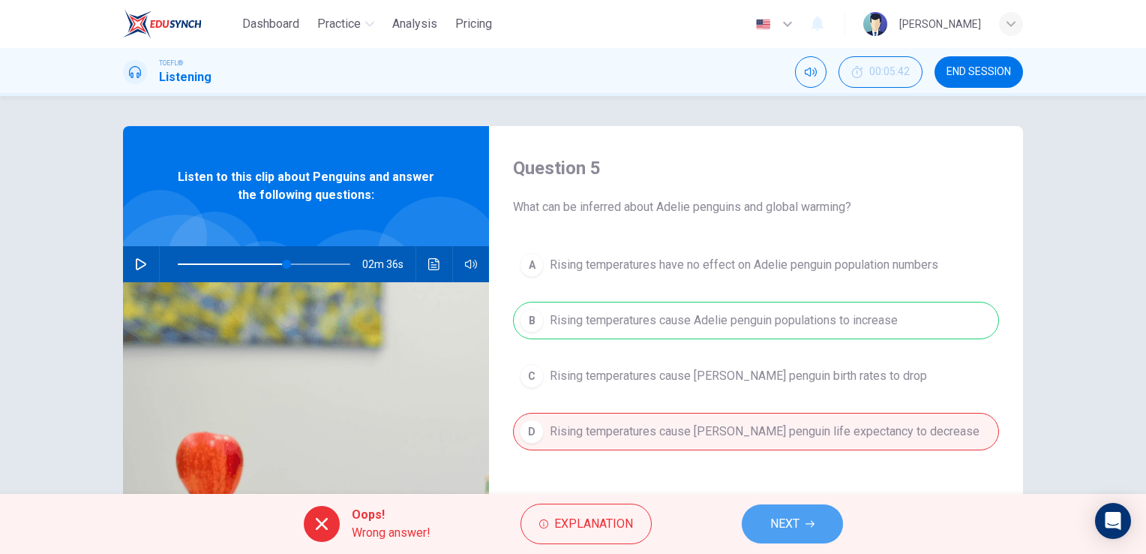
drag, startPoint x: 804, startPoint y: 530, endPoint x: 755, endPoint y: 497, distance: 59.5
click at [803, 530] on button "NEXT" at bounding box center [792, 523] width 101 height 39
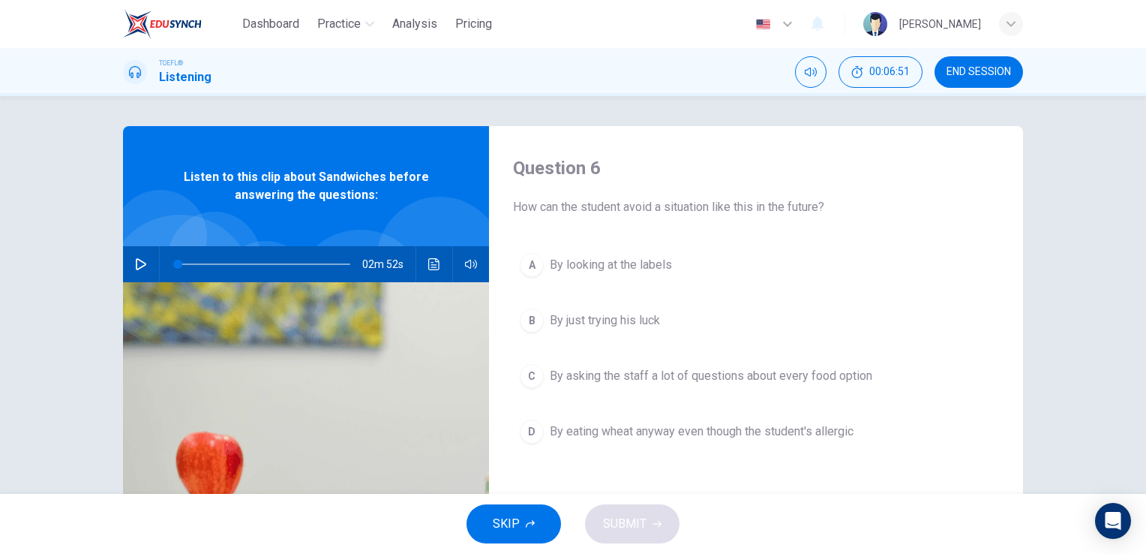
click at [123, 258] on div "02m 52s" at bounding box center [306, 264] width 366 height 36
click at [136, 260] on icon "button" at bounding box center [141, 264] width 11 height 12
type input "1"
drag, startPoint x: 188, startPoint y: 263, endPoint x: 165, endPoint y: 266, distance: 23.6
click at [177, 266] on span at bounding box center [181, 264] width 9 height 9
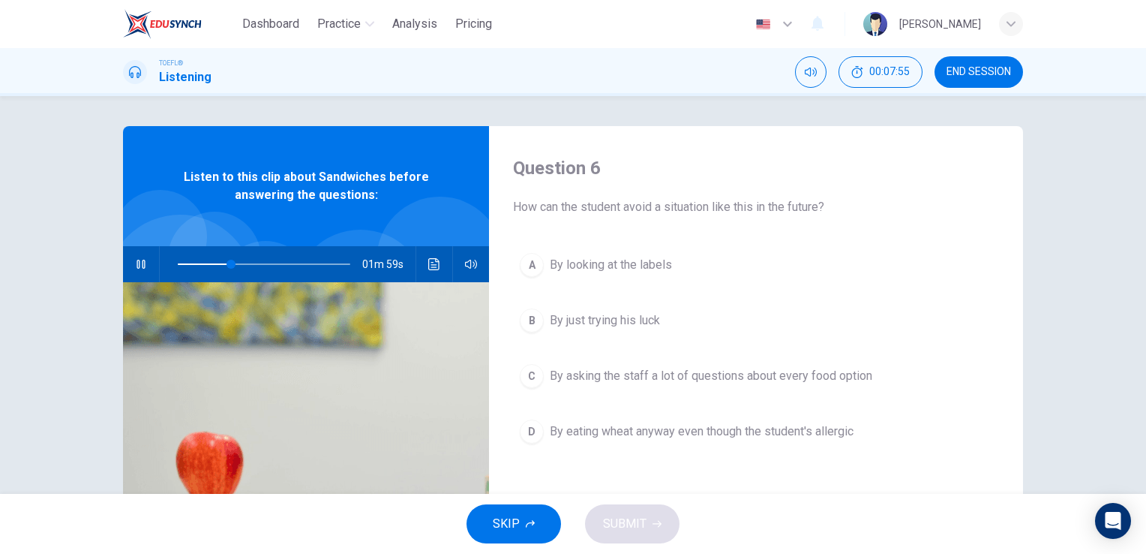
click at [143, 268] on icon "button" at bounding box center [141, 264] width 12 height 12
click at [219, 268] on span at bounding box center [222, 264] width 9 height 9
click at [215, 268] on span at bounding box center [219, 264] width 9 height 9
click at [141, 266] on icon "button" at bounding box center [141, 264] width 12 height 12
click at [663, 355] on div "A By looking at the labels B By just trying his luck C By asking the staff a lo…" at bounding box center [756, 363] width 486 height 234
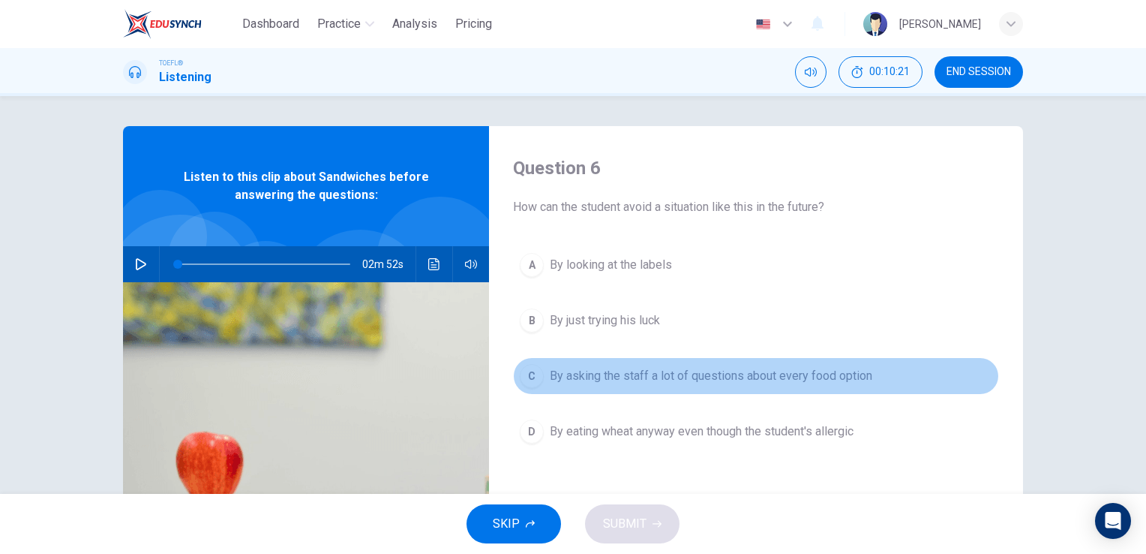
click at [644, 372] on span "By asking the staff a lot of questions about every food option" at bounding box center [711, 376] width 323 height 18
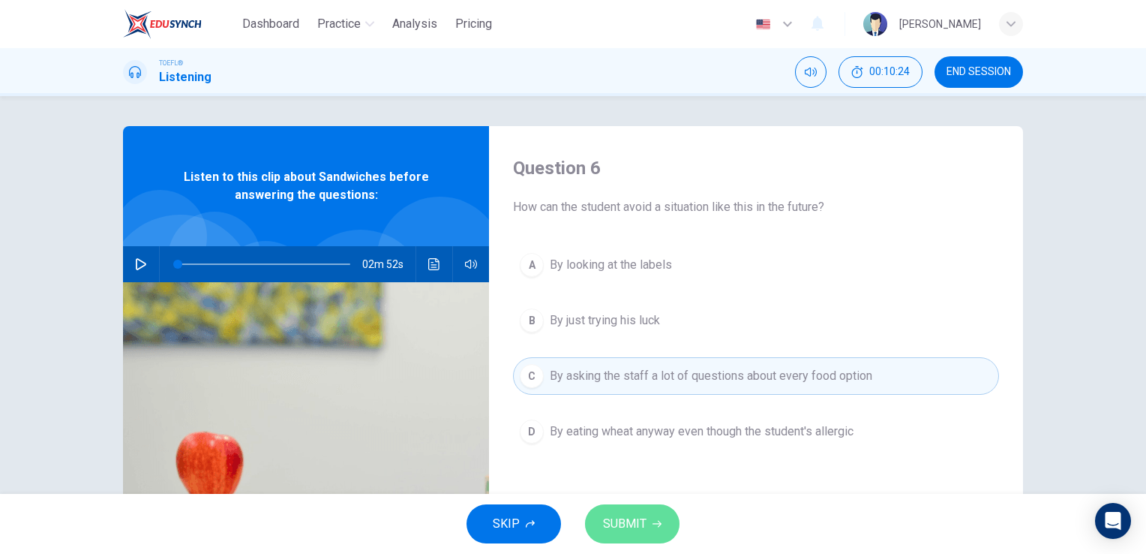
click at [622, 523] on span "SUBMIT" at bounding box center [625, 523] width 44 height 21
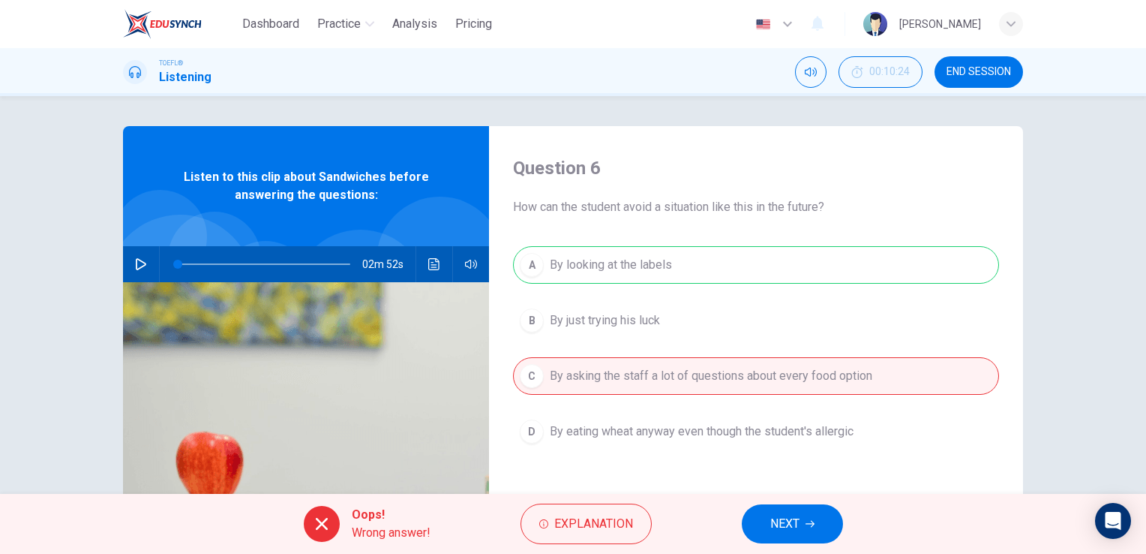
click at [788, 521] on span "NEXT" at bounding box center [784, 523] width 29 height 21
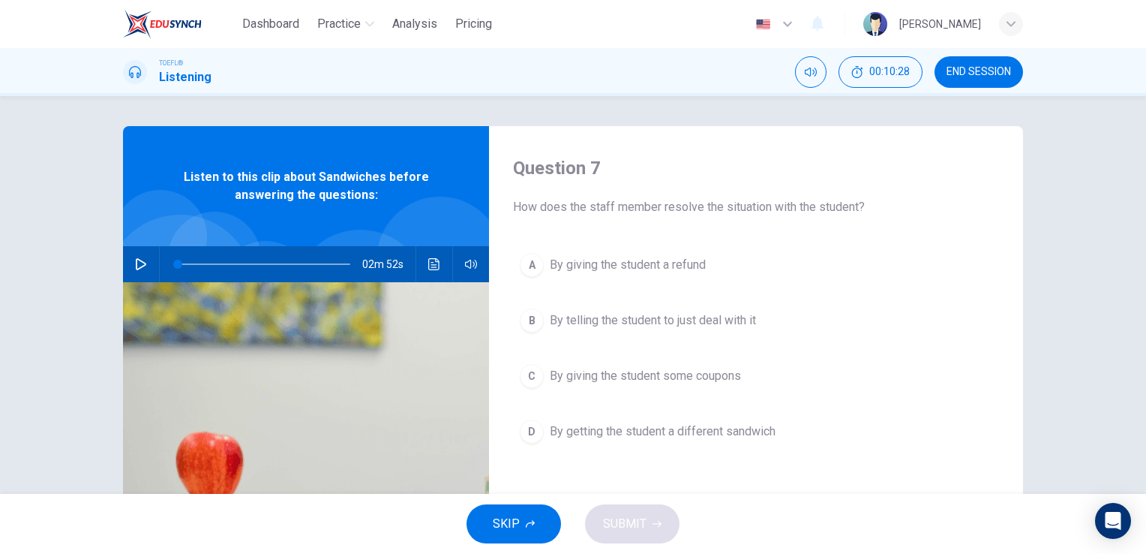
click at [594, 341] on div "A By giving the student a refund B By telling the student to just deal with it …" at bounding box center [756, 363] width 486 height 234
click at [601, 332] on button "B By telling the student to just deal with it" at bounding box center [756, 321] width 486 height 38
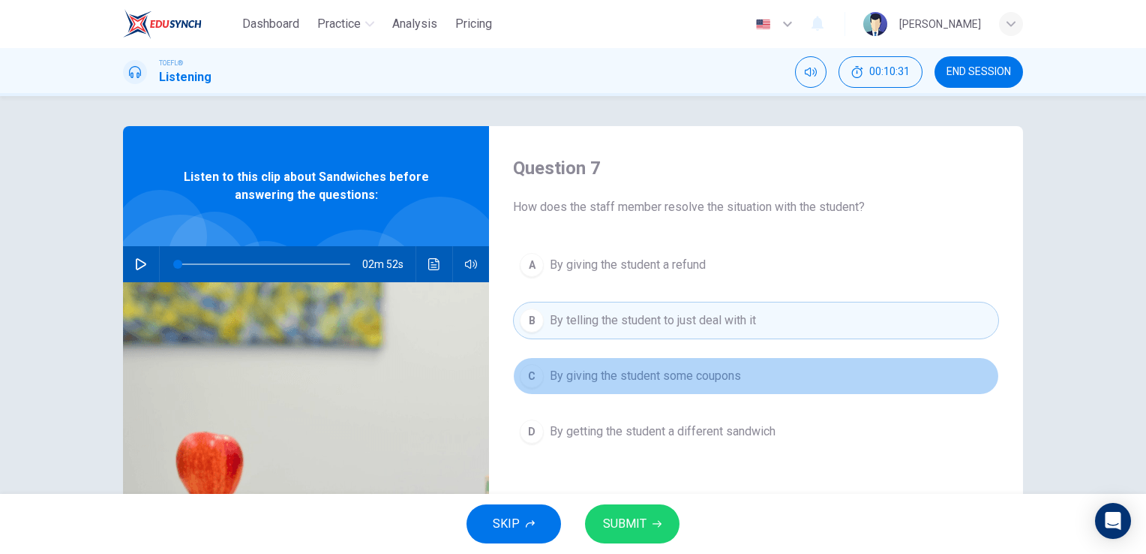
click at [582, 386] on button "C By giving the student some coupons" at bounding box center [756, 376] width 486 height 38
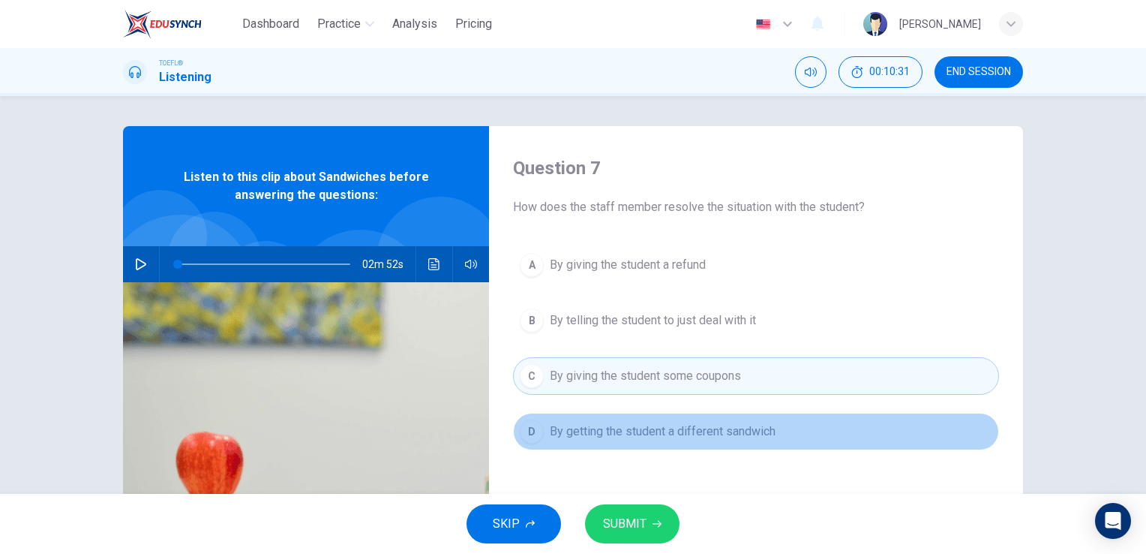
click at [591, 437] on span "By getting the student a different sandwich" at bounding box center [663, 431] width 226 height 18
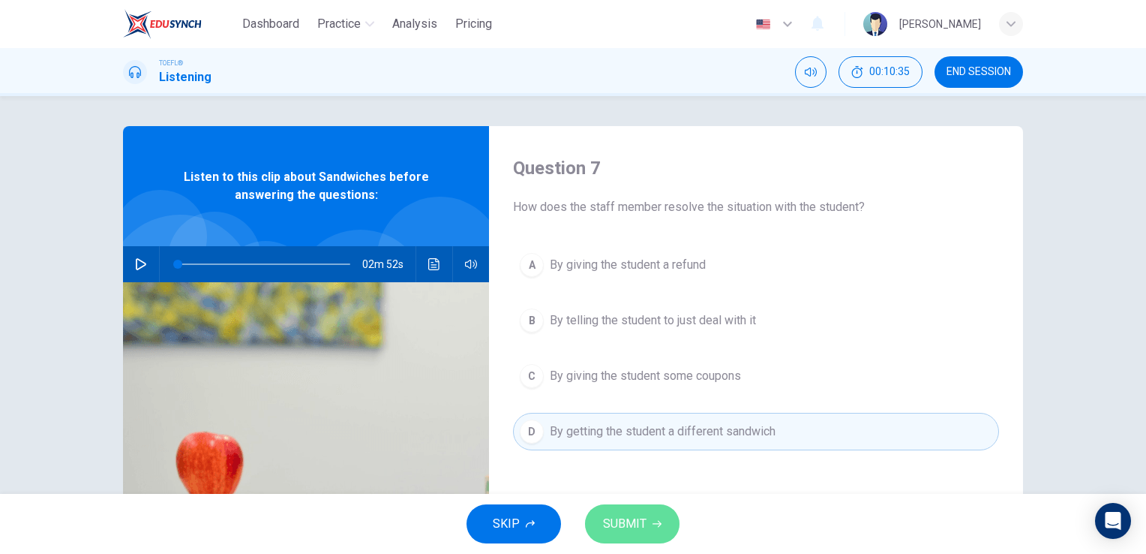
click at [629, 536] on button "SUBMIT" at bounding box center [632, 523] width 95 height 39
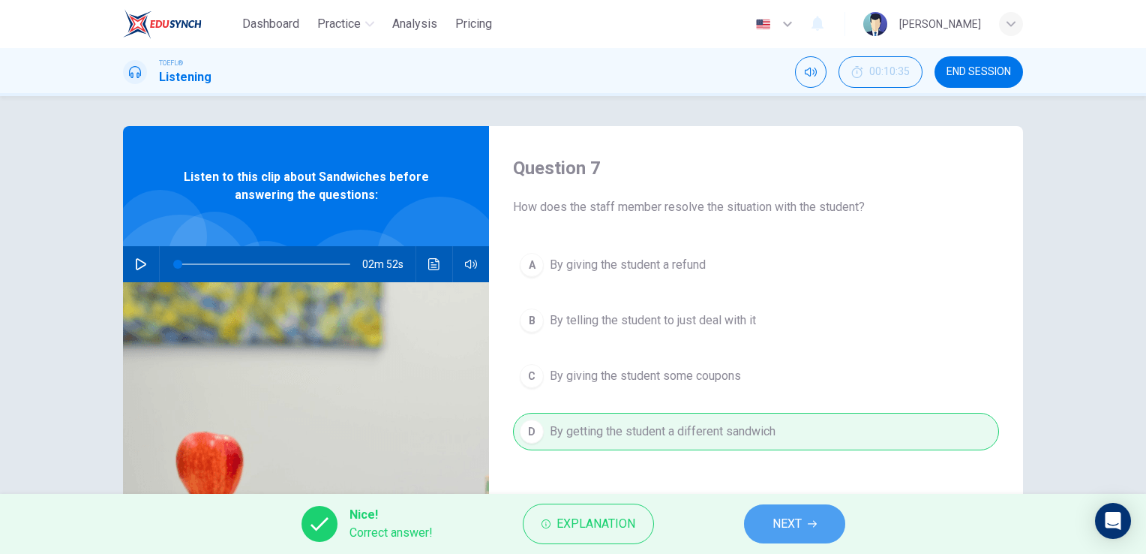
click at [777, 537] on button "NEXT" at bounding box center [794, 523] width 101 height 39
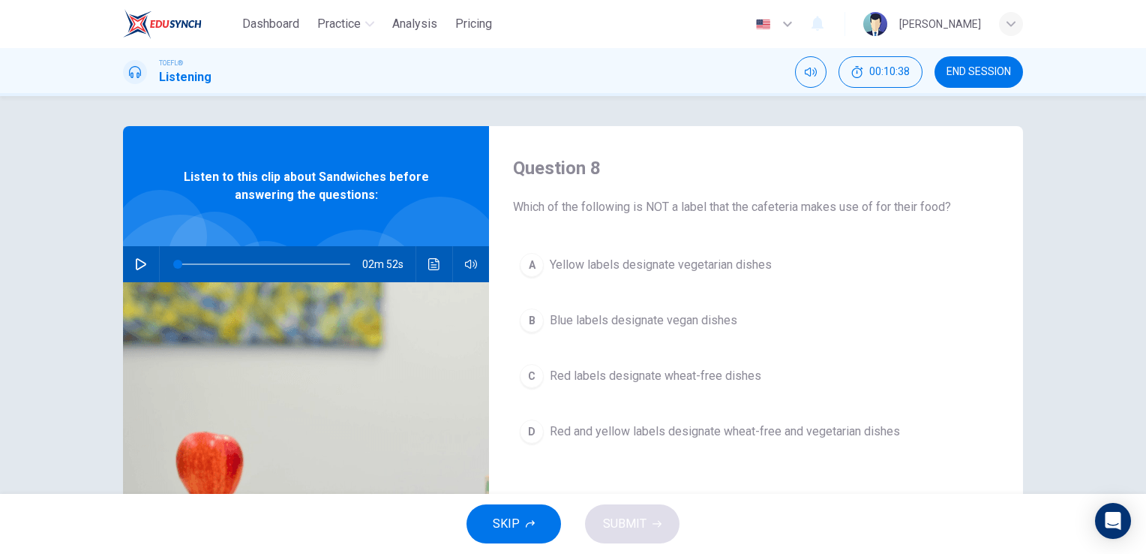
click at [600, 284] on div "A Yellow labels designate vegetarian dishes B Blue labels designate vegan dishe…" at bounding box center [756, 363] width 486 height 234
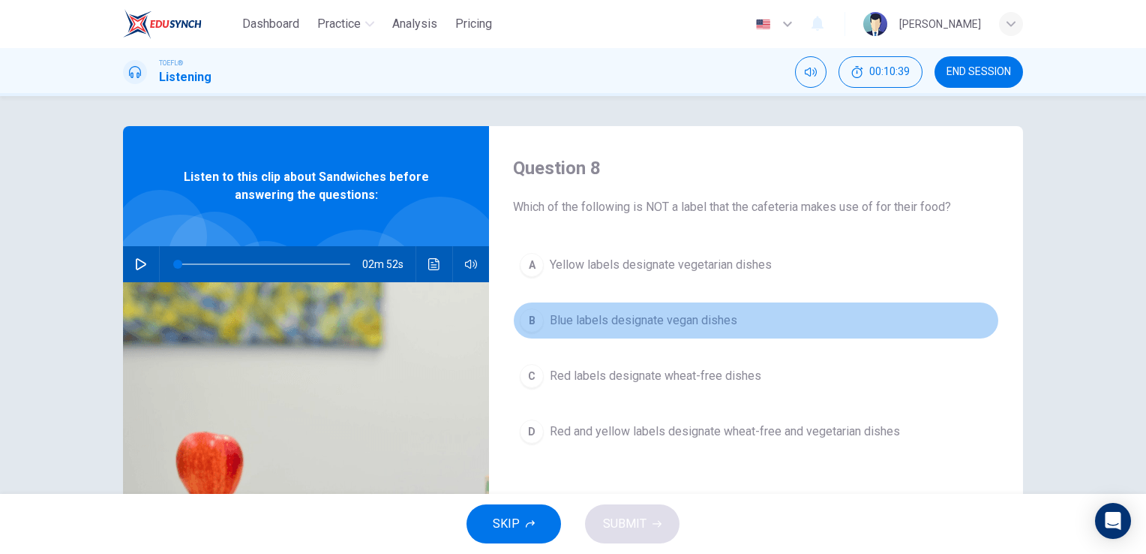
click at [609, 309] on button "B Blue labels designate vegan dishes" at bounding box center [756, 321] width 486 height 38
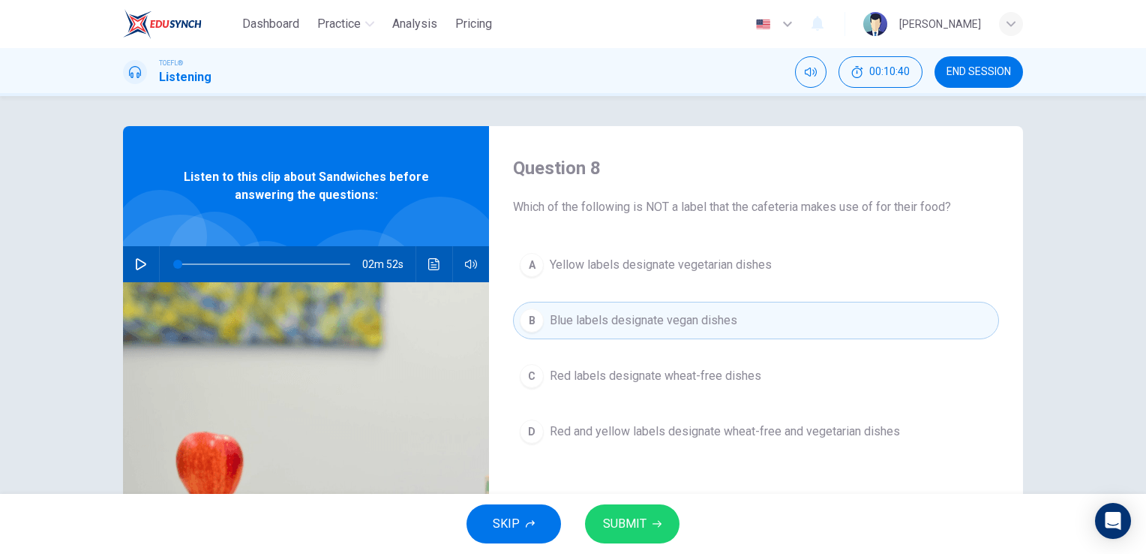
click at [604, 422] on button "D Red and yellow labels designate wheat-free and vegetarian dishes" at bounding box center [756, 432] width 486 height 38
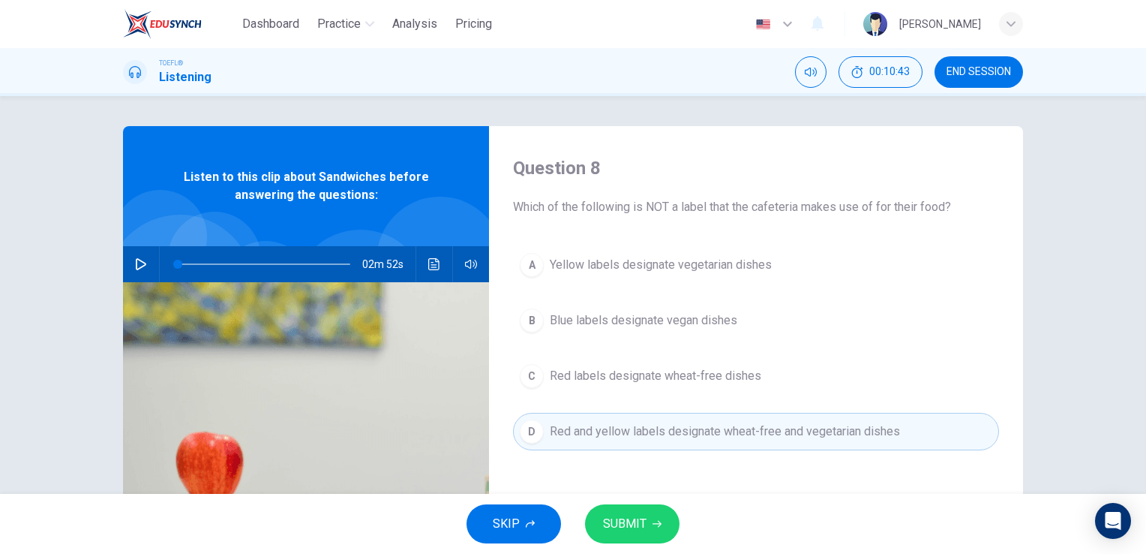
click at [262, 260] on span at bounding box center [264, 264] width 173 height 21
click at [144, 269] on button "button" at bounding box center [141, 264] width 24 height 36
click at [628, 276] on button "A Yellow labels designate vegetarian dishes" at bounding box center [756, 265] width 486 height 38
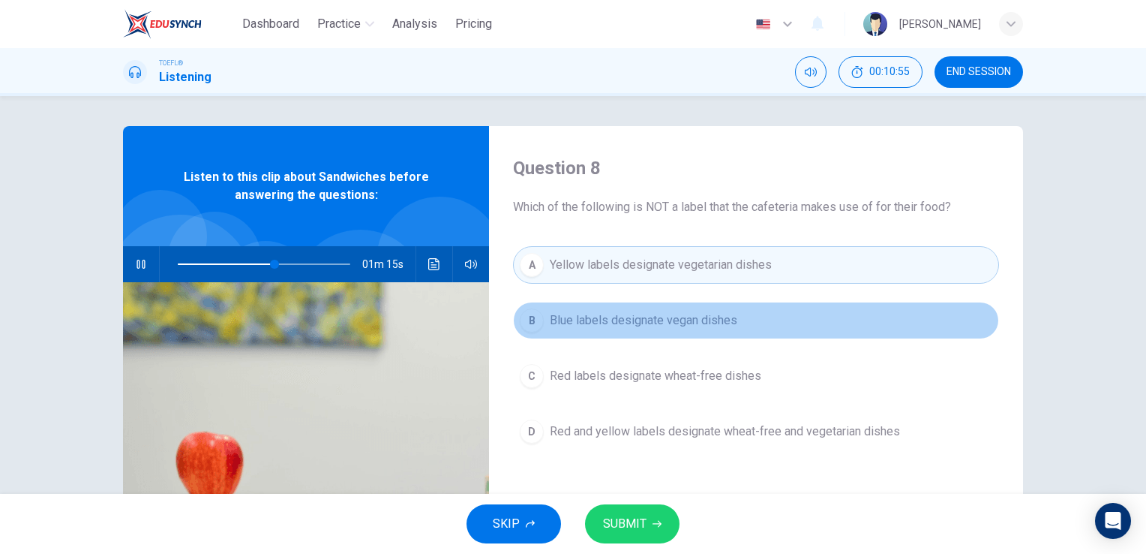
click at [633, 325] on span "Blue labels designate vegan dishes" at bounding box center [644, 320] width 188 height 18
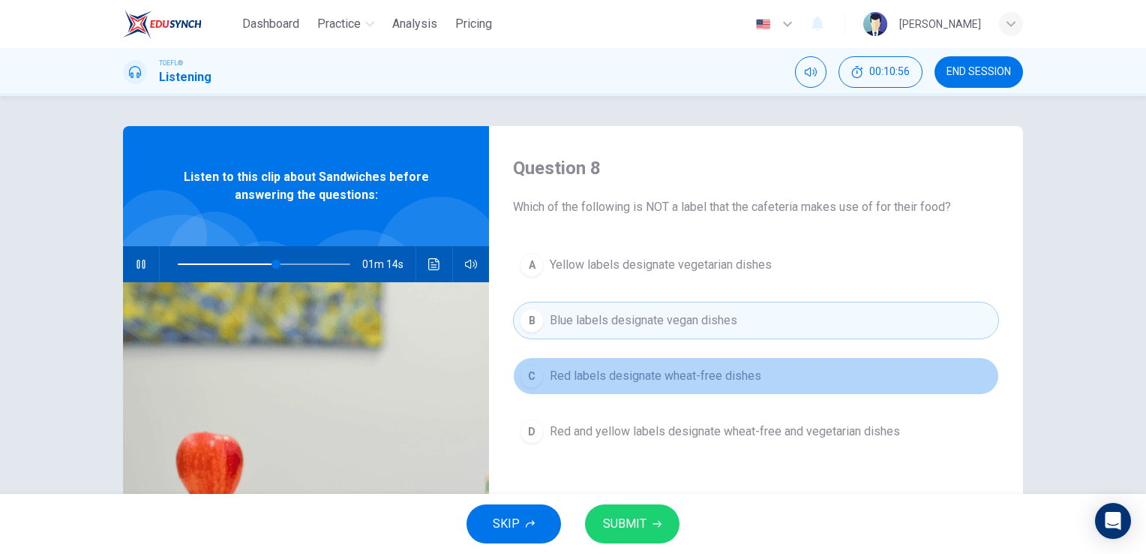
click at [633, 364] on button "C Red labels designate wheat-free dishes" at bounding box center [756, 376] width 486 height 38
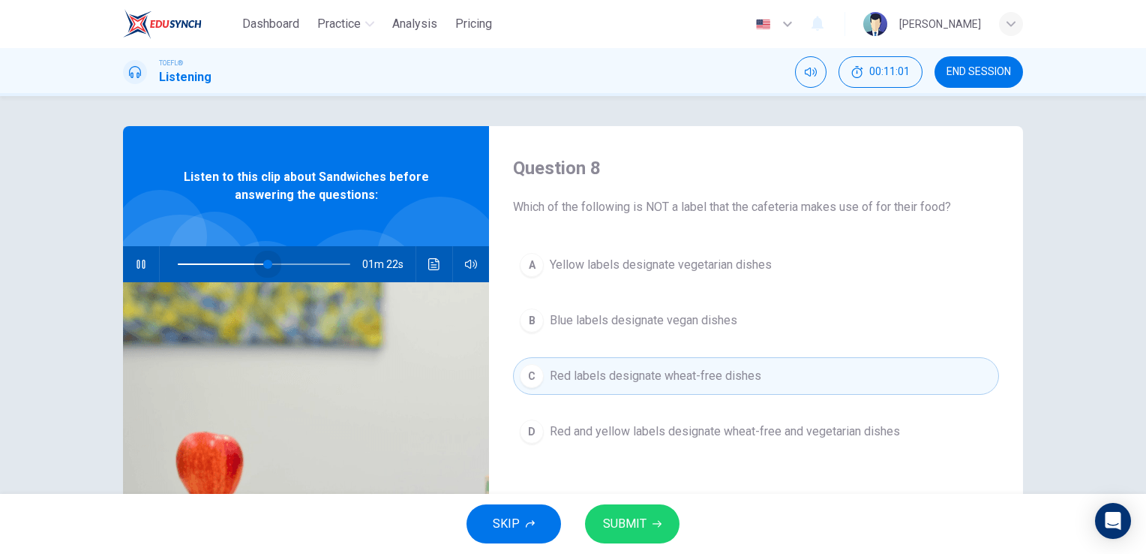
drag, startPoint x: 278, startPoint y: 266, endPoint x: 264, endPoint y: 269, distance: 14.6
click at [264, 269] on span at bounding box center [267, 264] width 9 height 9
drag, startPoint x: 280, startPoint y: 265, endPoint x: 265, endPoint y: 265, distance: 15.0
click at [265, 265] on span at bounding box center [269, 264] width 9 height 9
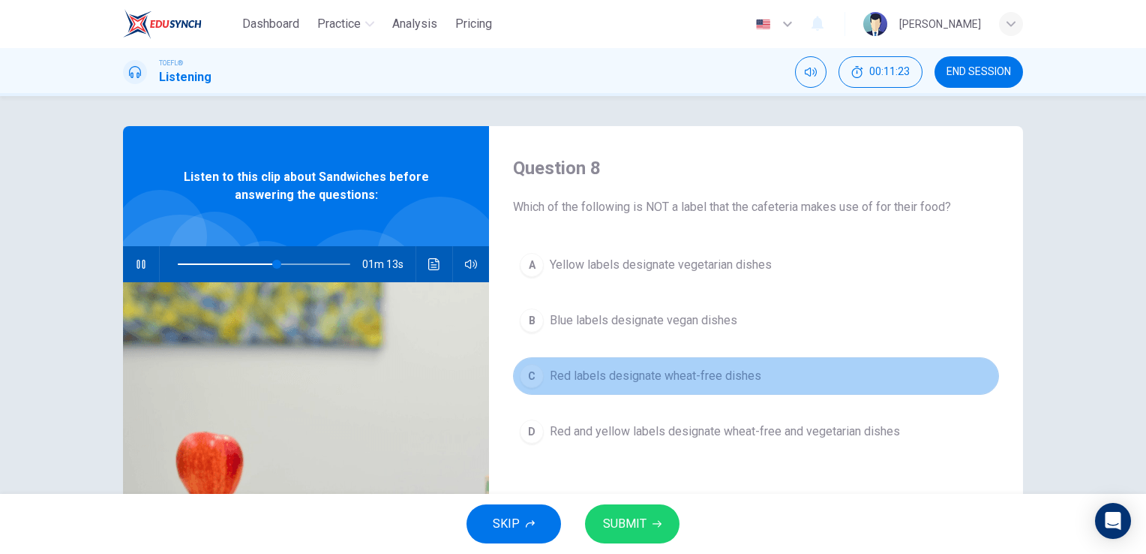
click at [613, 383] on span "Red labels designate wheat-free dishes" at bounding box center [656, 376] width 212 height 18
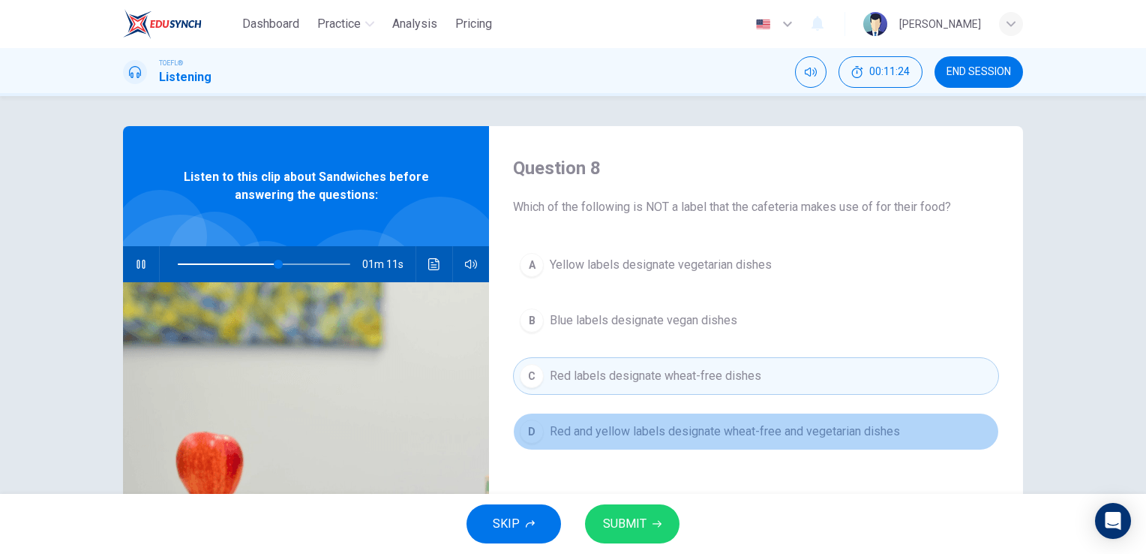
click at [623, 431] on span "Red and yellow labels designate wheat-free and vegetarian dishes" at bounding box center [725, 431] width 350 height 18
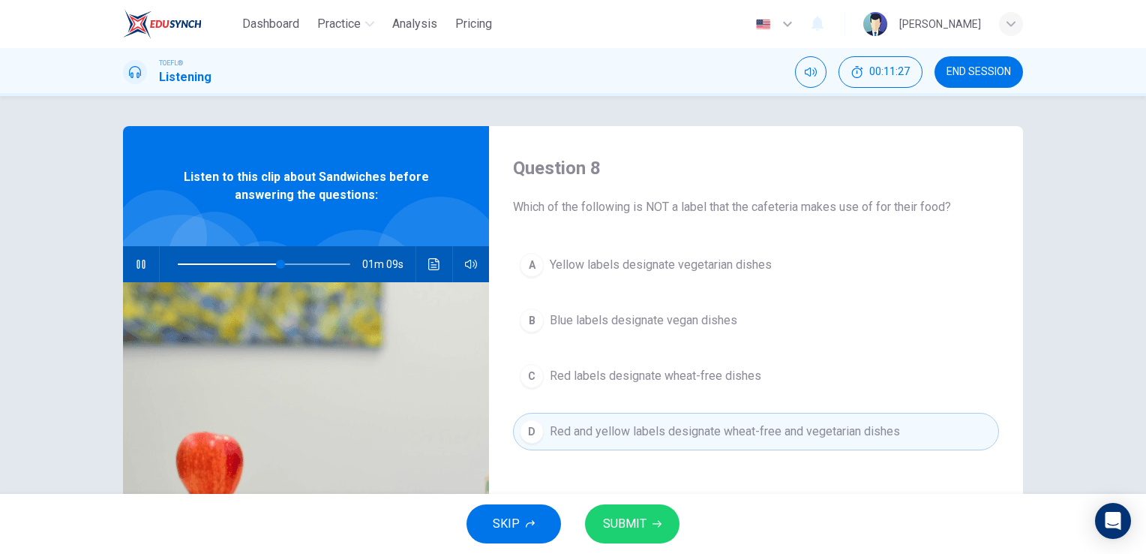
click at [135, 269] on icon "button" at bounding box center [141, 264] width 12 height 12
click at [594, 327] on span "Blue labels designate vegan dishes" at bounding box center [644, 320] width 188 height 18
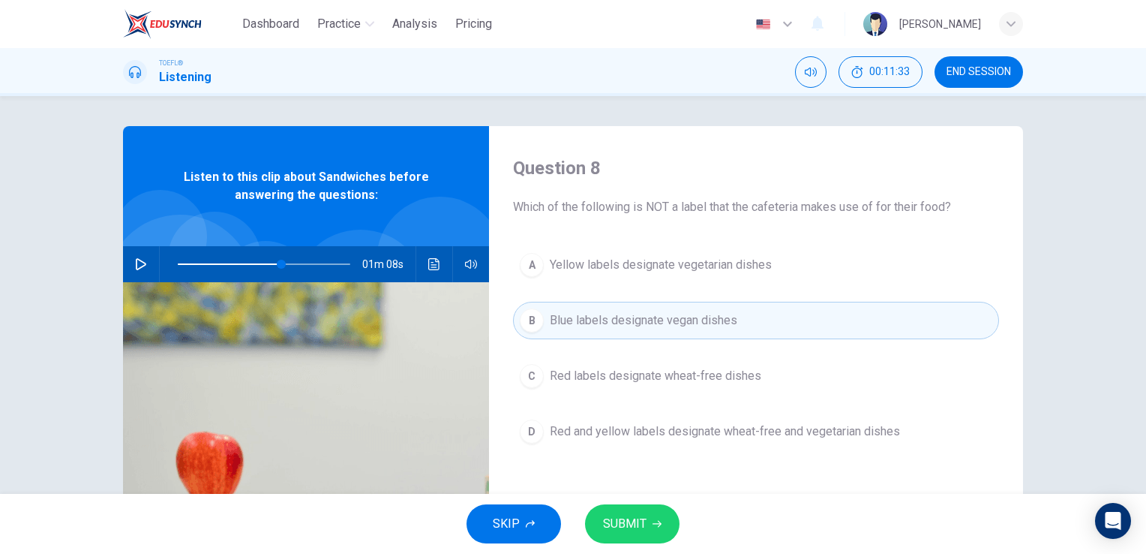
click at [646, 533] on button "SUBMIT" at bounding box center [632, 523] width 95 height 39
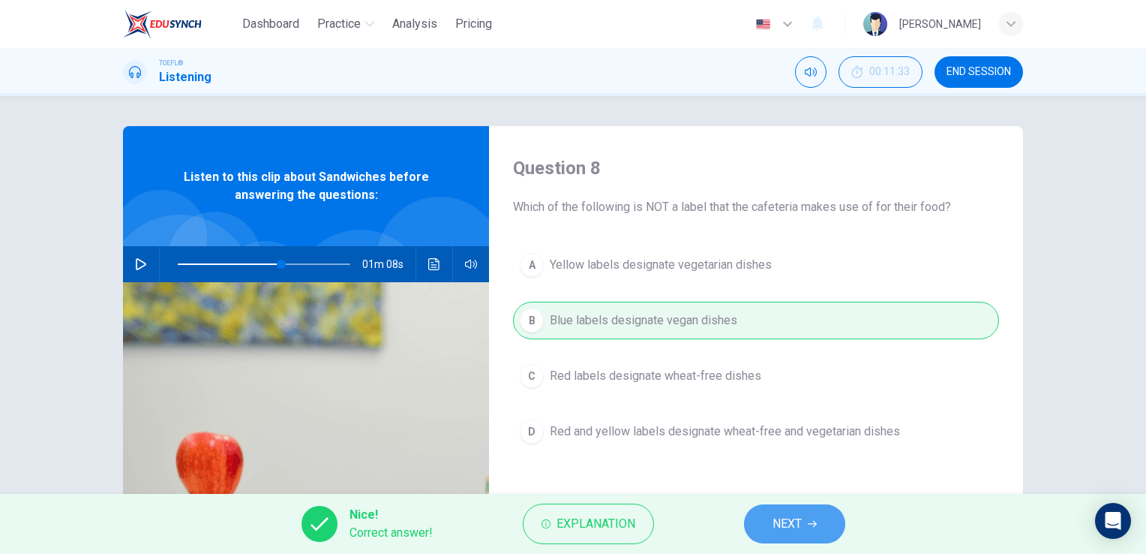
click at [812, 514] on button "NEXT" at bounding box center [794, 523] width 101 height 39
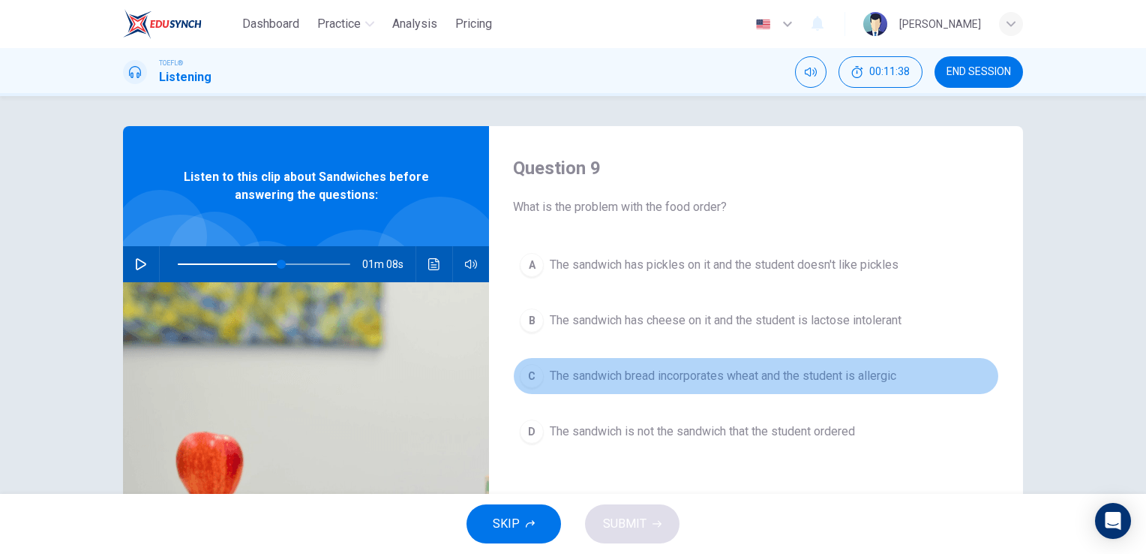
click at [659, 381] on span "The sandwich bread incorporates wheat and the student is allergic" at bounding box center [723, 376] width 347 height 18
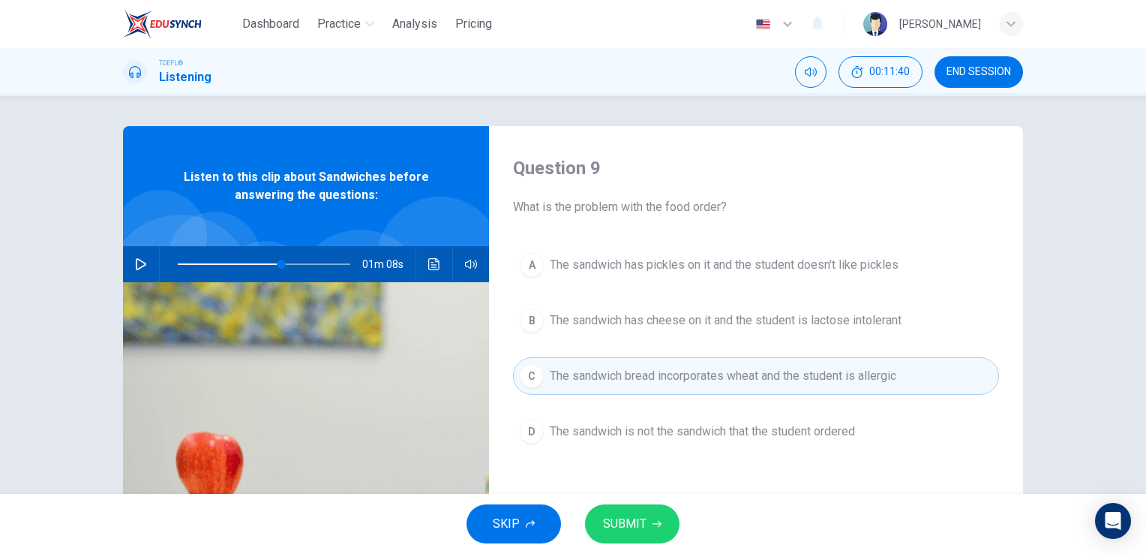
click at [653, 522] on icon "button" at bounding box center [657, 523] width 9 height 9
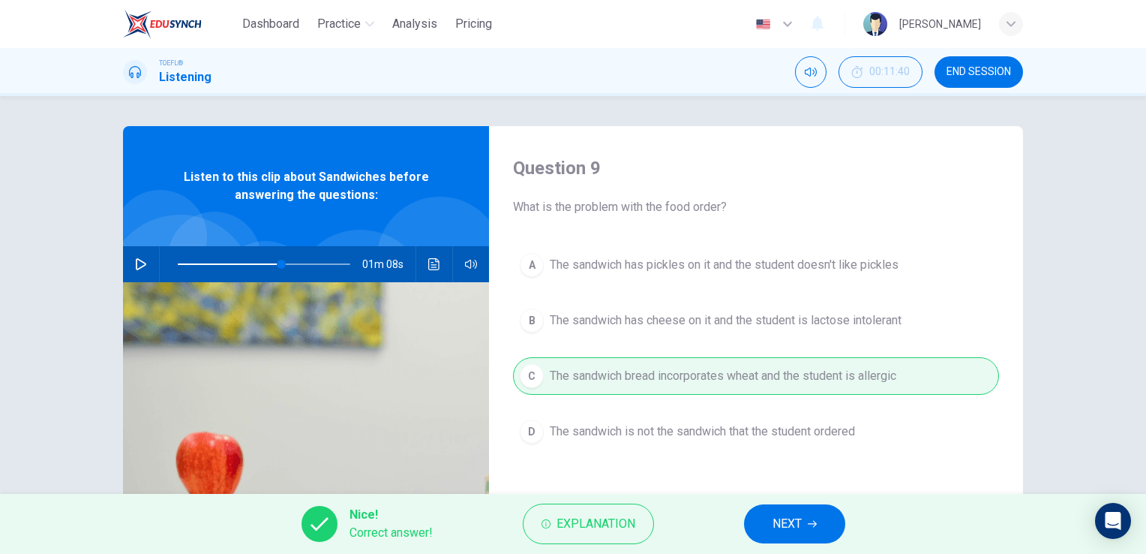
click at [773, 515] on span "NEXT" at bounding box center [787, 523] width 29 height 21
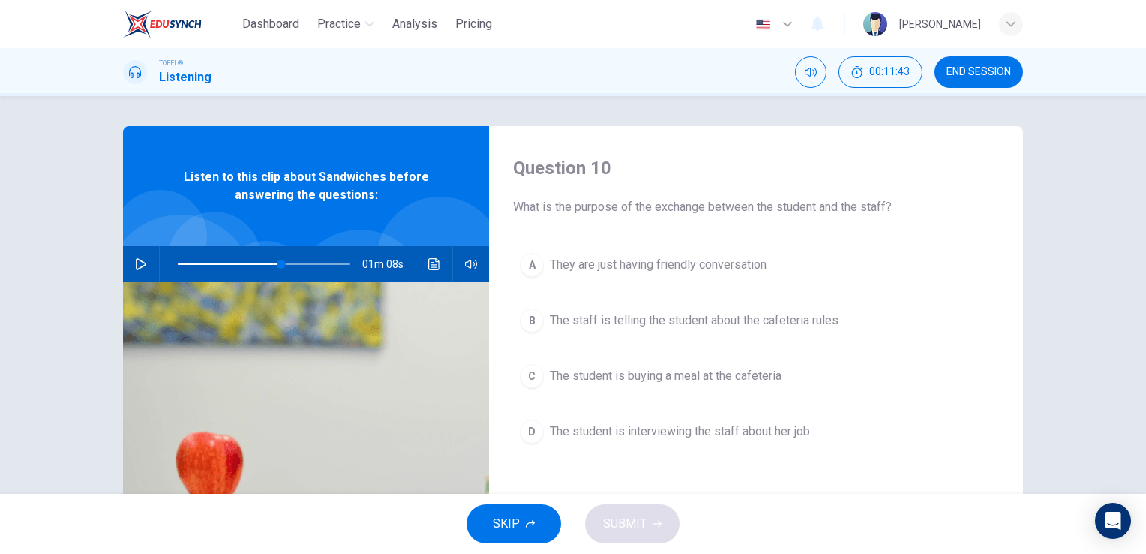
click at [677, 281] on button "A They are just having friendly conversation" at bounding box center [756, 265] width 486 height 38
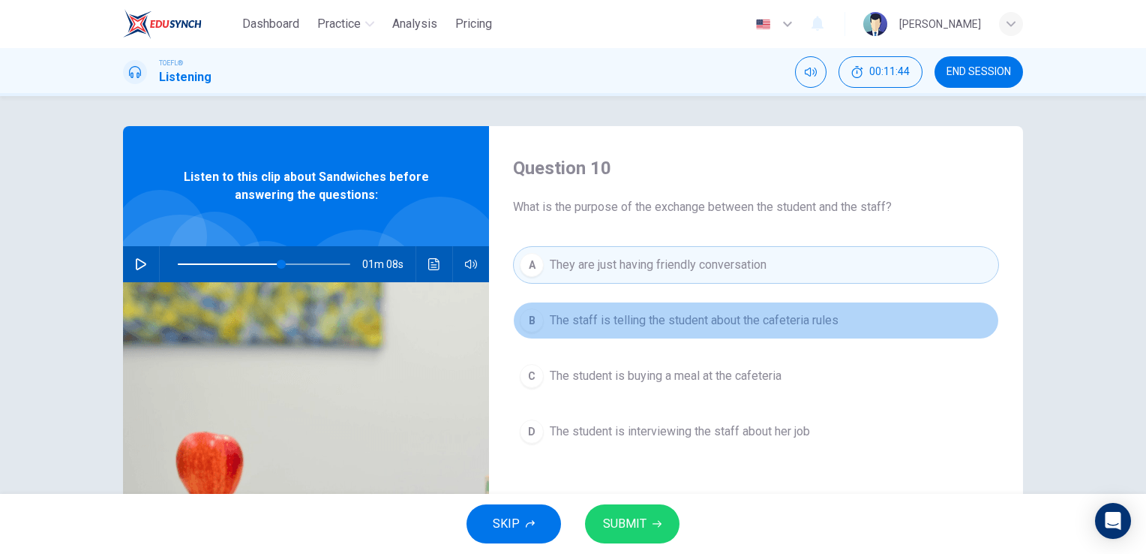
click at [654, 335] on button "B The staff is telling the student about the cafeteria rules" at bounding box center [756, 321] width 486 height 38
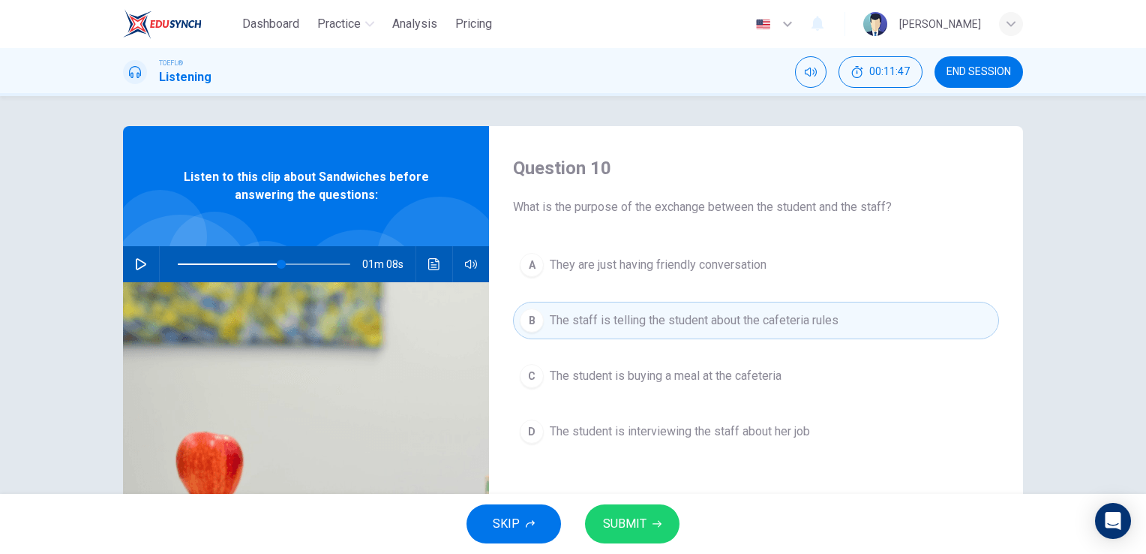
click at [626, 389] on button "C The student is buying a meal at the cafeteria" at bounding box center [756, 376] width 486 height 38
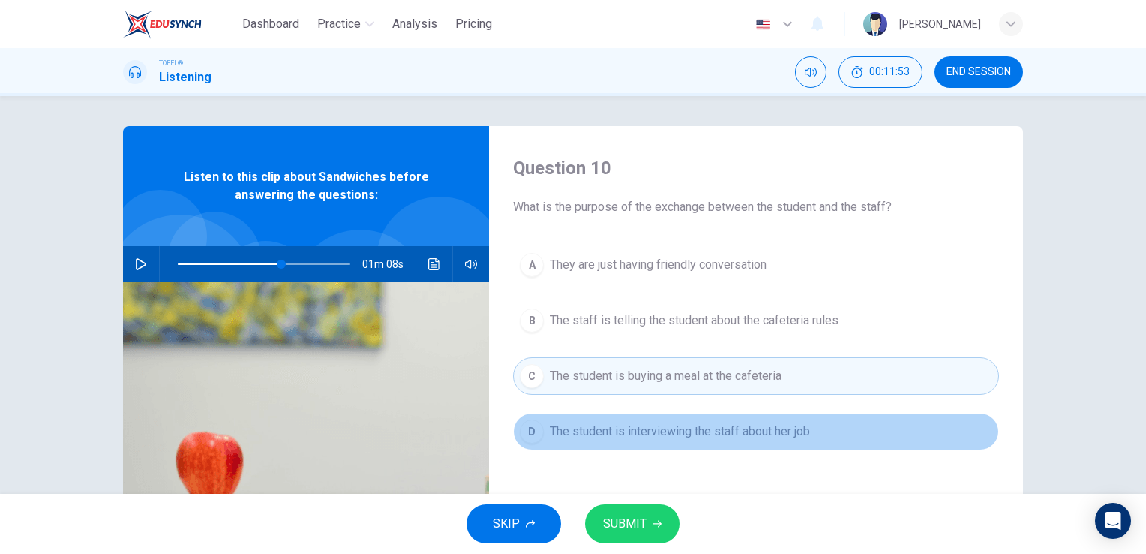
click at [635, 425] on span "The student is interviewing the staff about her job" at bounding box center [680, 431] width 260 height 18
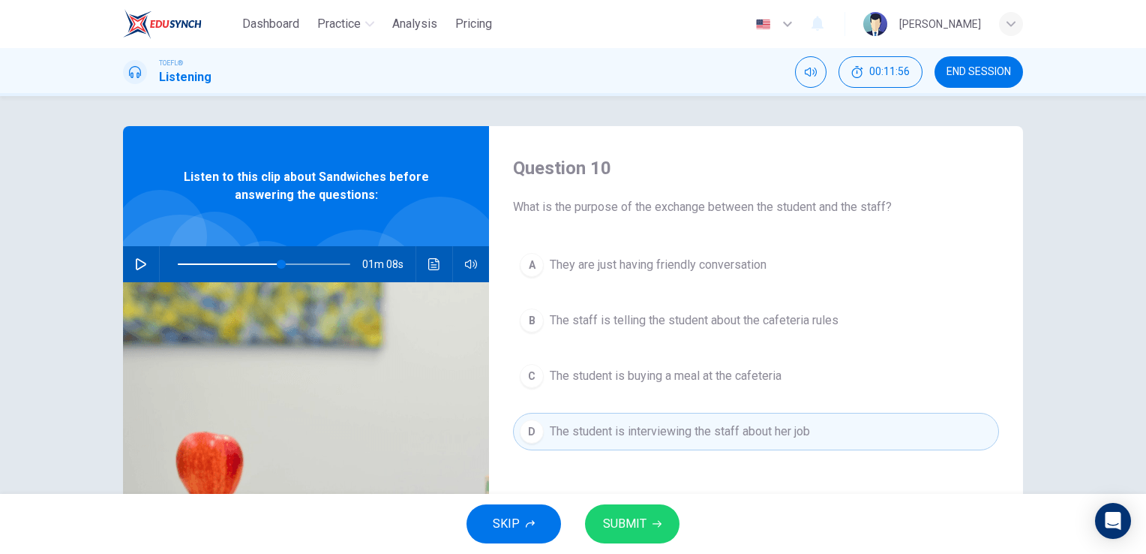
click at [638, 395] on div "A They are just having friendly conversation B The staff is telling the student…" at bounding box center [756, 363] width 486 height 234
click at [638, 390] on button "C The student is buying a meal at the cafeteria" at bounding box center [756, 376] width 486 height 38
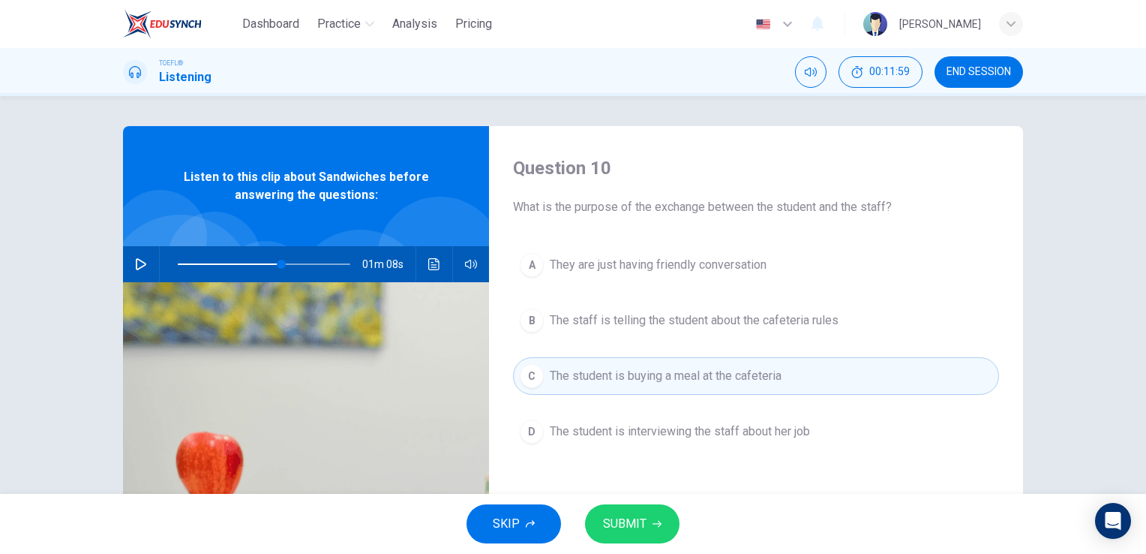
drag, startPoint x: 624, startPoint y: 225, endPoint x: 644, endPoint y: 218, distance: 20.9
click at [630, 224] on div "Question 10 What is the purpose of the exchange between the student and the sta…" at bounding box center [756, 386] width 534 height 521
click at [644, 218] on div "Question 10 What is the purpose of the exchange between the student and the sta…" at bounding box center [756, 386] width 534 height 521
drag, startPoint x: 649, startPoint y: 212, endPoint x: 671, endPoint y: 209, distance: 22.6
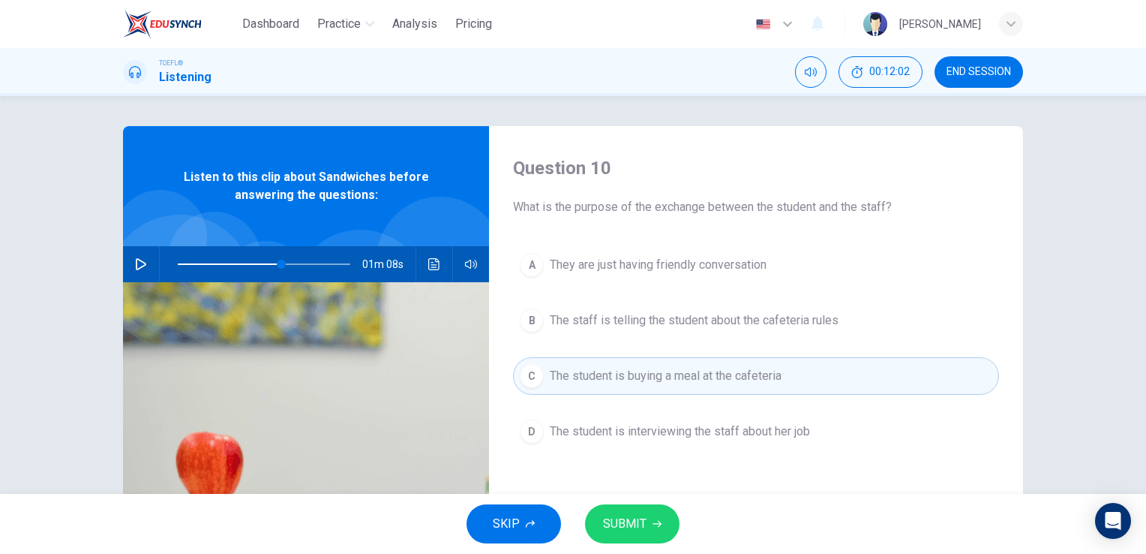
click at [671, 209] on span "What is the purpose of the exchange between the student and the staff?" at bounding box center [756, 207] width 486 height 18
click at [677, 302] on button "B The staff is telling the student about the cafeteria rules" at bounding box center [756, 321] width 486 height 38
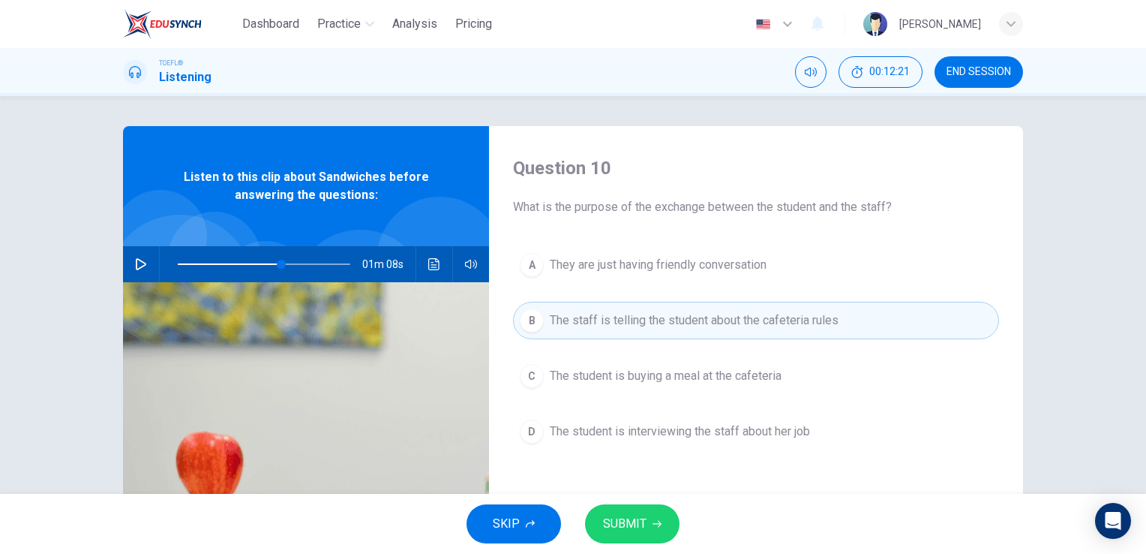
drag, startPoint x: 639, startPoint y: 473, endPoint x: 637, endPoint y: 487, distance: 13.7
click at [637, 485] on div "Question 10 What is the purpose of the exchange between the student and the sta…" at bounding box center [756, 386] width 534 height 521
click at [629, 512] on button "SUBMIT" at bounding box center [632, 523] width 95 height 39
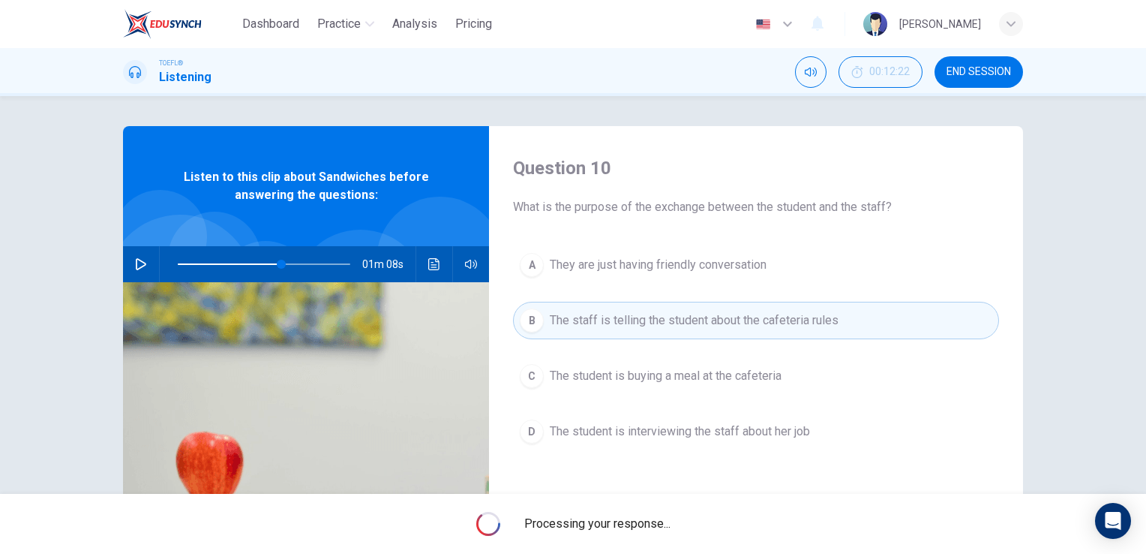
type input "60"
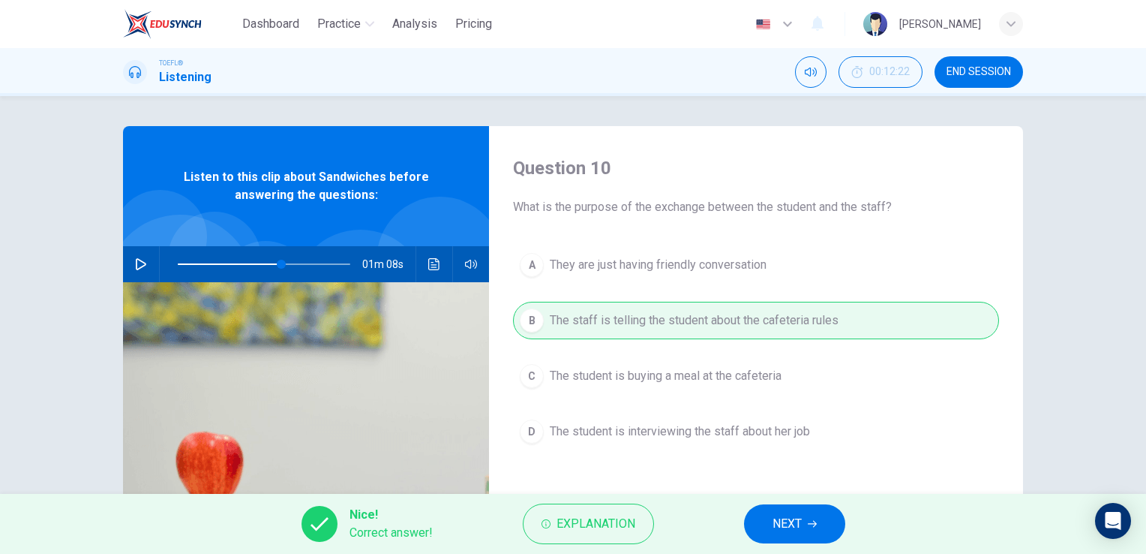
click at [805, 532] on button "NEXT" at bounding box center [794, 523] width 101 height 39
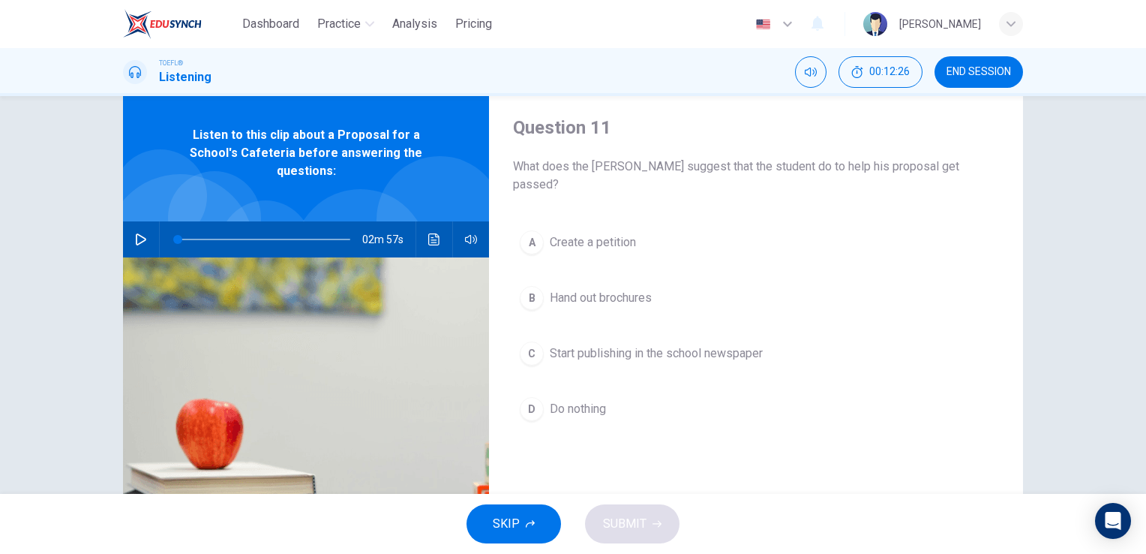
scroll to position [75, 0]
